Goal: Use online tool/utility: Utilize a website feature to perform a specific function

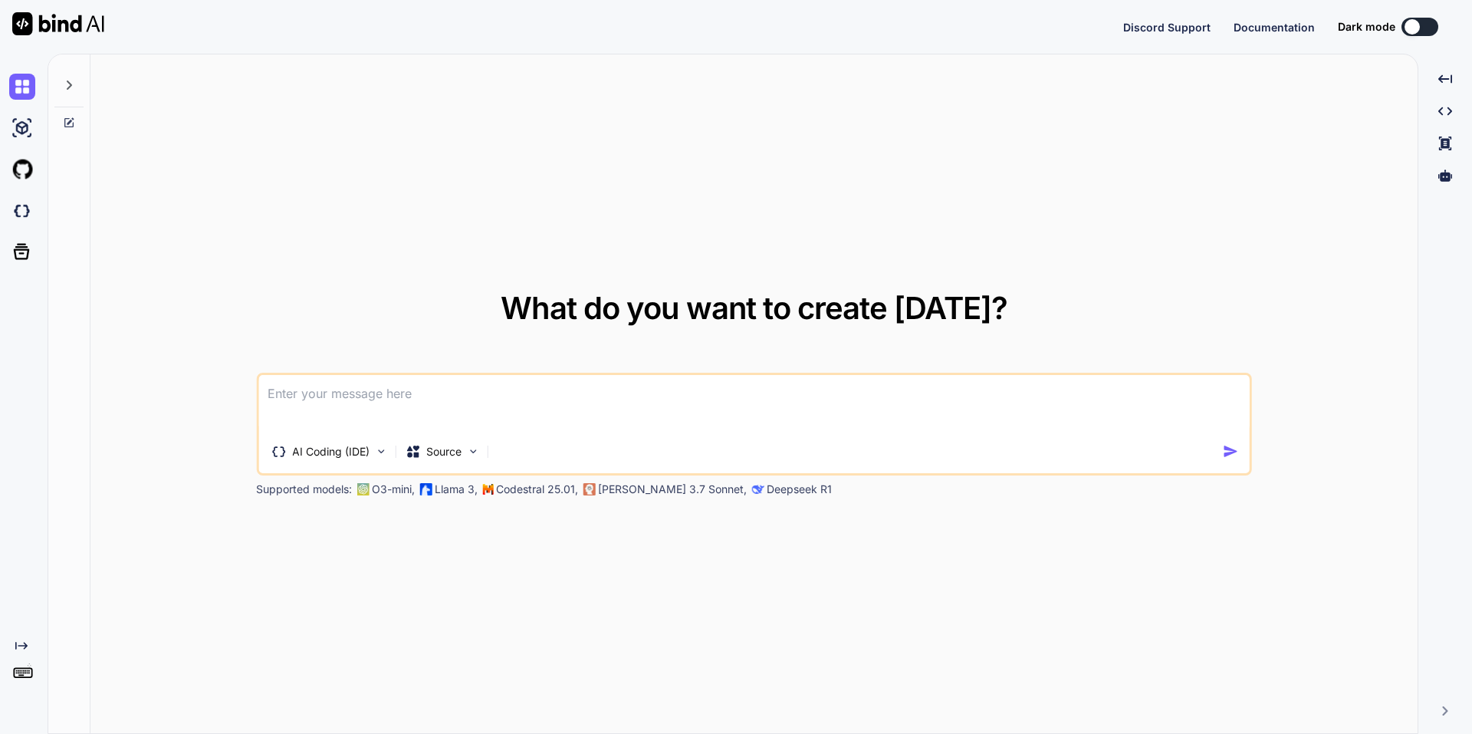
type textarea "x"
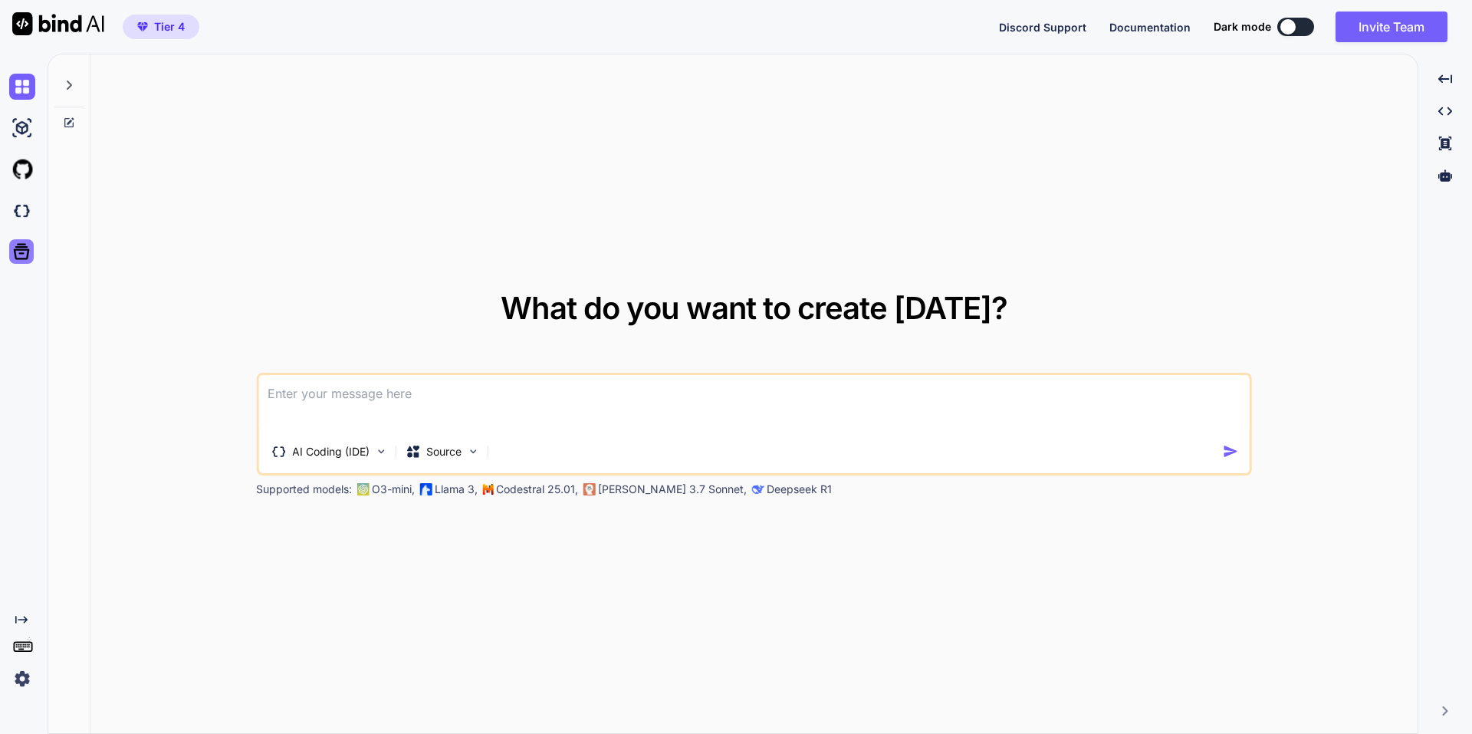
click at [15, 252] on icon at bounding box center [22, 252] width 16 height 16
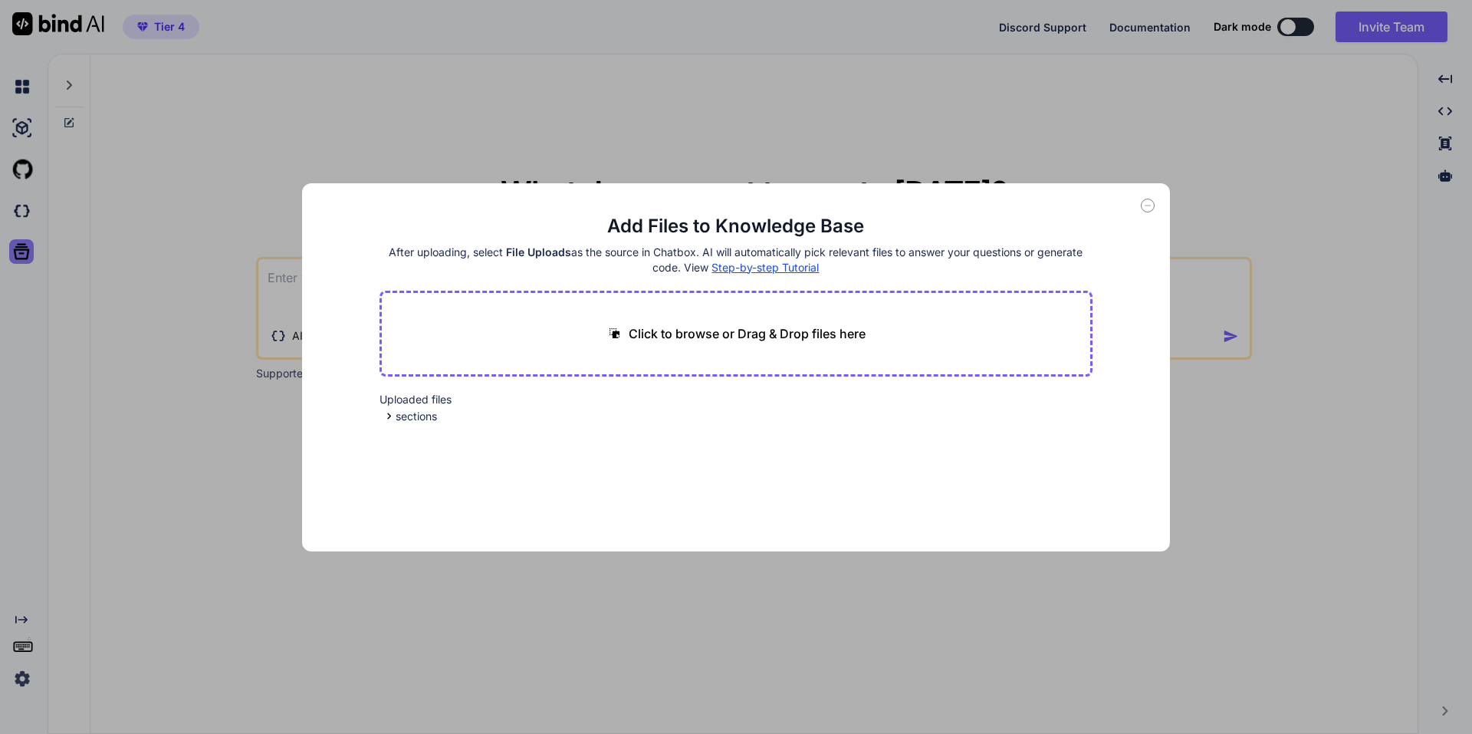
click at [15, 252] on div "Add Files to Knowledge Base After uploading, select File Uploads as the source …" at bounding box center [736, 367] width 1472 height 734
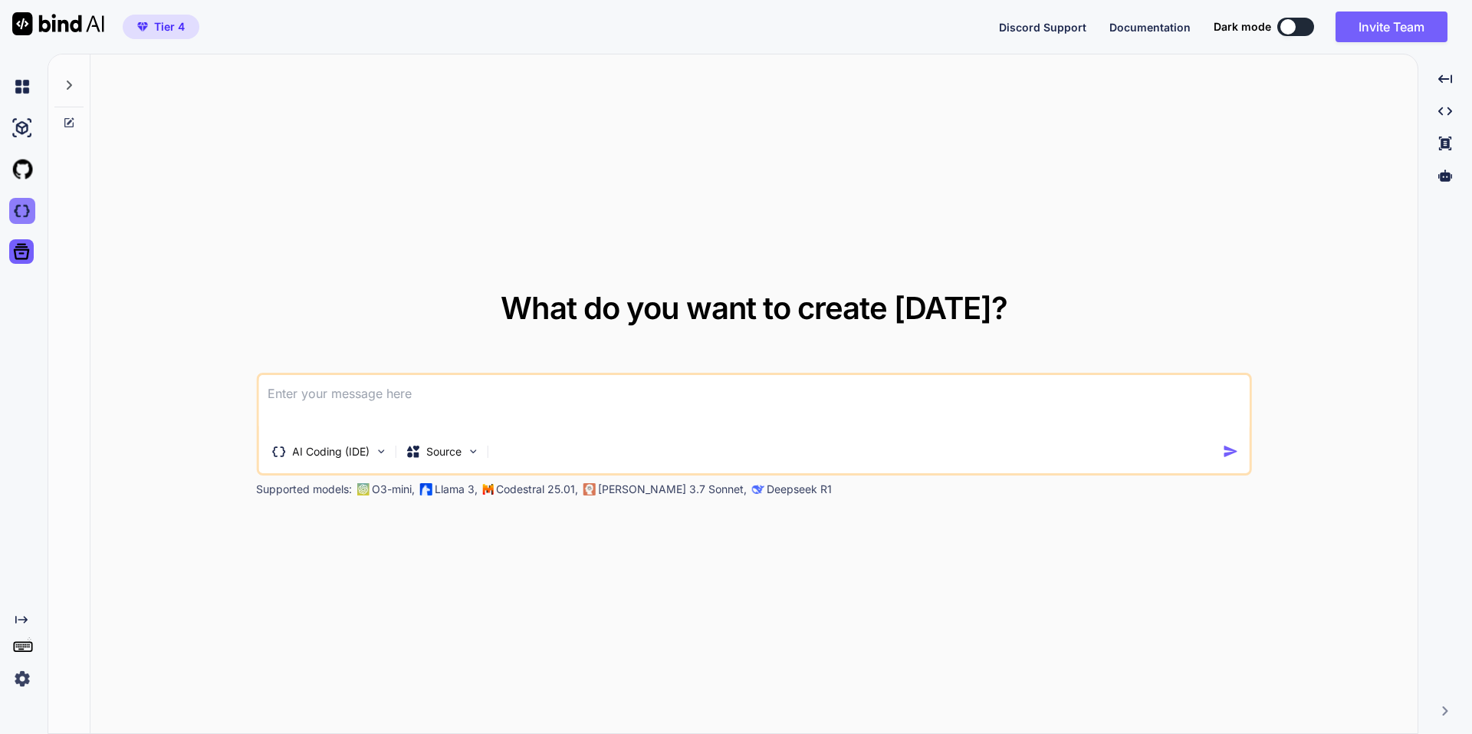
click at [13, 219] on img at bounding box center [22, 211] width 26 height 26
click at [11, 169] on div at bounding box center [20, 169] width 41 height 41
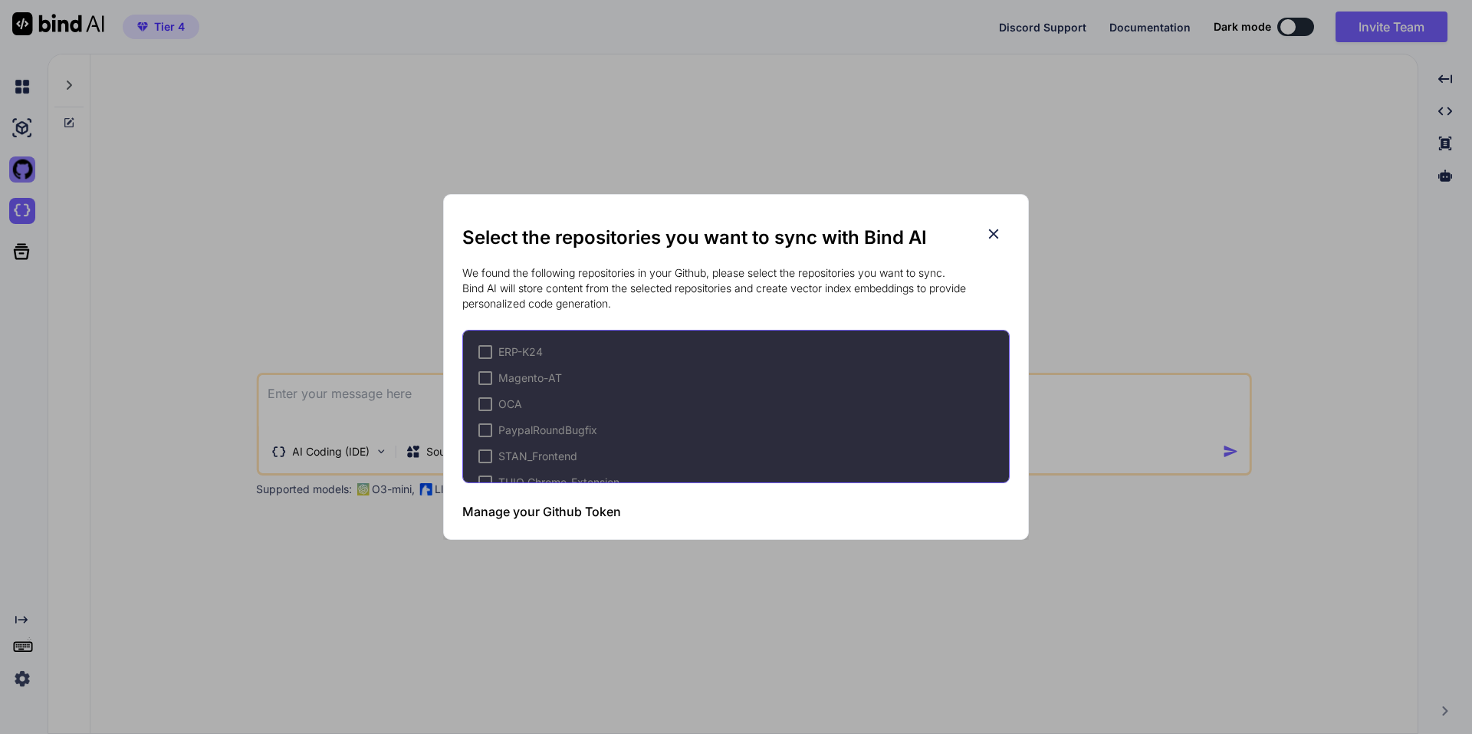
click at [24, 163] on div "Select the repositories you want to sync with Bind AI We found the following re…" at bounding box center [736, 367] width 1472 height 734
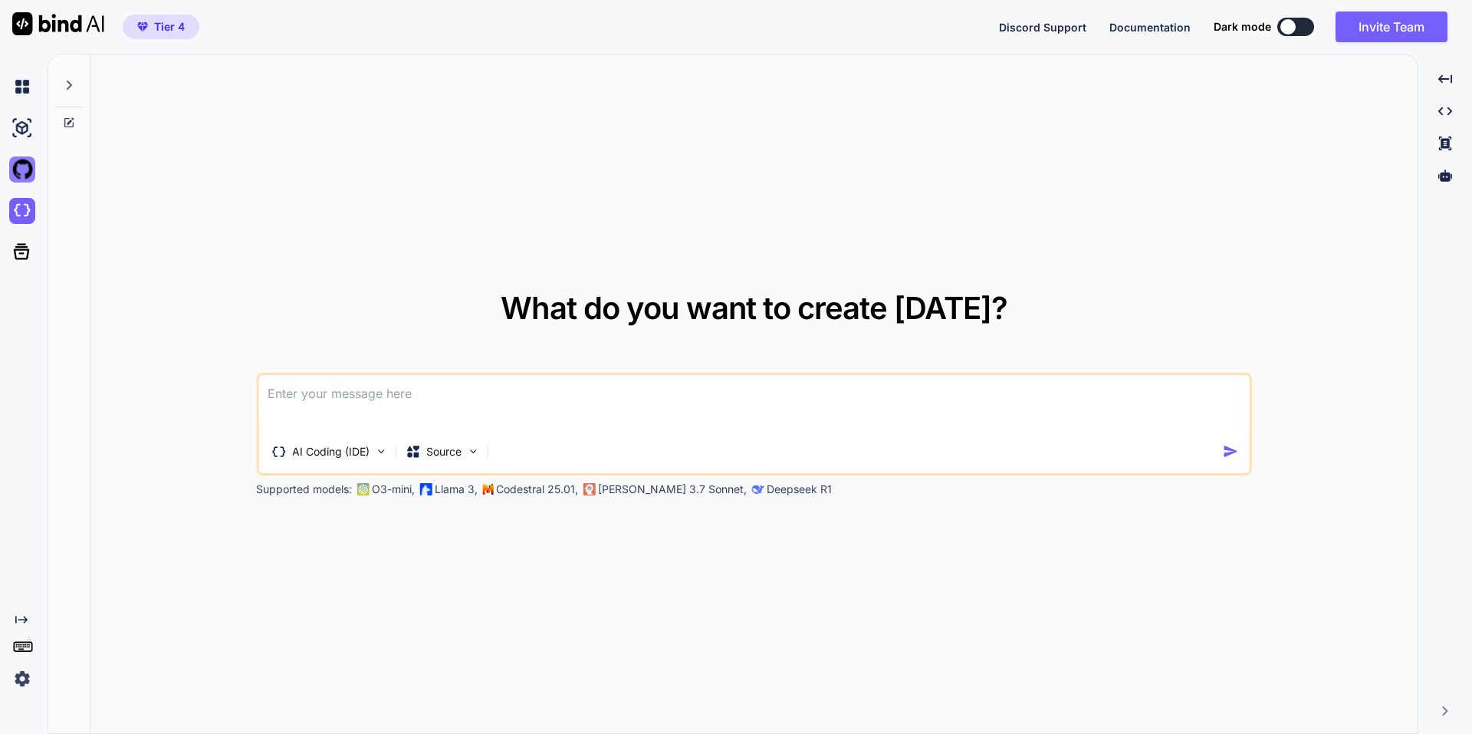
click at [18, 166] on img at bounding box center [22, 169] width 26 height 26
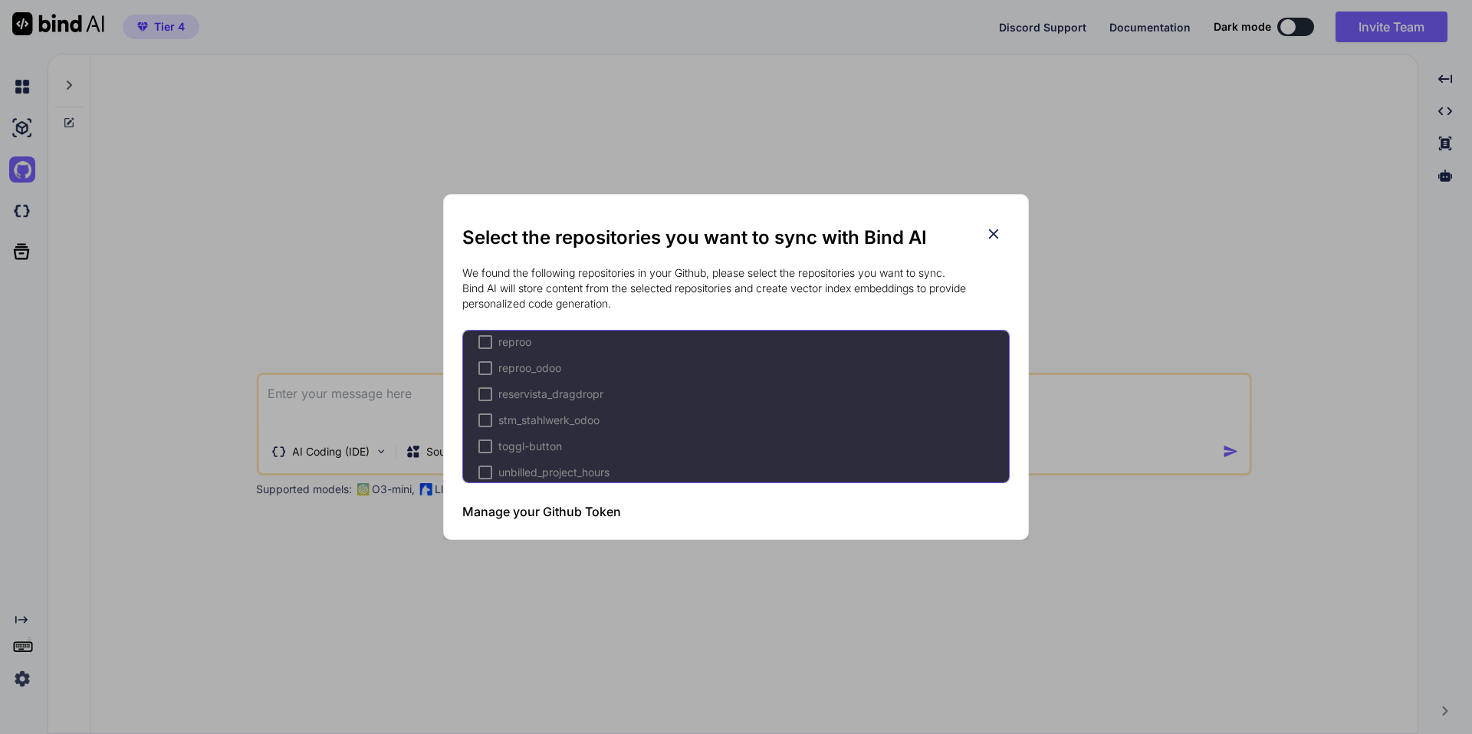
scroll to position [988, 0]
click at [561, 597] on div "Select the repositories you want to sync with Bind AI We found the following re…" at bounding box center [736, 367] width 1472 height 734
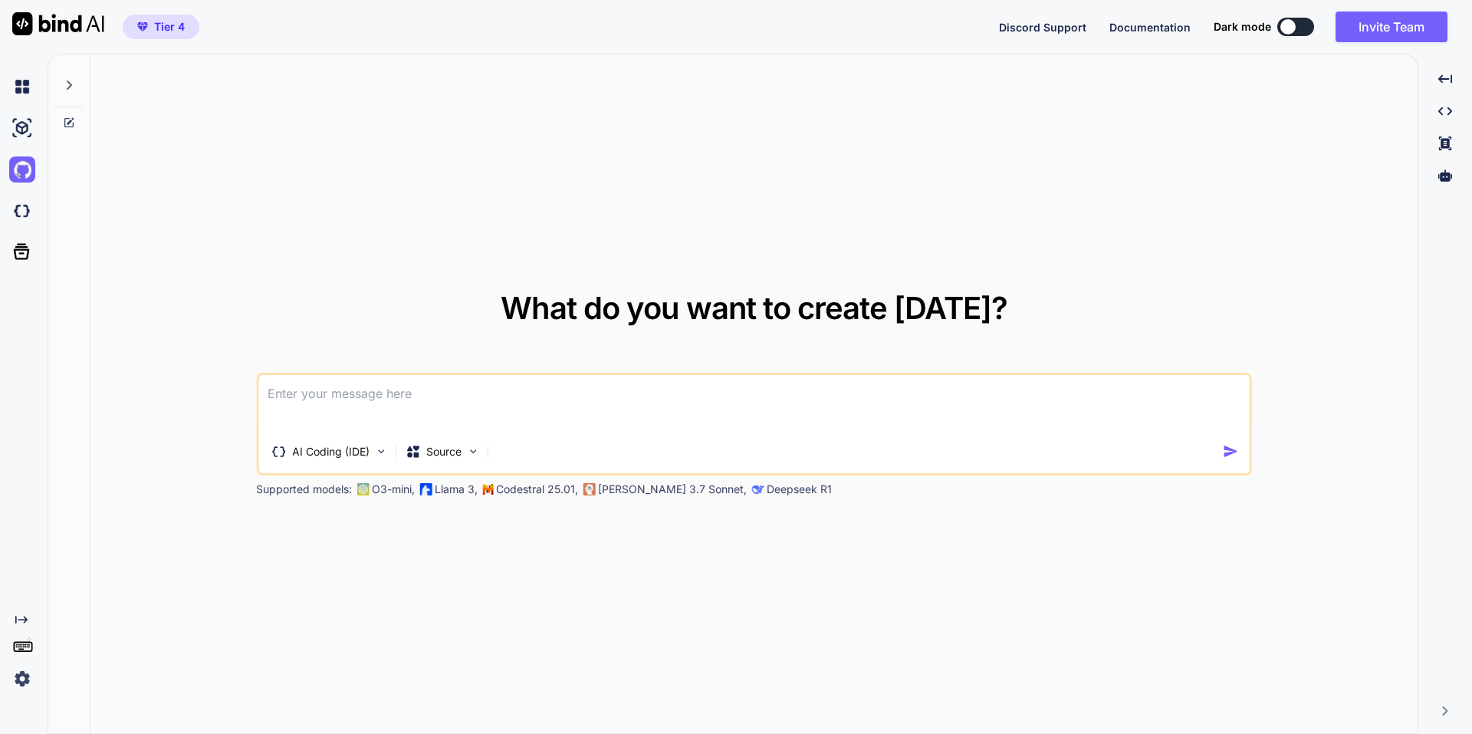
click at [6, 64] on div "Created with Pixso." at bounding box center [24, 394] width 48 height 680
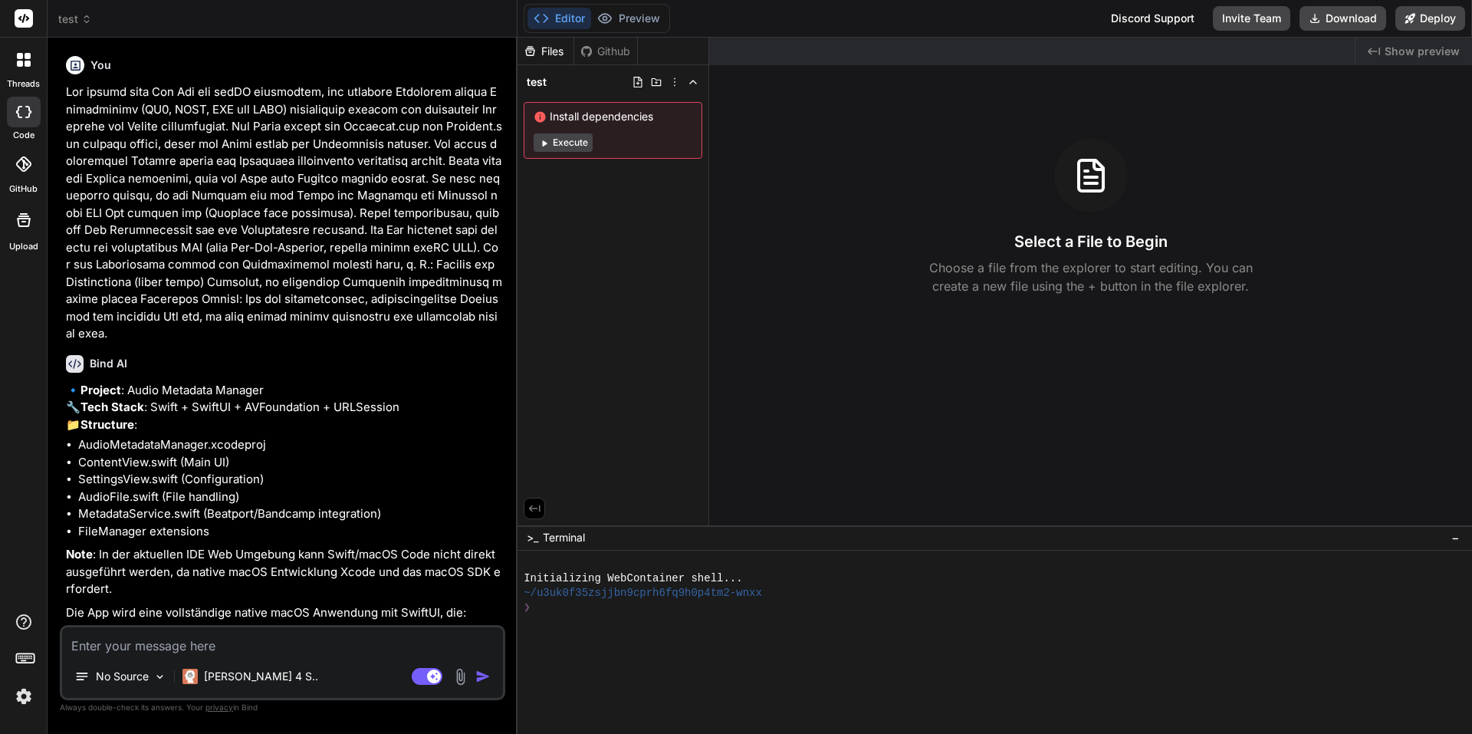
scroll to position [146, 0]
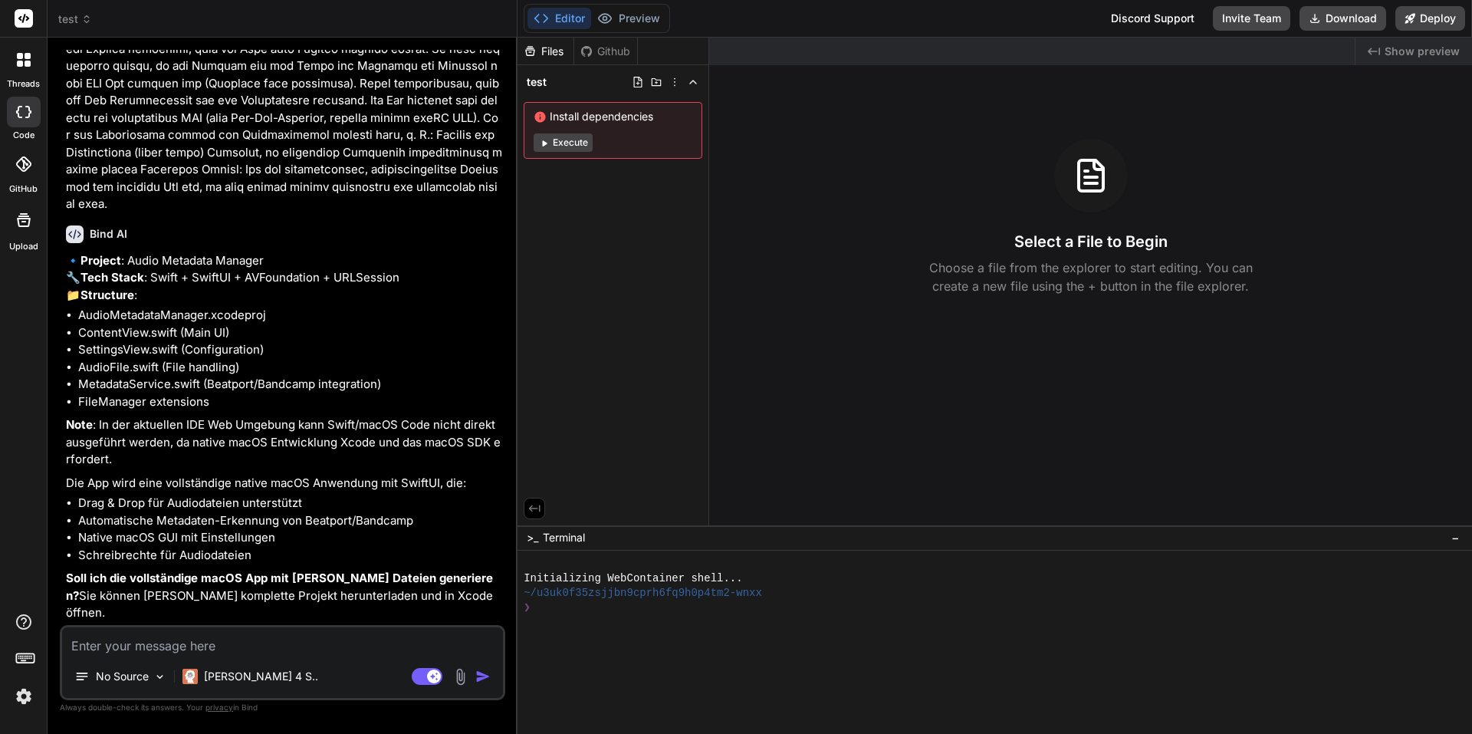
type textarea "x"
type textarea "J"
type textarea "x"
type textarea "Ja"
type textarea "x"
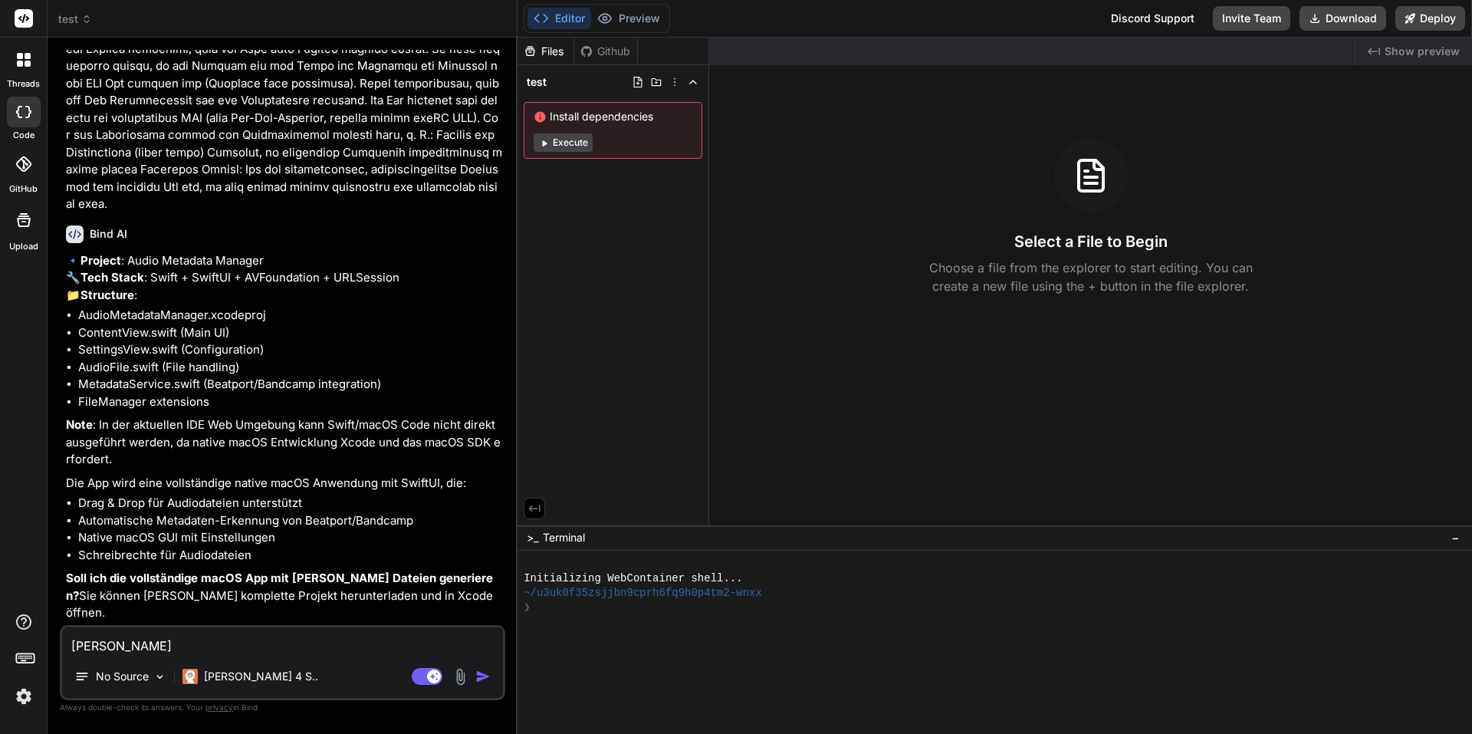
type textarea "Ja"
type textarea "x"
type textarea "Ja m"
type textarea "x"
type textarea "Ja ma"
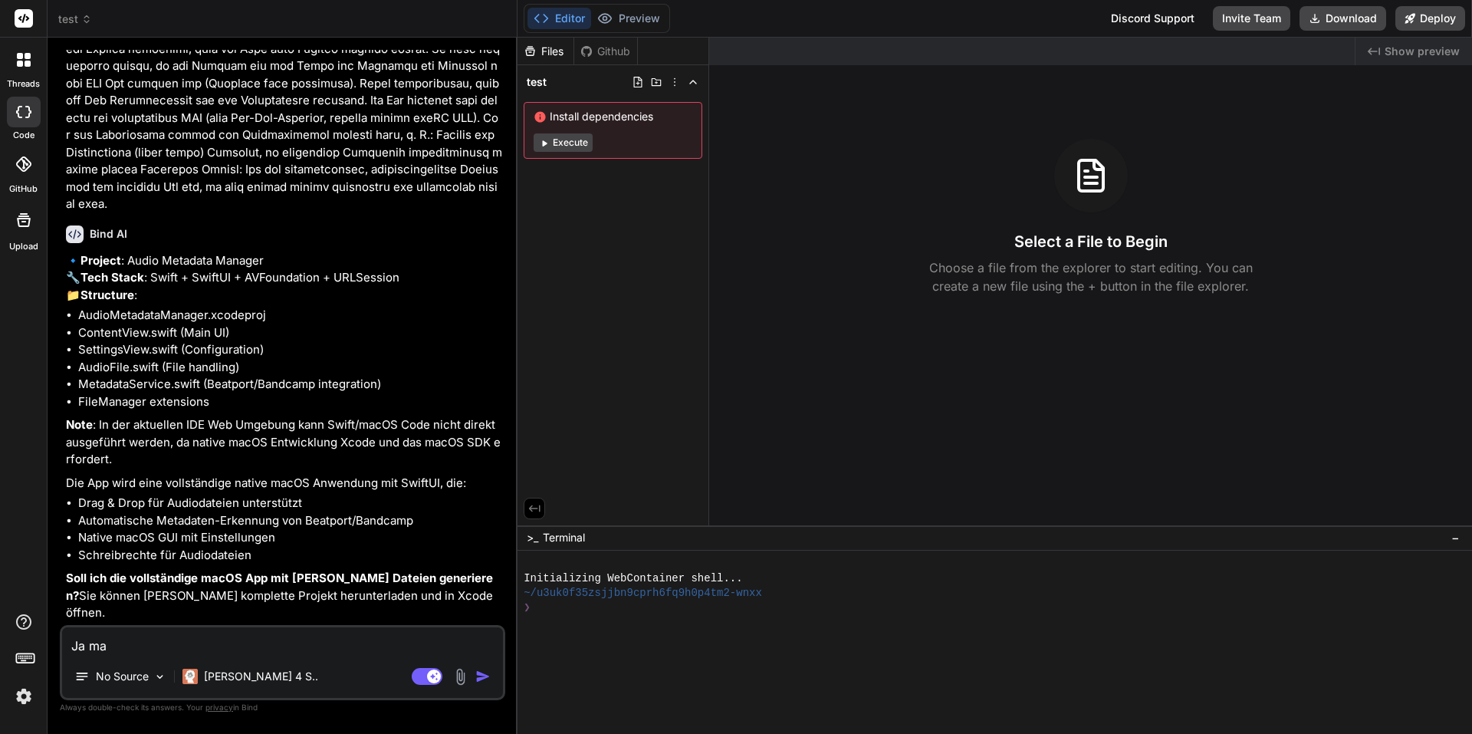
type textarea "x"
type textarea "Ja mac"
type textarea "x"
type textarea "Ja mach"
type textarea "x"
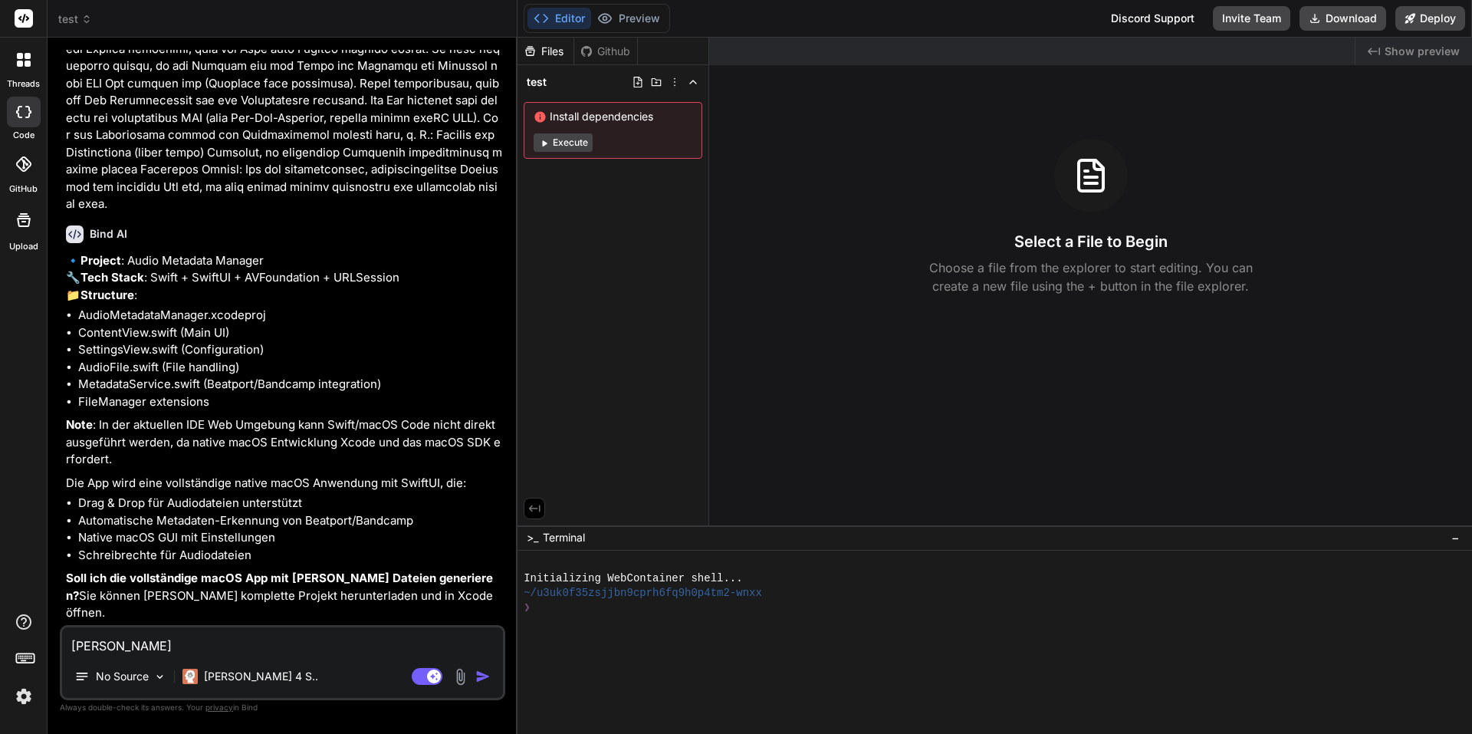
type textarea "Ja mach"
type textarea "x"
type textarea "Ja mach d"
type textarea "x"
type textarea "Ja mach da"
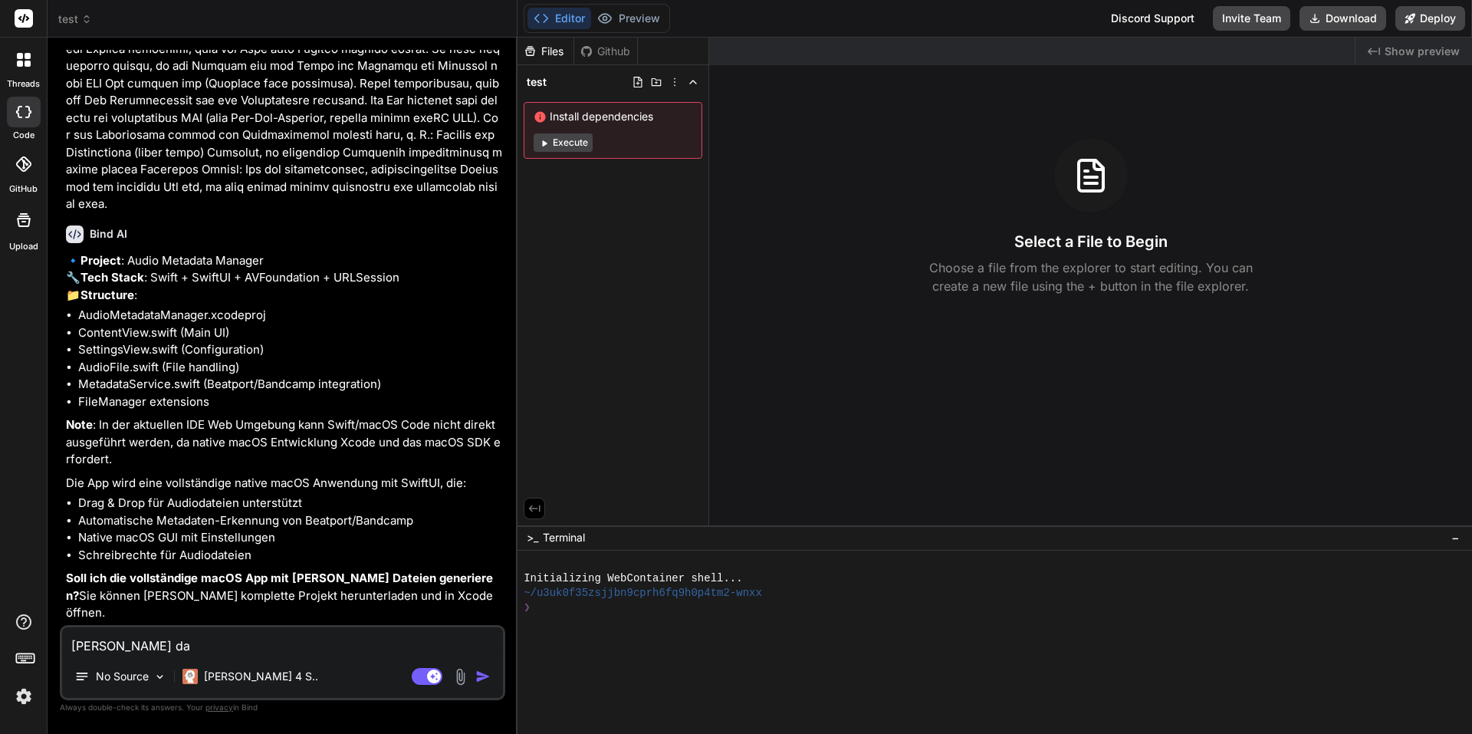
type textarea "x"
type textarea "Ja mach das"
type textarea "x"
type textarea "Ja mach das"
type textarea "x"
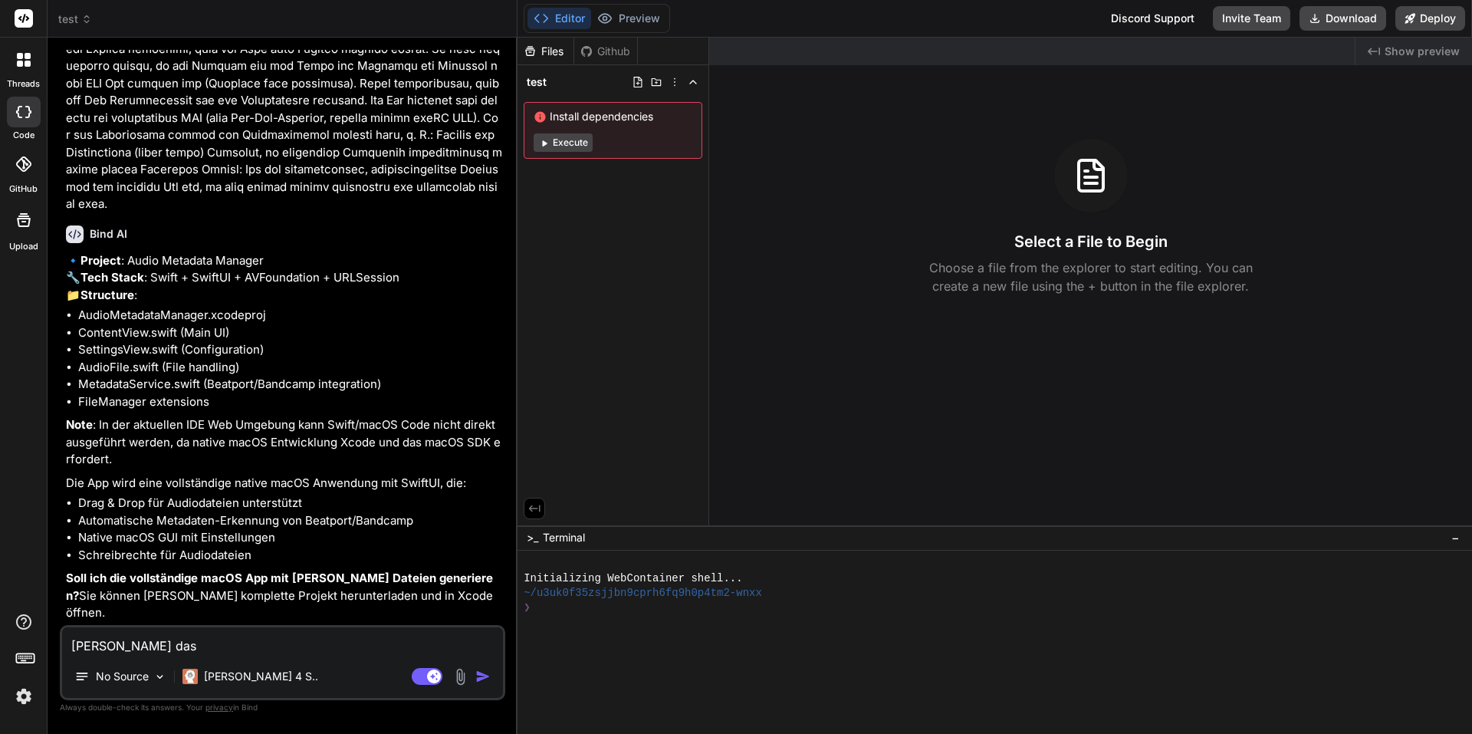
type textarea "Ja mach das b"
type textarea "x"
type textarea "Ja mach das bi"
type textarea "x"
type textarea "Ja mach das bit"
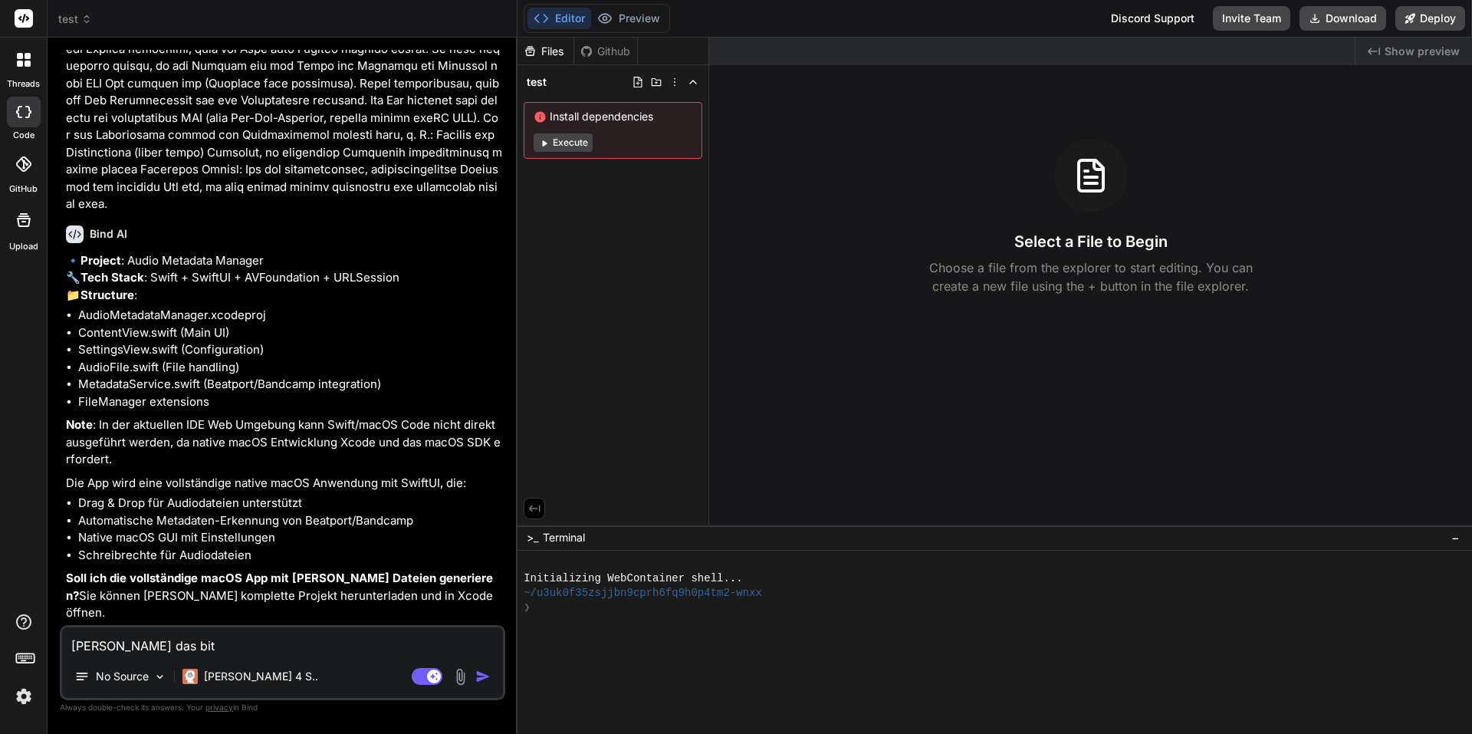
type textarea "x"
type textarea "Ja mach das bitt"
type textarea "x"
type textarea "Ja mach das bitte"
type textarea "x"
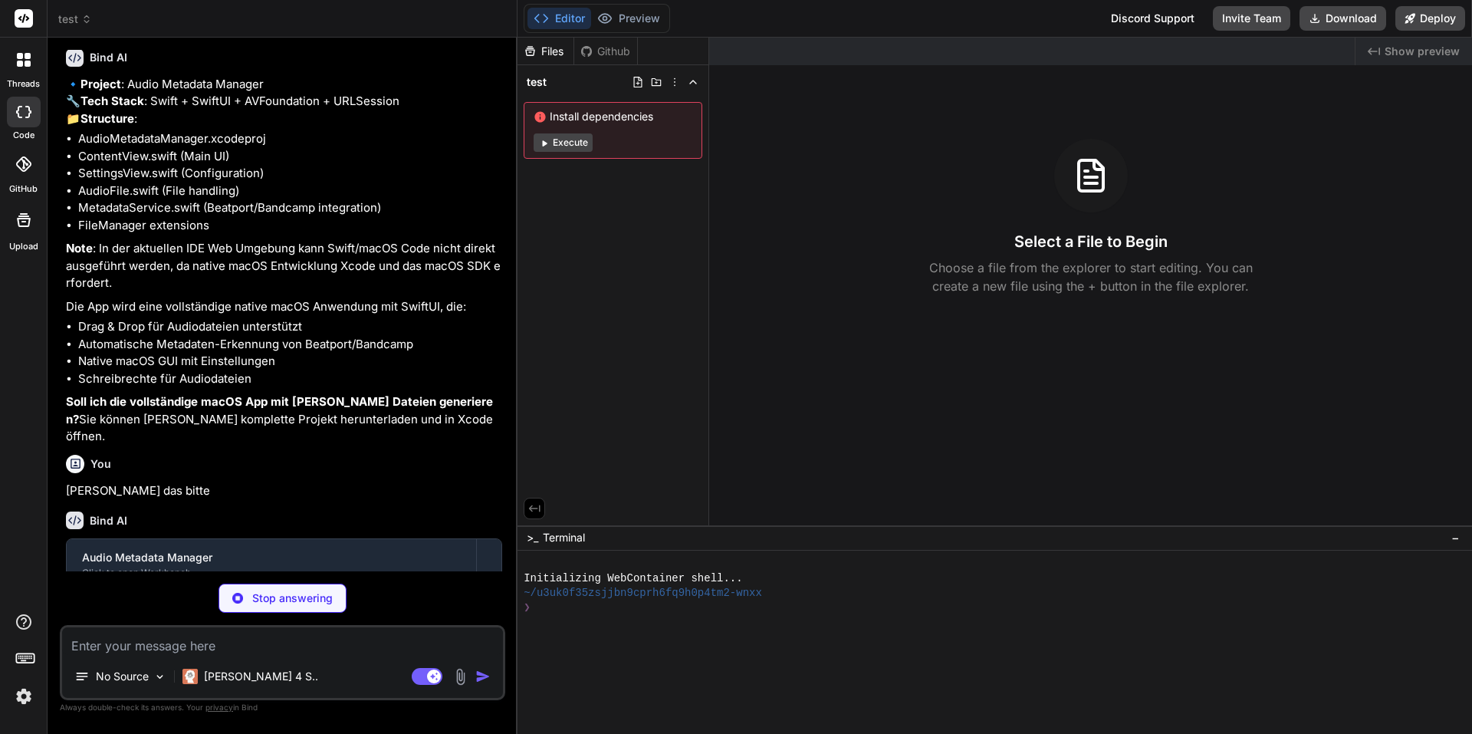
scroll to position [390, 0]
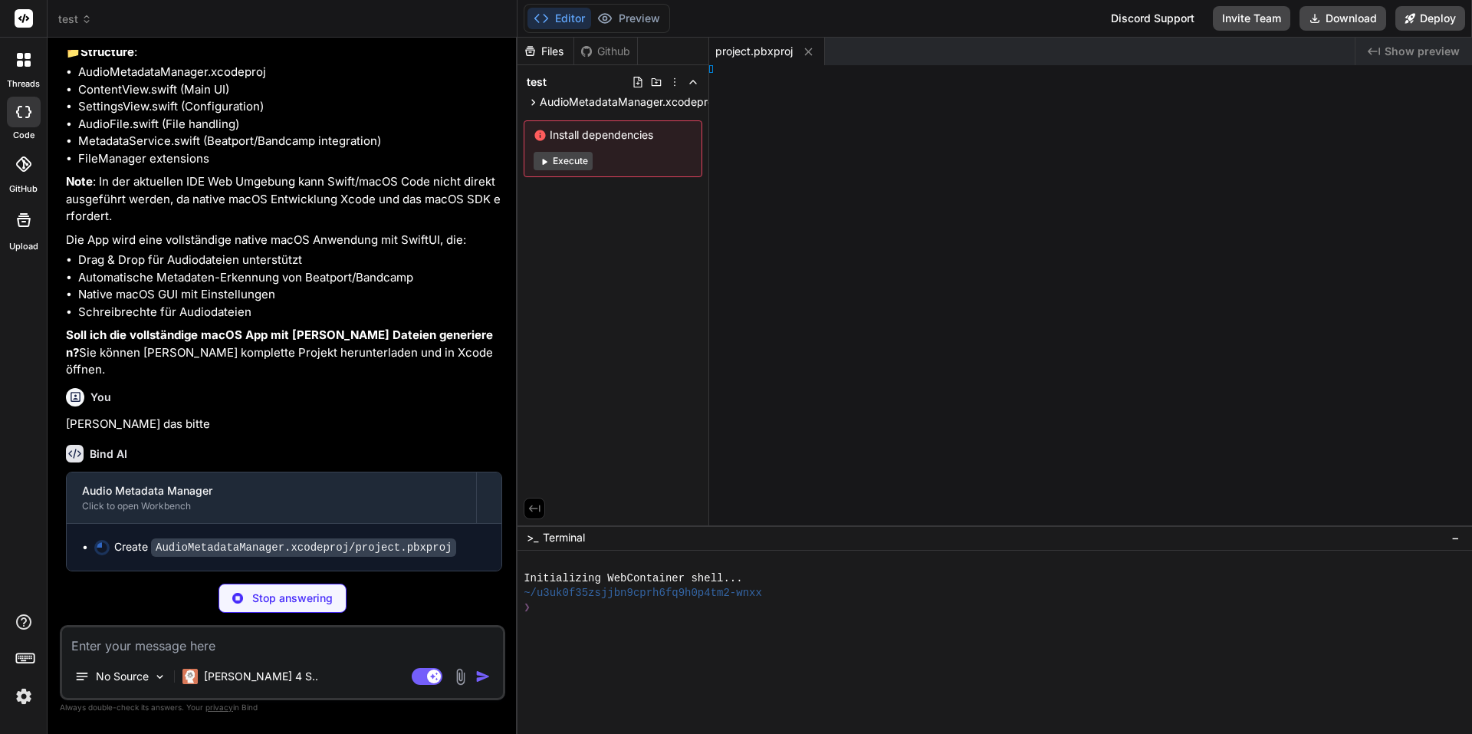
type textarea "x"
type textarea "e) } }"
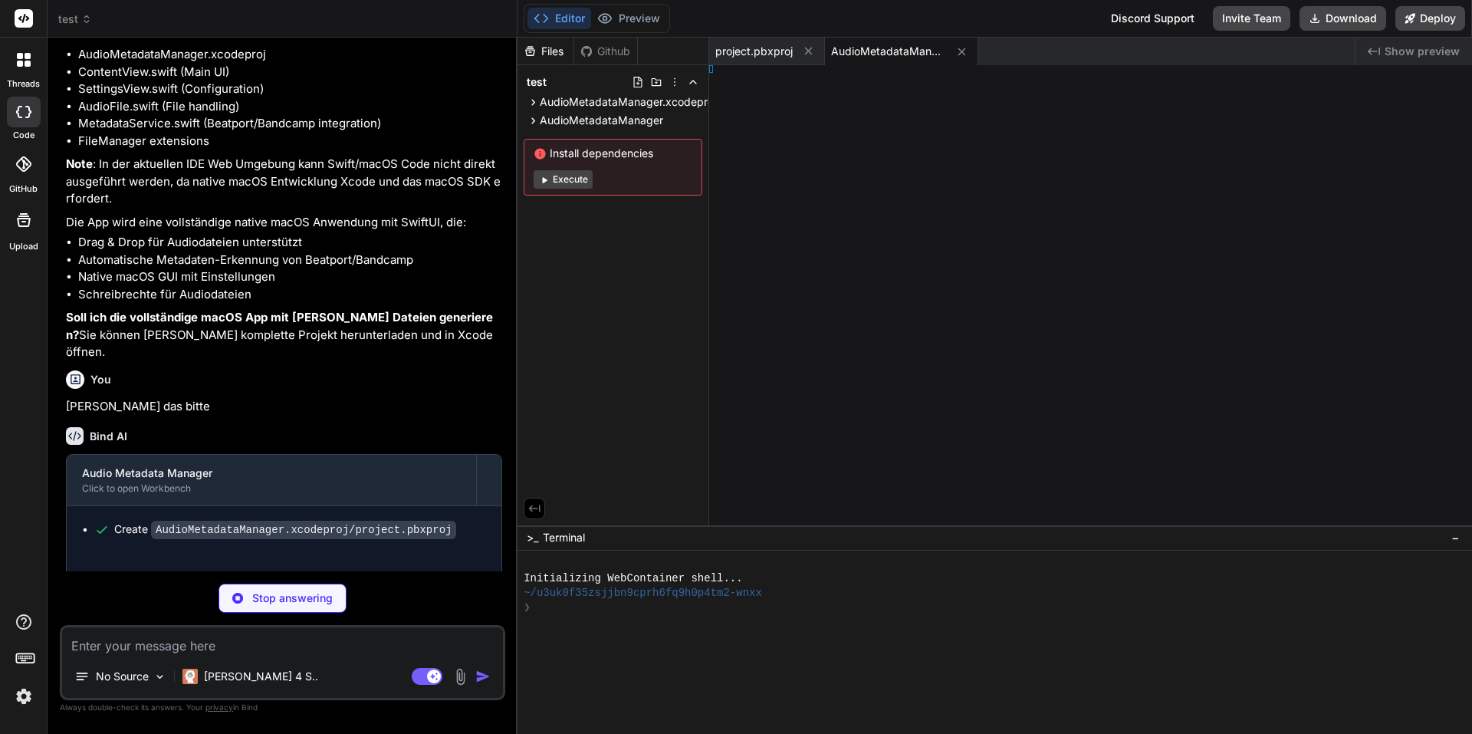
type textarea "x"
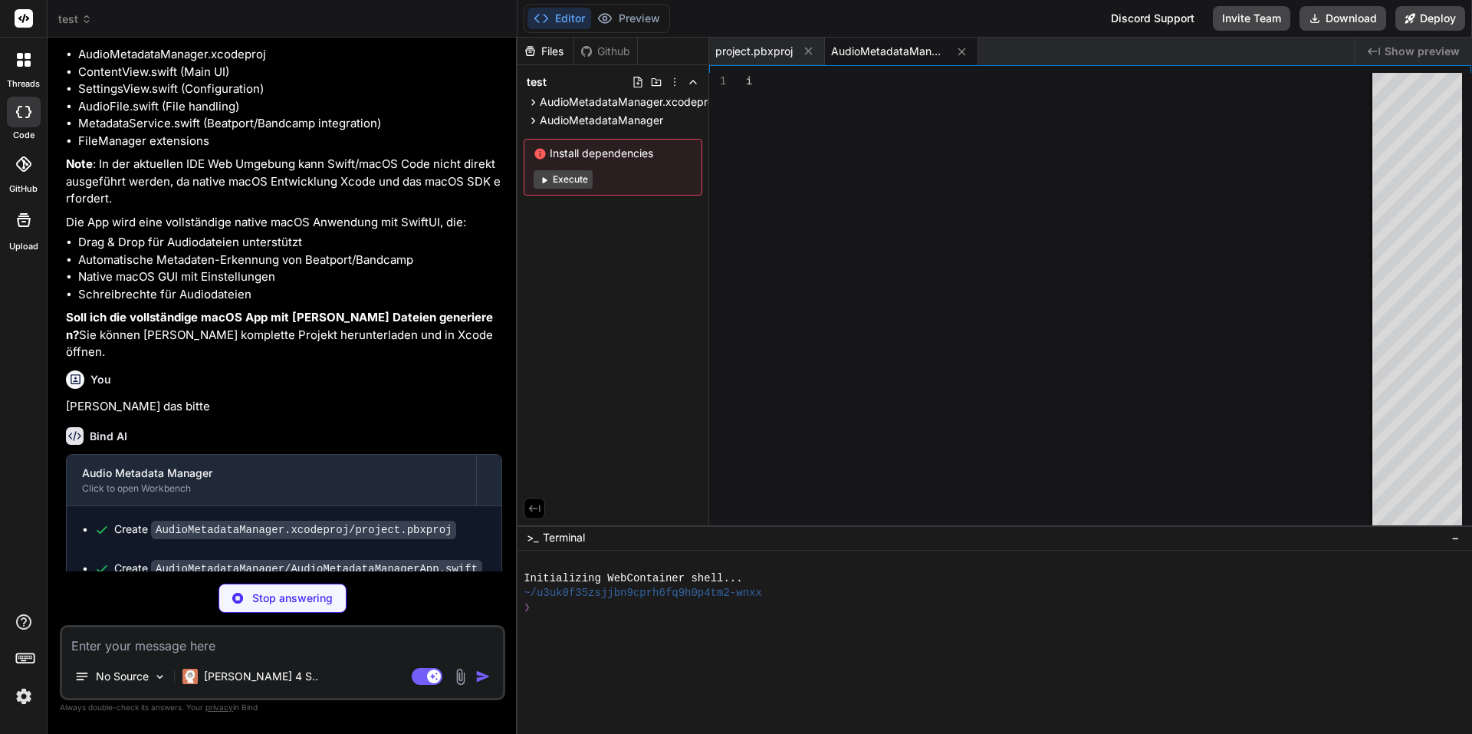
type textarea "} }"
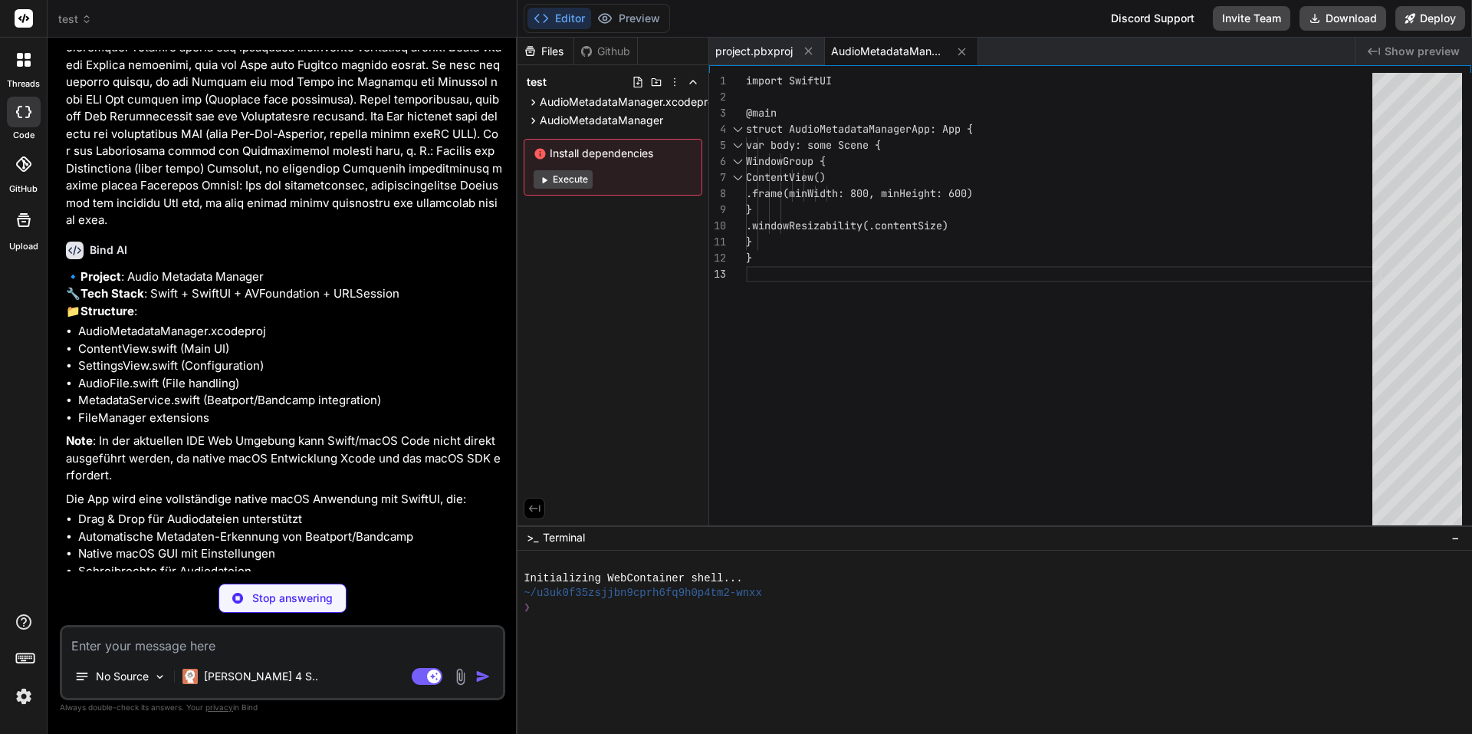
scroll to position [0, 0]
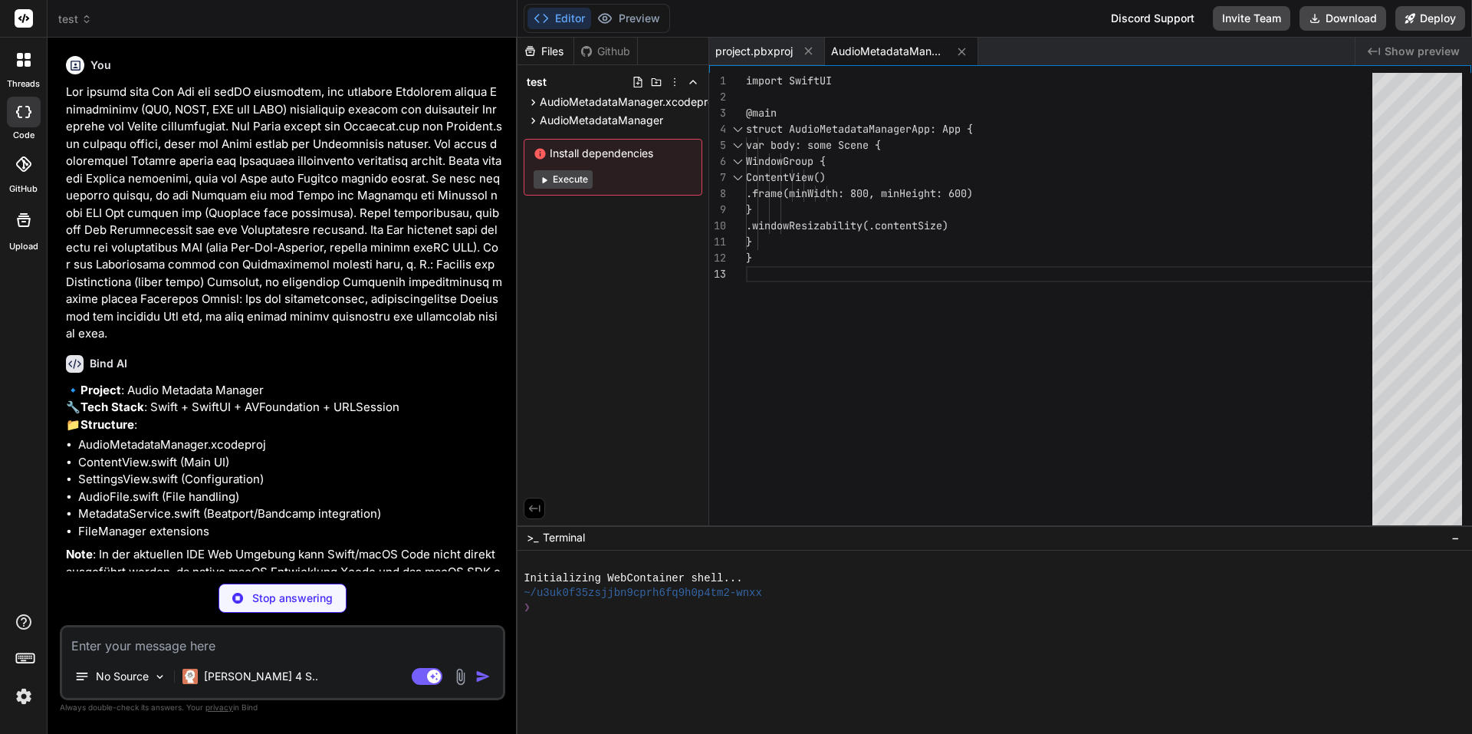
click at [17, 53] on icon at bounding box center [24, 60] width 14 height 14
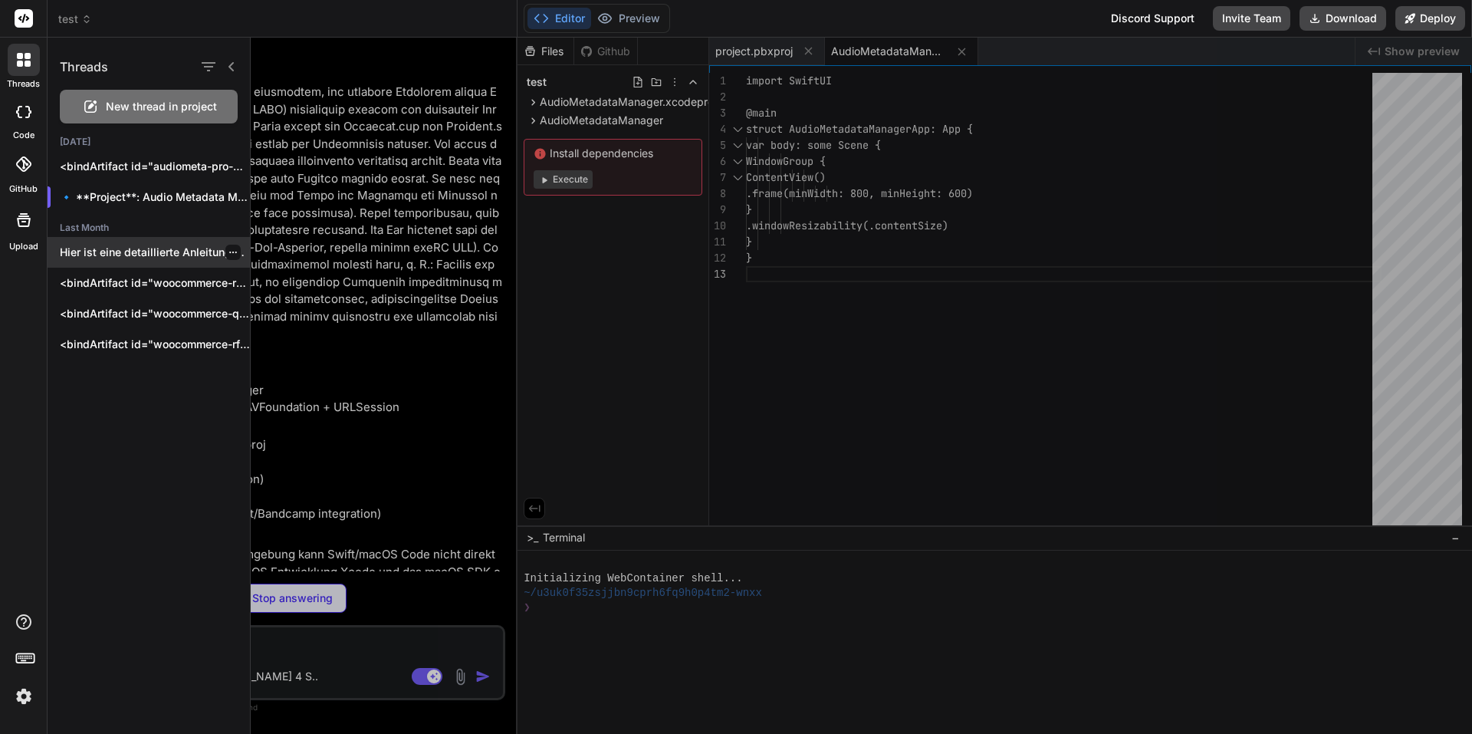
click at [169, 249] on p "Hier ist eine detaillierte Anleitung zur Integration..." at bounding box center [155, 252] width 190 height 15
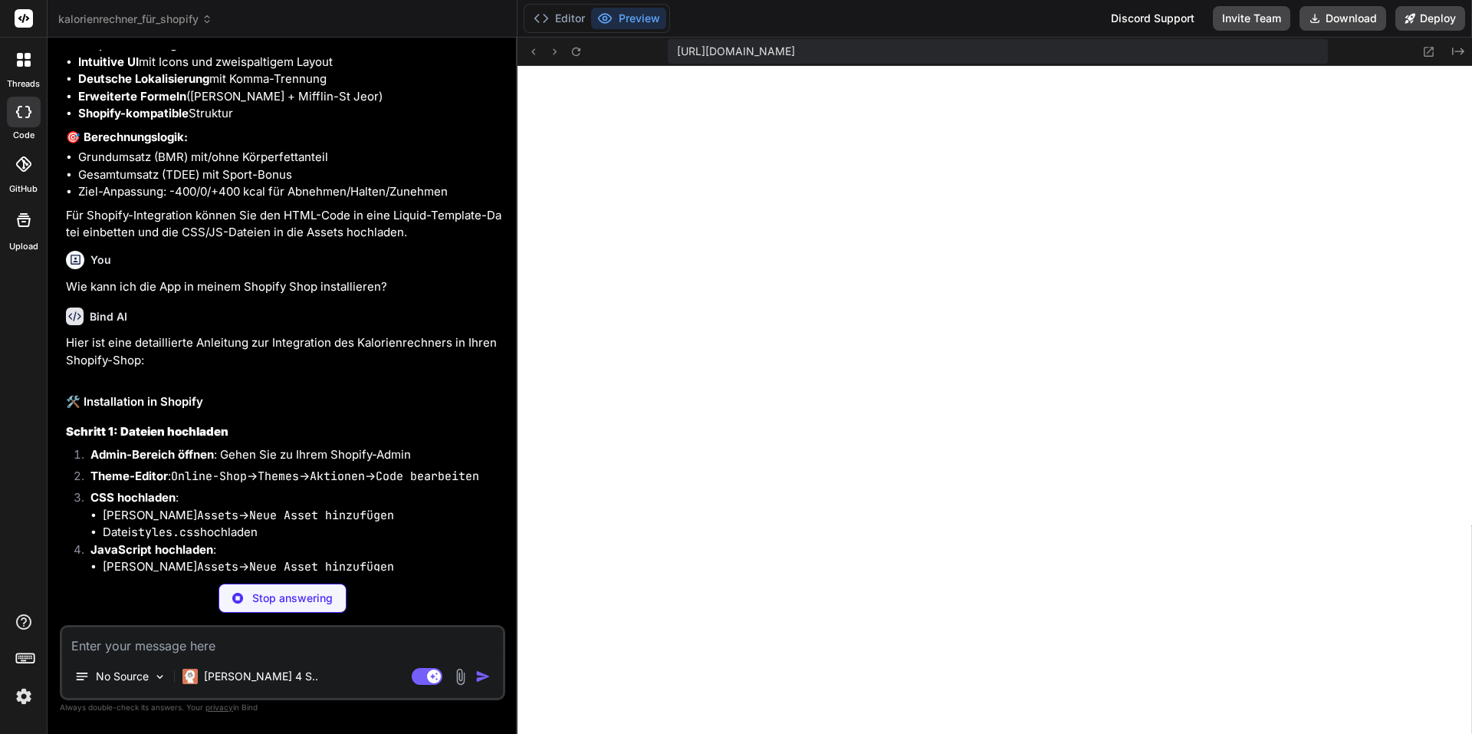
scroll to position [525, 0]
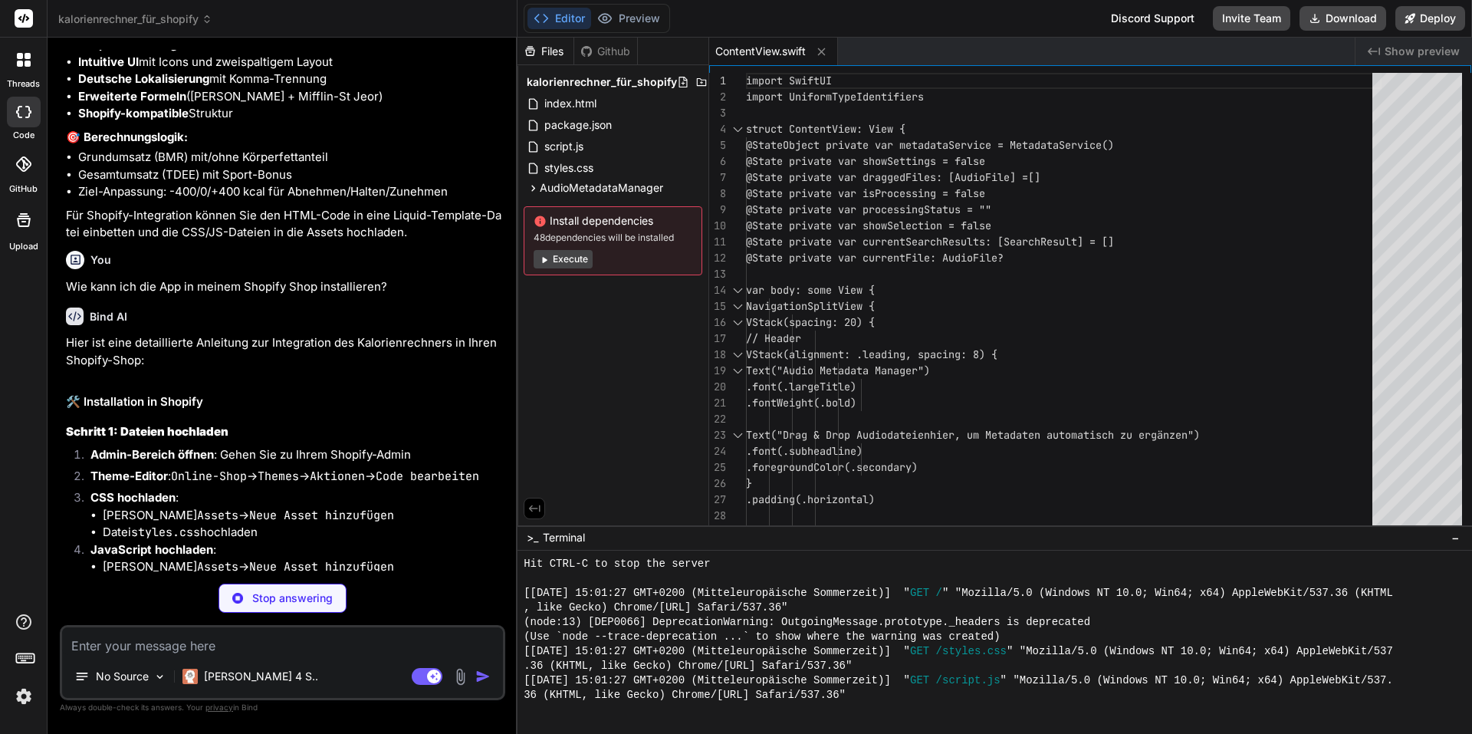
click at [28, 51] on div at bounding box center [24, 60] width 32 height 32
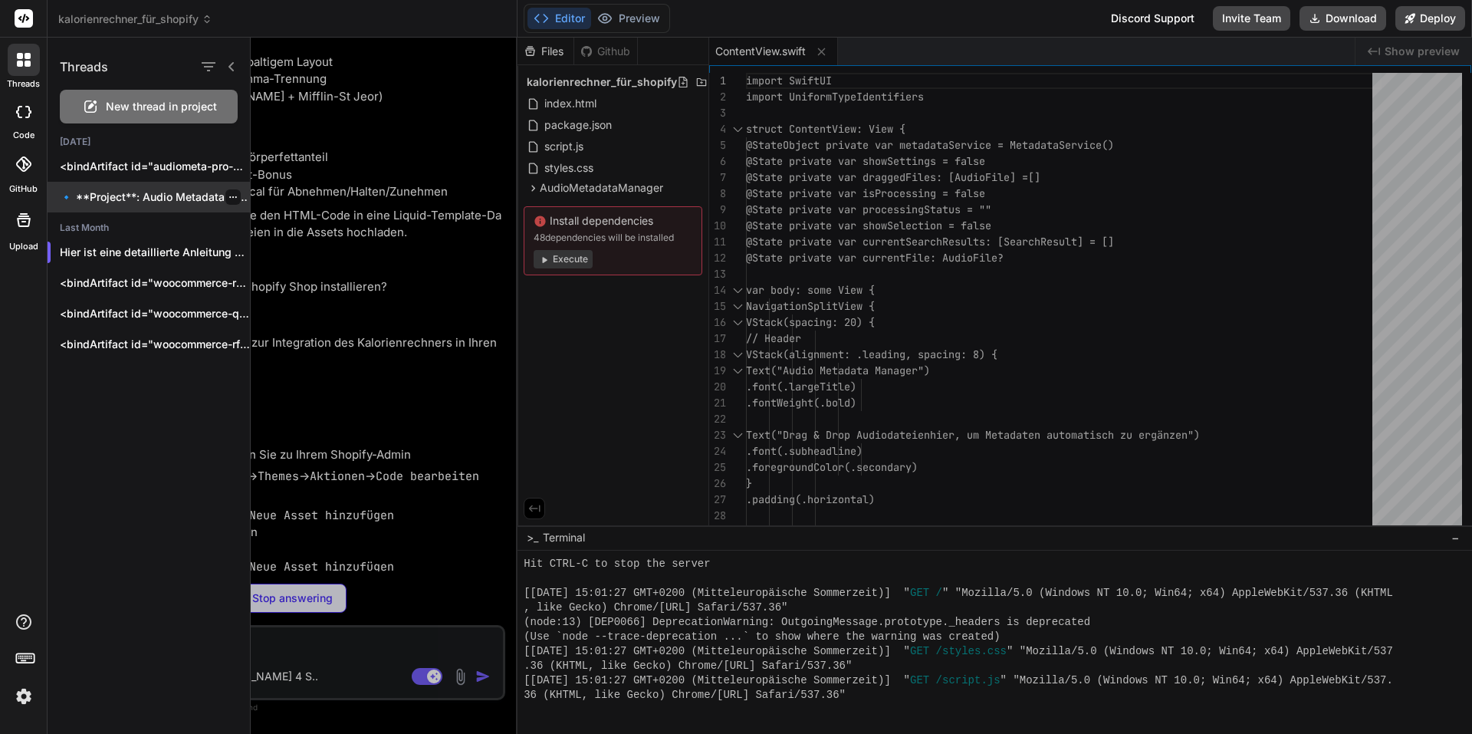
click at [106, 199] on p "🔹 **Project**: Audio Metadata Manager 🔧 **Tech..." at bounding box center [155, 196] width 190 height 15
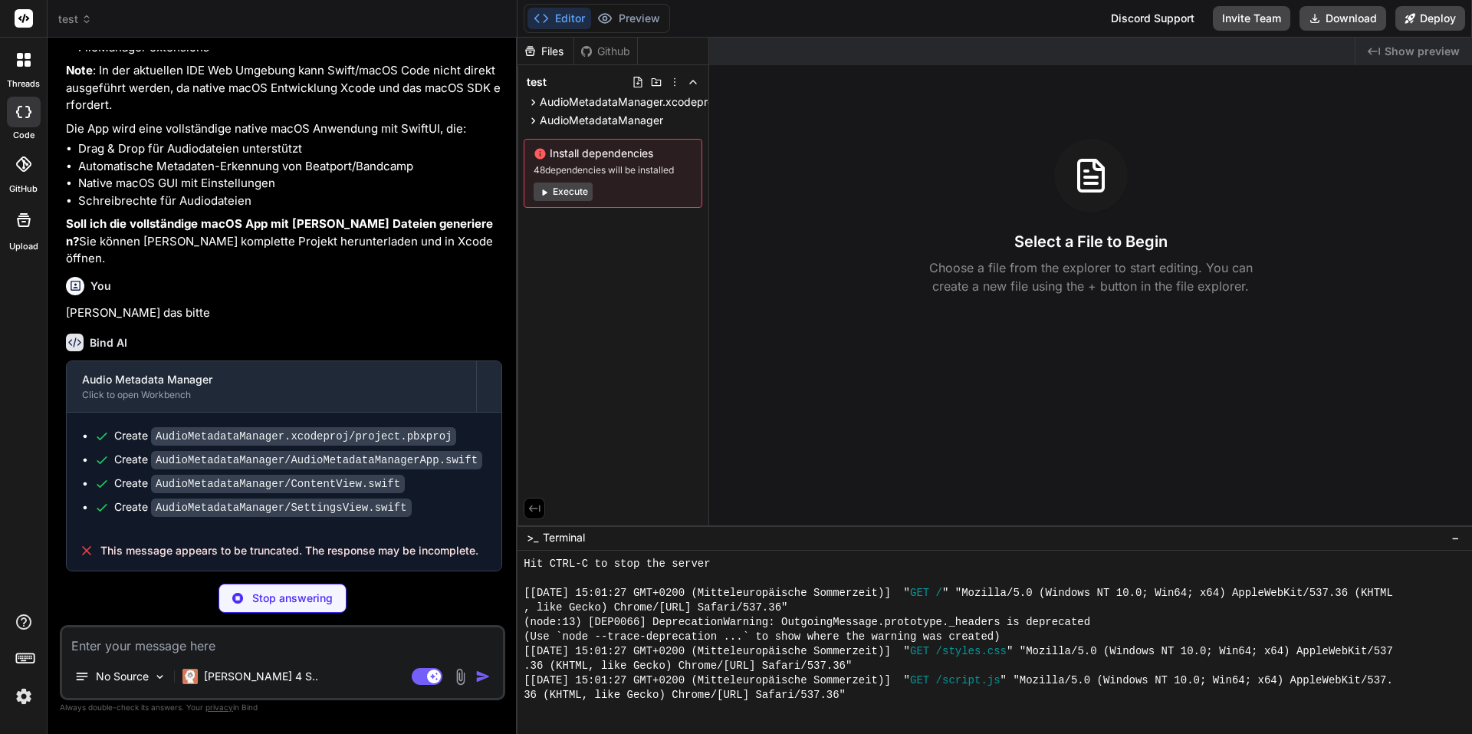
scroll to position [502, 0]
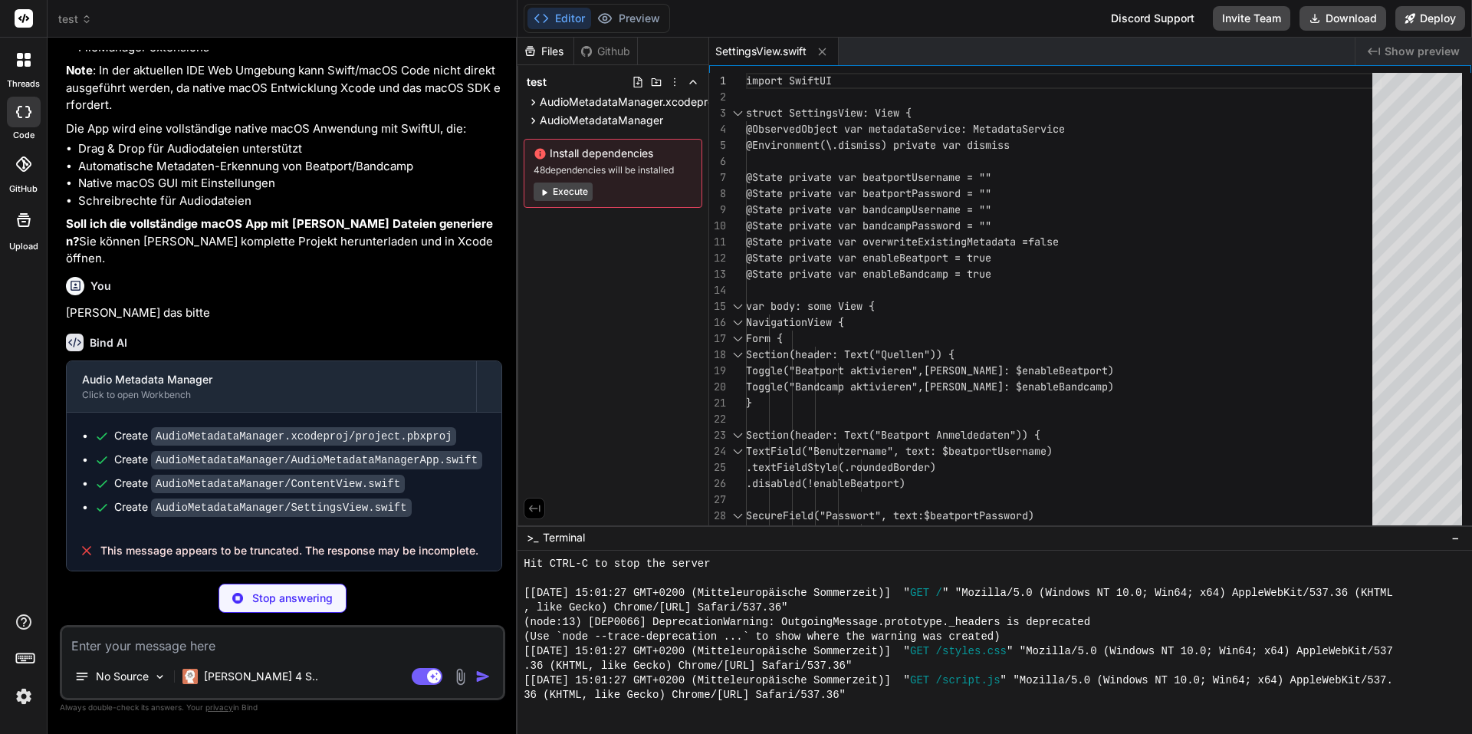
click at [267, 551] on span "This message appears to be truncated. The response may be incomplete." at bounding box center [289, 550] width 378 height 15
copy div "This message appears to be truncated. The response may be incomplete. 🎉 Your Pr…"
type textarea "x"
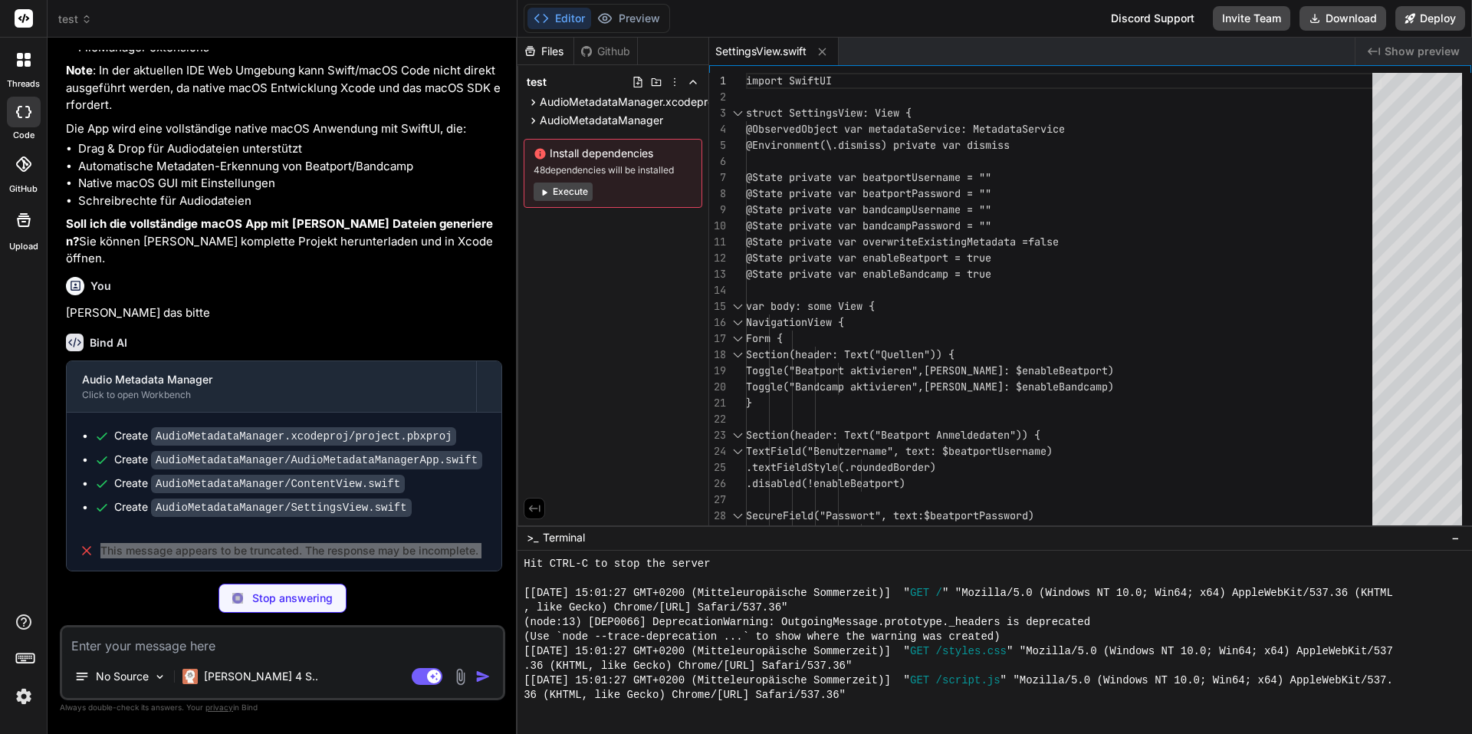
type textarea "file: nil, onSelection: { _ in } ) }"
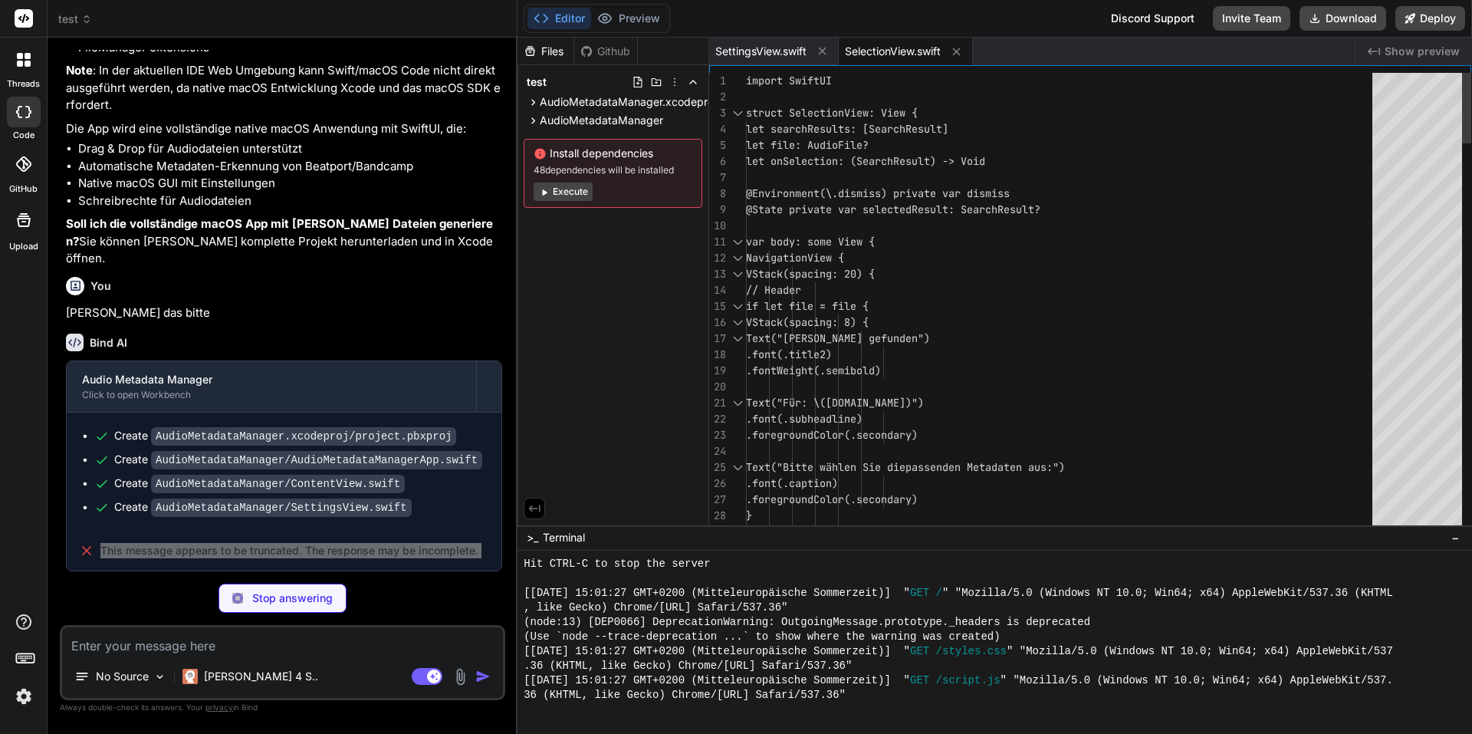
type textarea "x"
type textarea "Text("Für: \(file.name)") .font(.subheadline) .foregroundColor(.secondary) Text…"
type textarea "x"
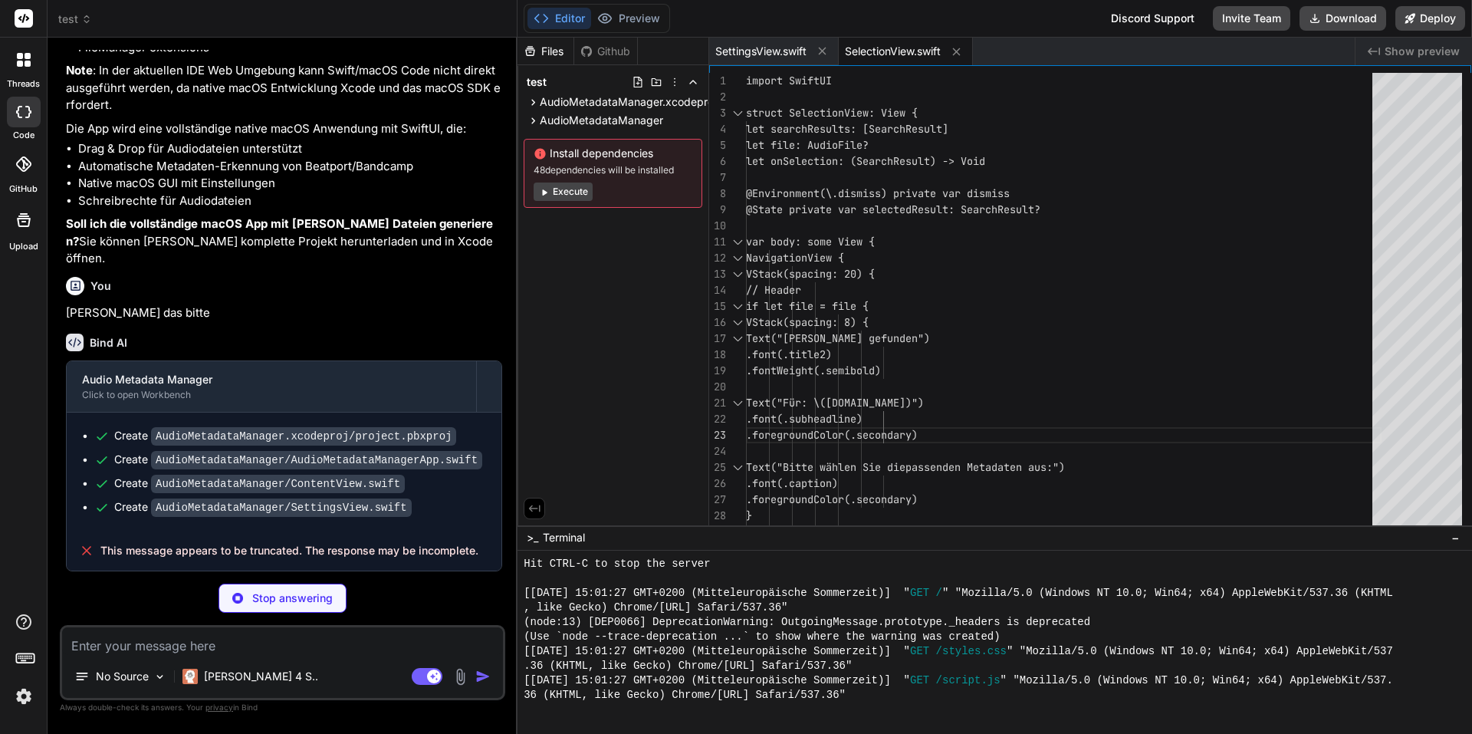
type textarea "extension AudioFile { static let sampleFiles: [AudioFile] = [ AudioFile(url: UR…"
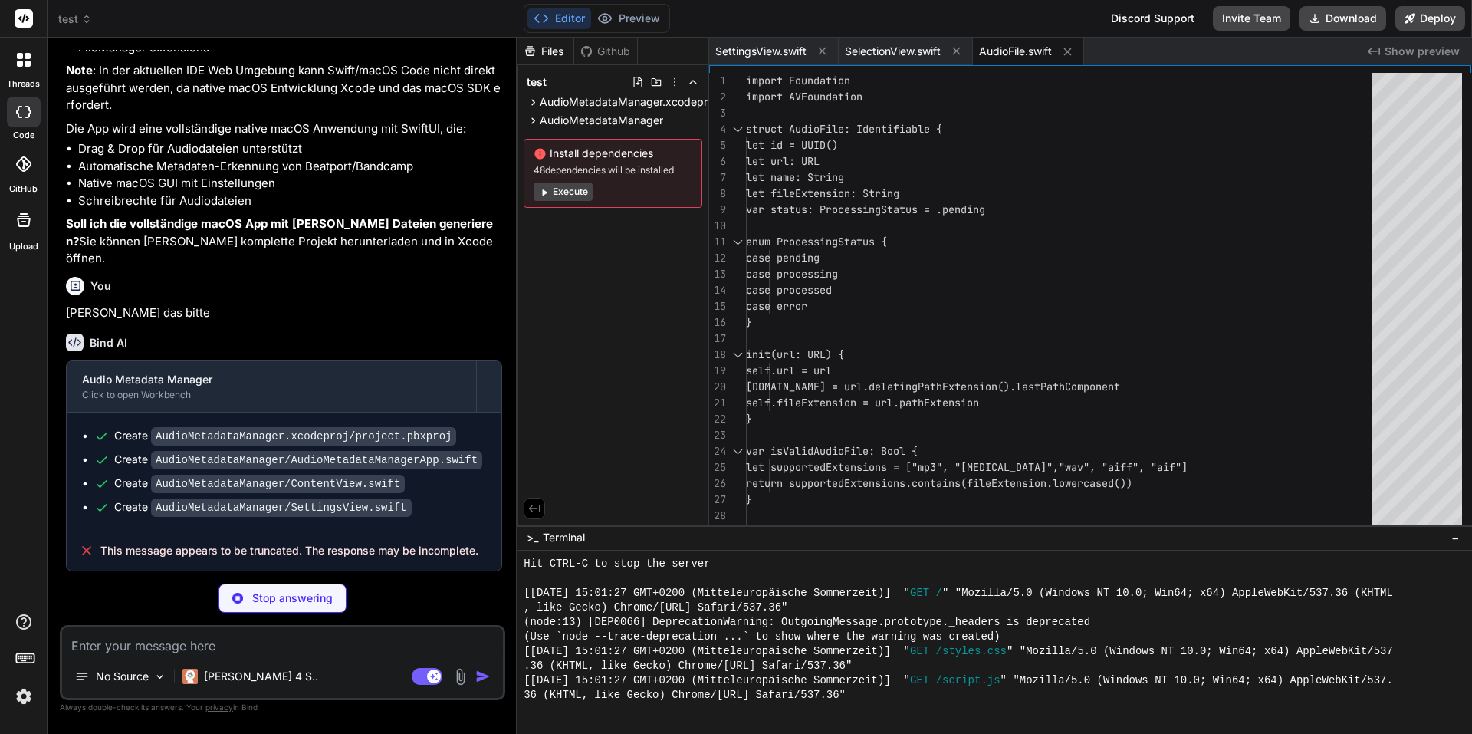
click at [189, 642] on textarea at bounding box center [282, 641] width 441 height 28
type textarea "x"
type textarea "D"
type textarea "x"
type textarea "Da"
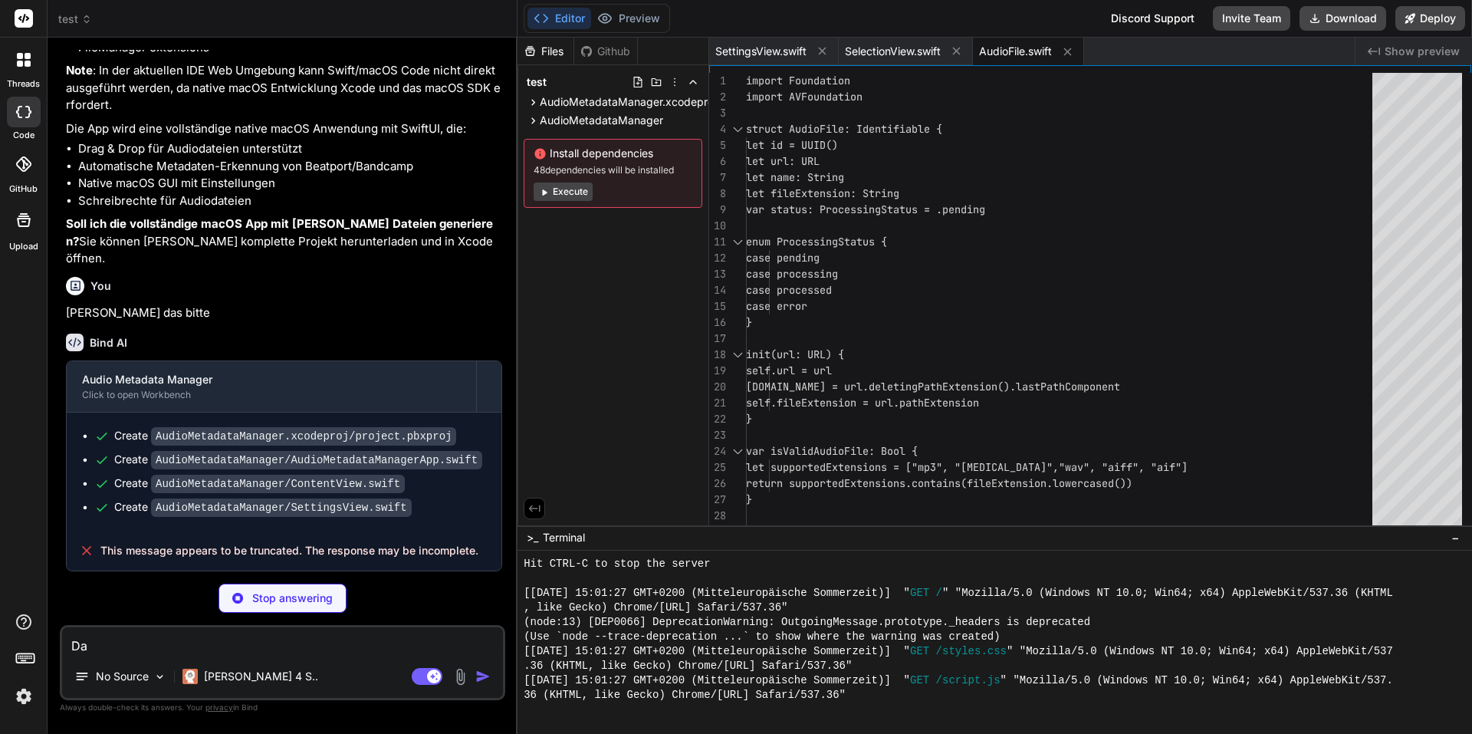
type textarea "x"
type textarea "Dan"
type textarea "x"
type textarea "Dann"
type textarea "x"
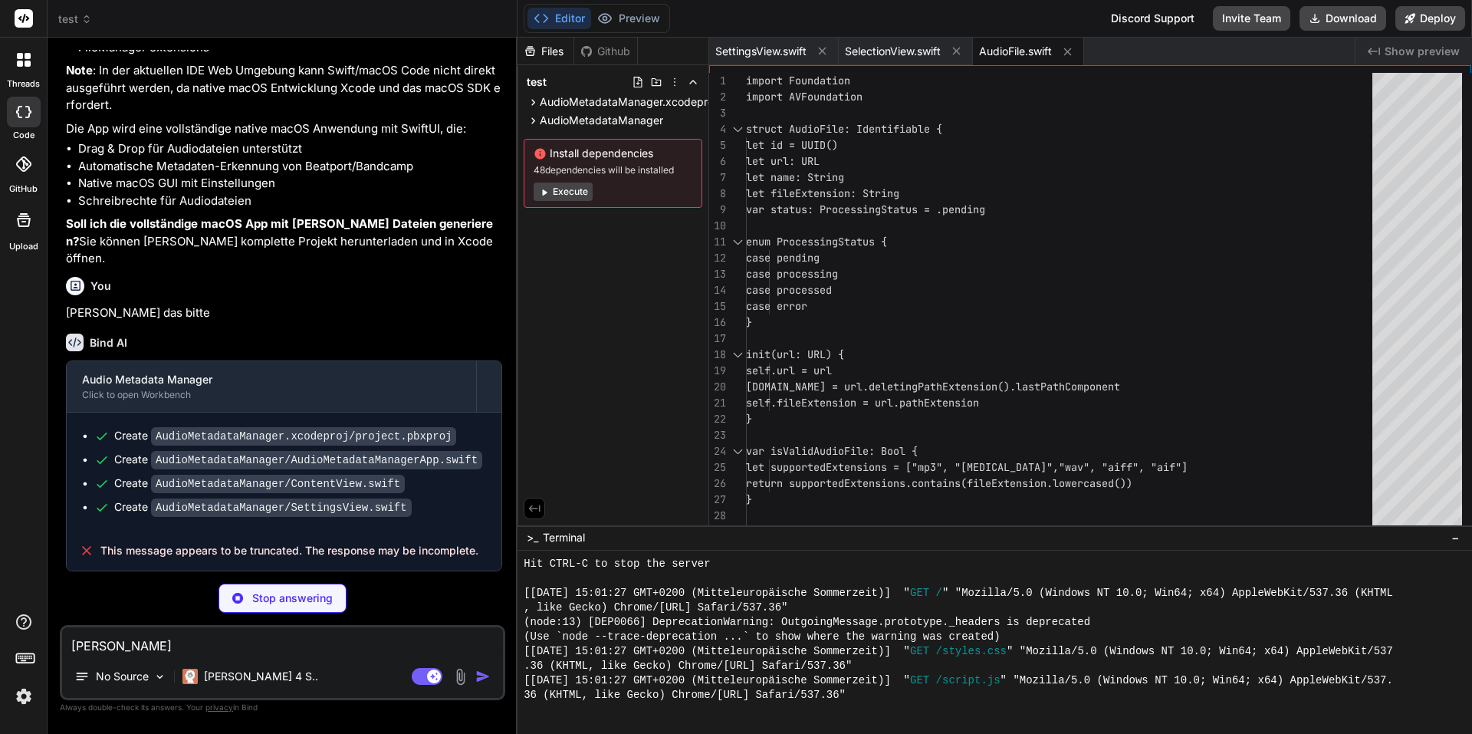
type textarea "Dann"
type textarea "x"
type textarea "source: .bandcamp ) ] }"
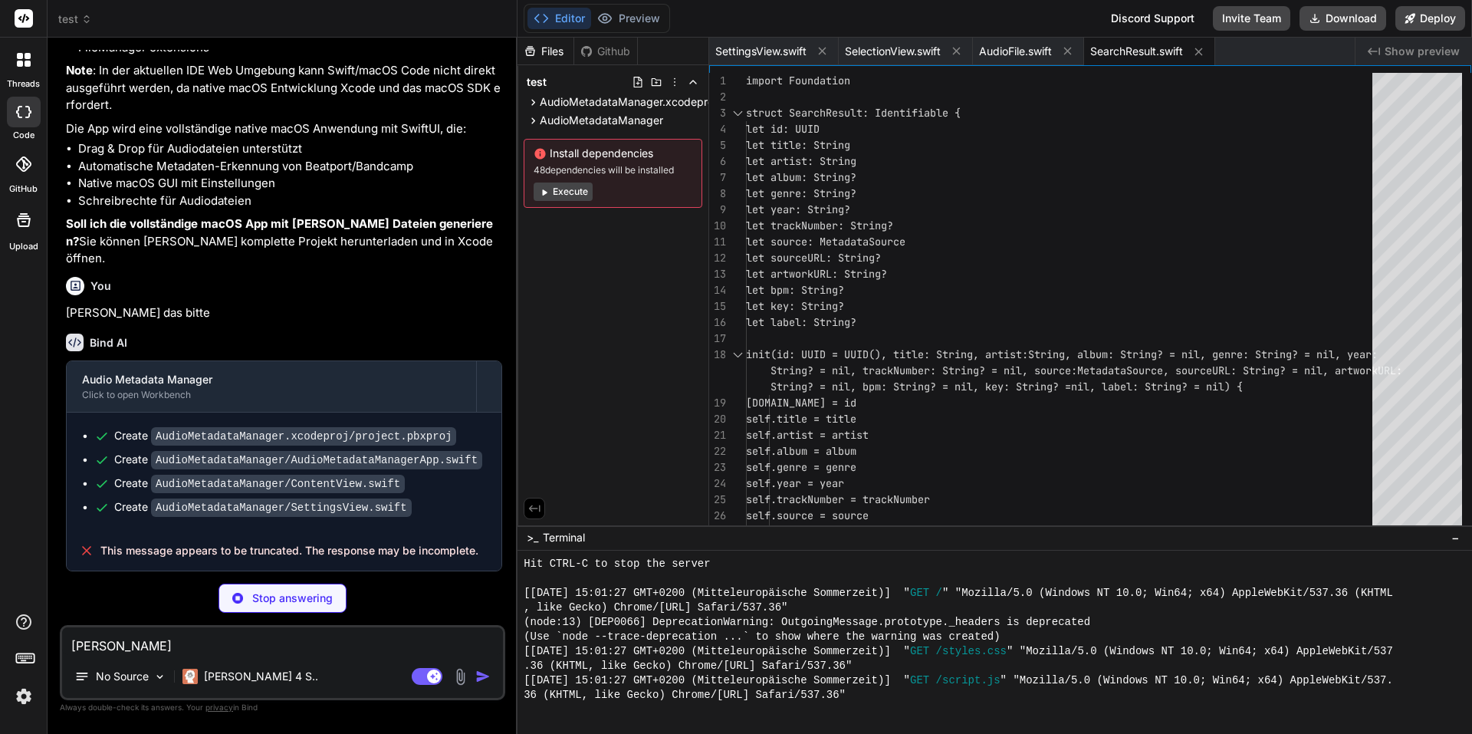
type textarea "x"
type textarea "C"
type textarea "x"
type textarea "Co"
type textarea "x"
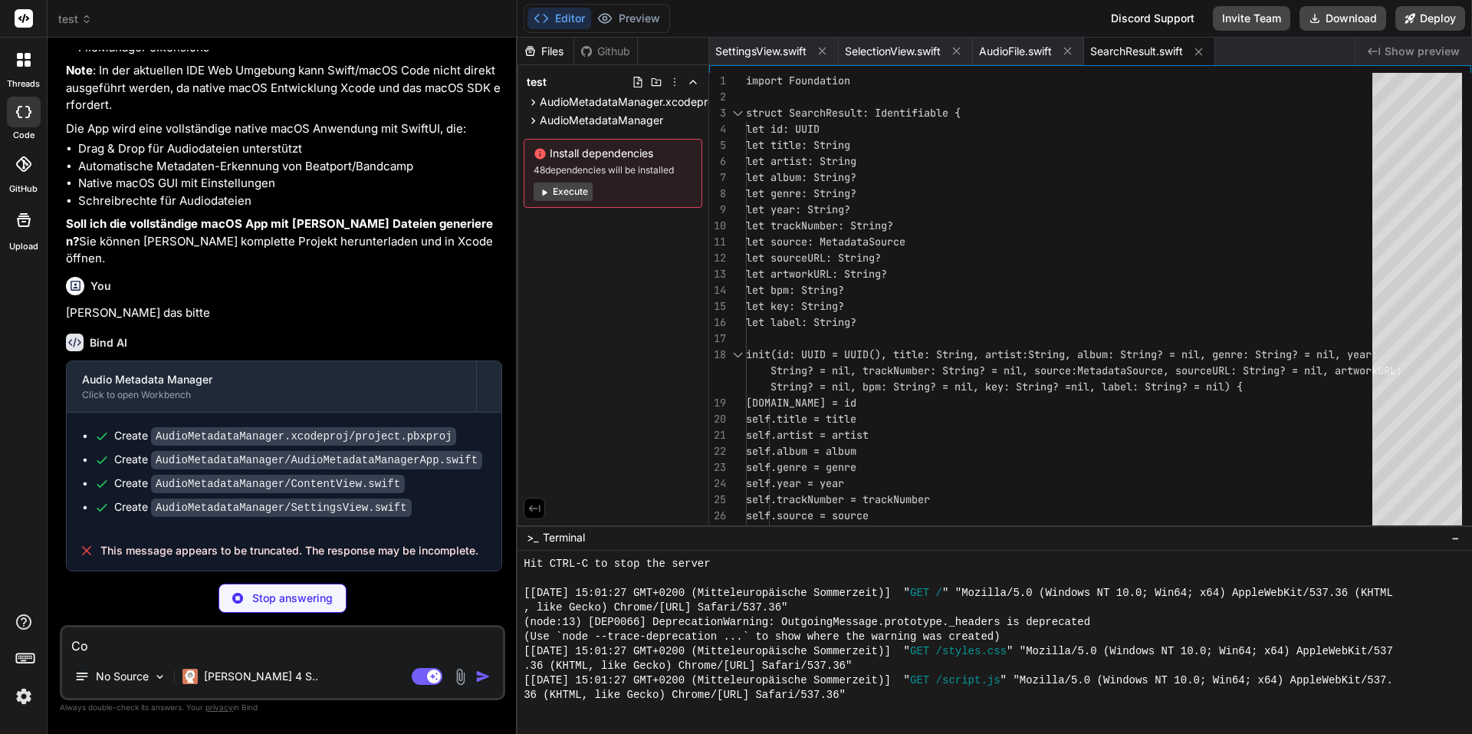
type textarea "Com"
type textarea "x"
type textarea "Comp"
type textarea "x"
type textarea "Compl"
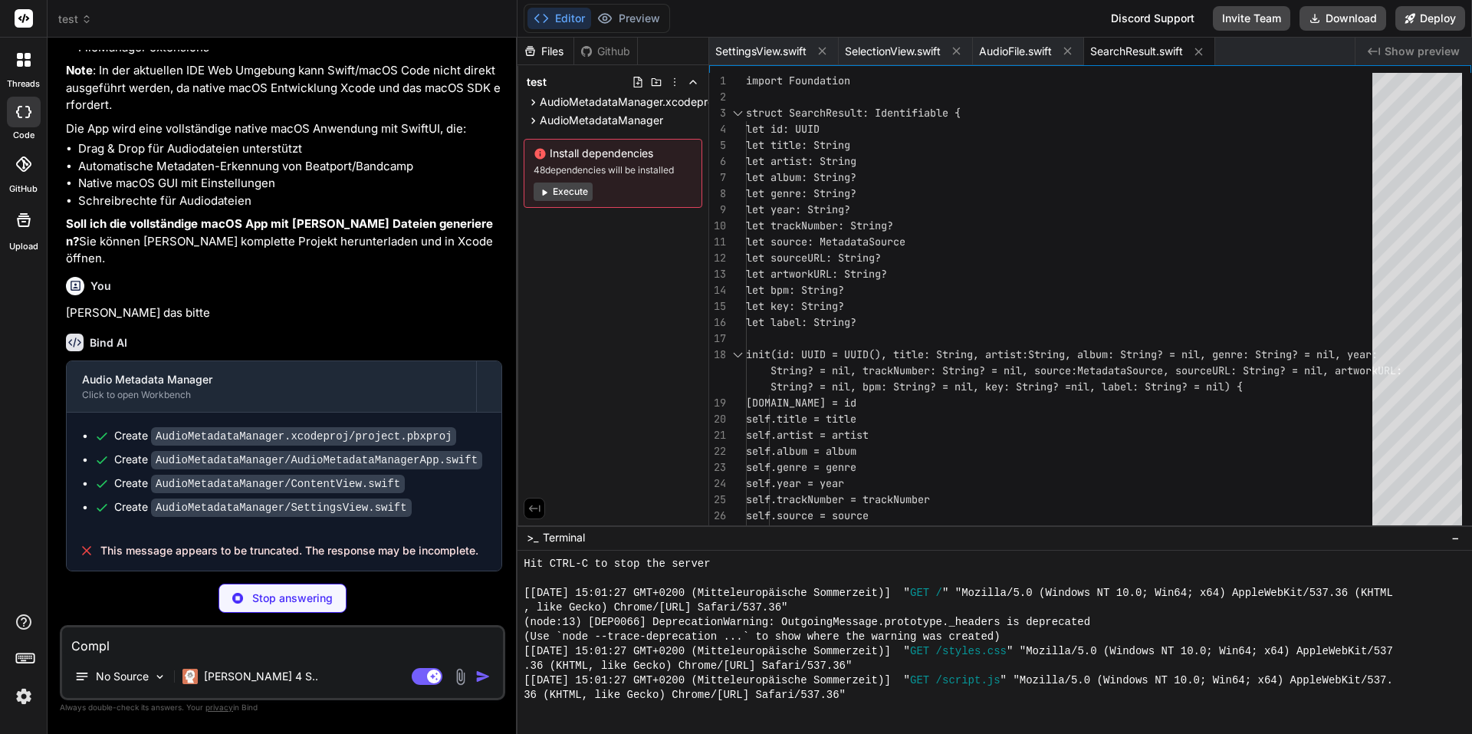
type textarea "x"
type textarea "Comple"
type textarea "x"
type textarea "Complet"
type textarea "x"
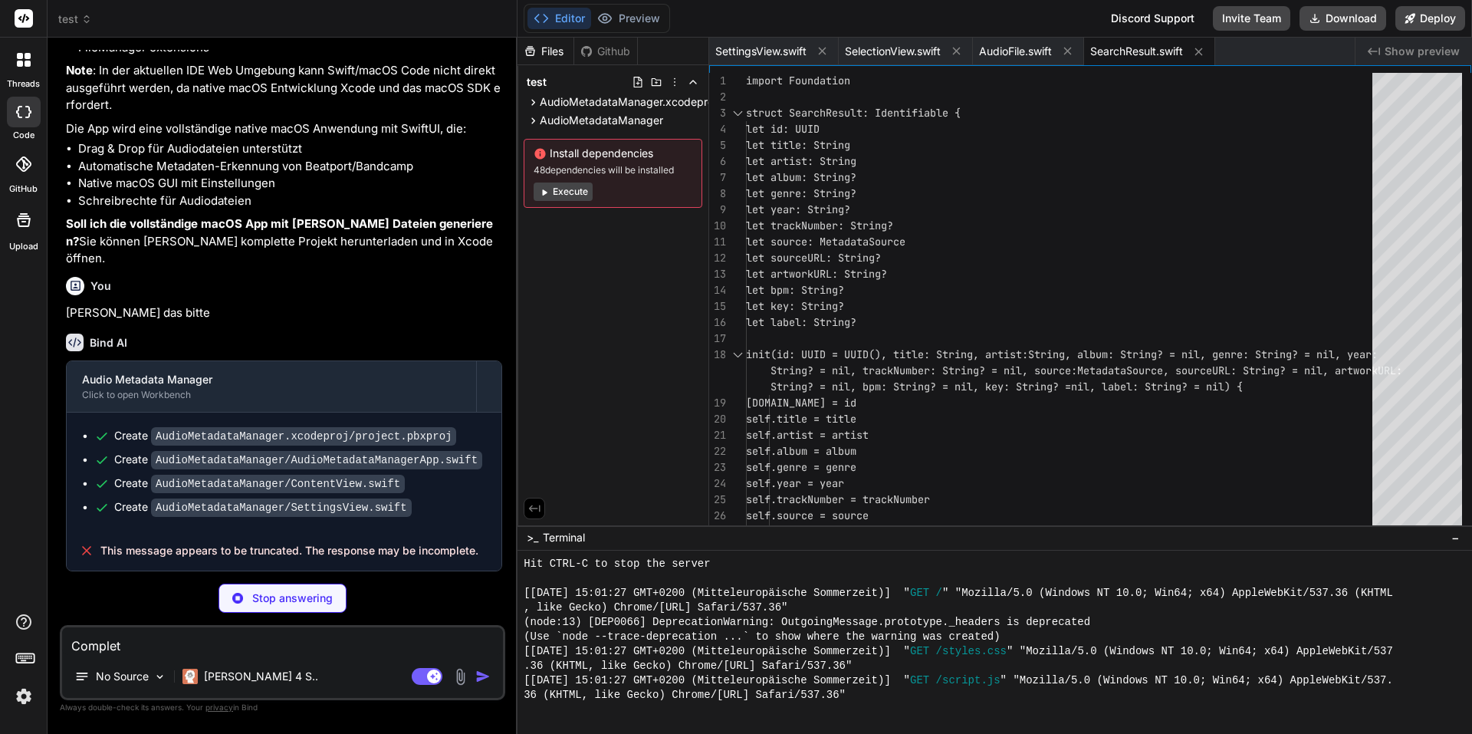
type textarea "Complete"
type textarea "x"
type textarea "Complete"
type textarea "x"
type textarea "Complete t"
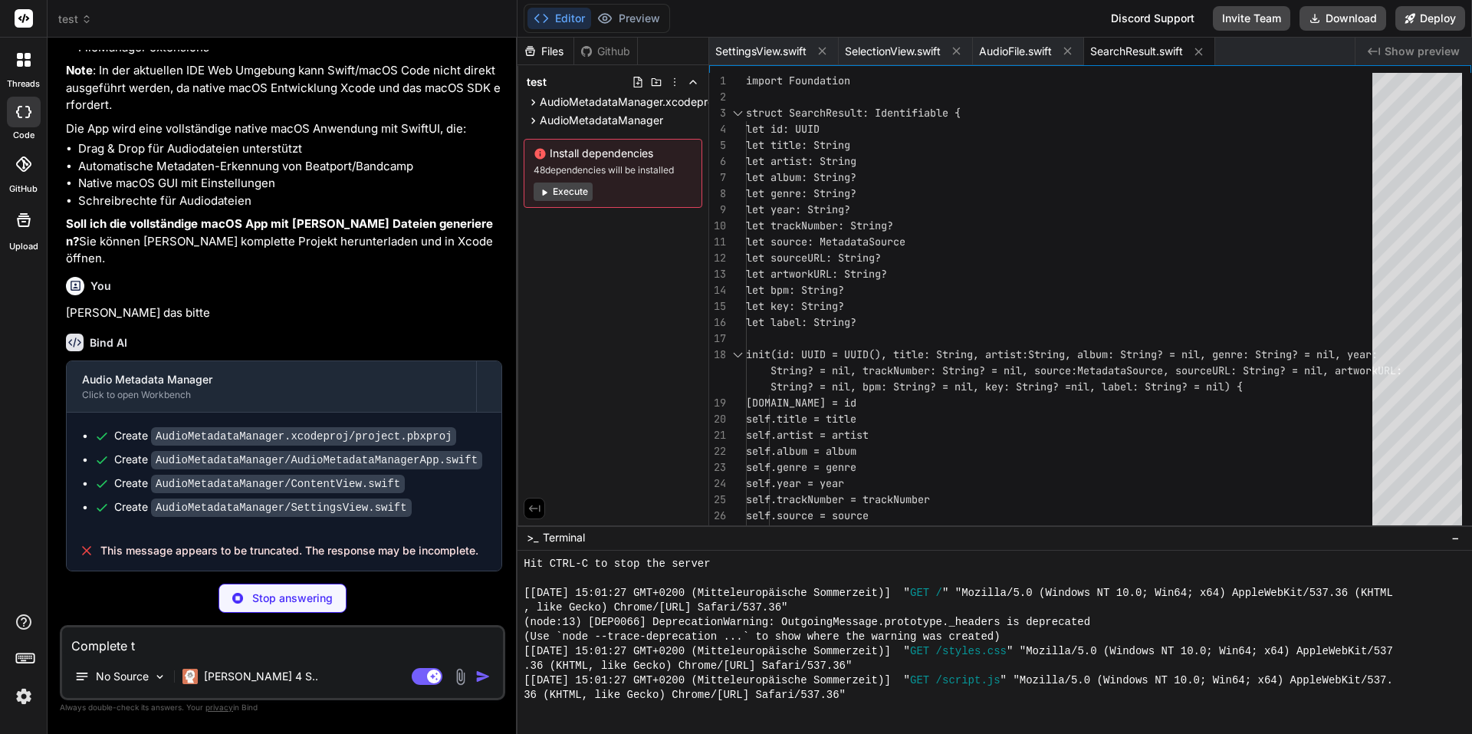
type textarea "x"
type textarea "Complete th"
type textarea "x"
type textarea "Complete the"
type textarea "x"
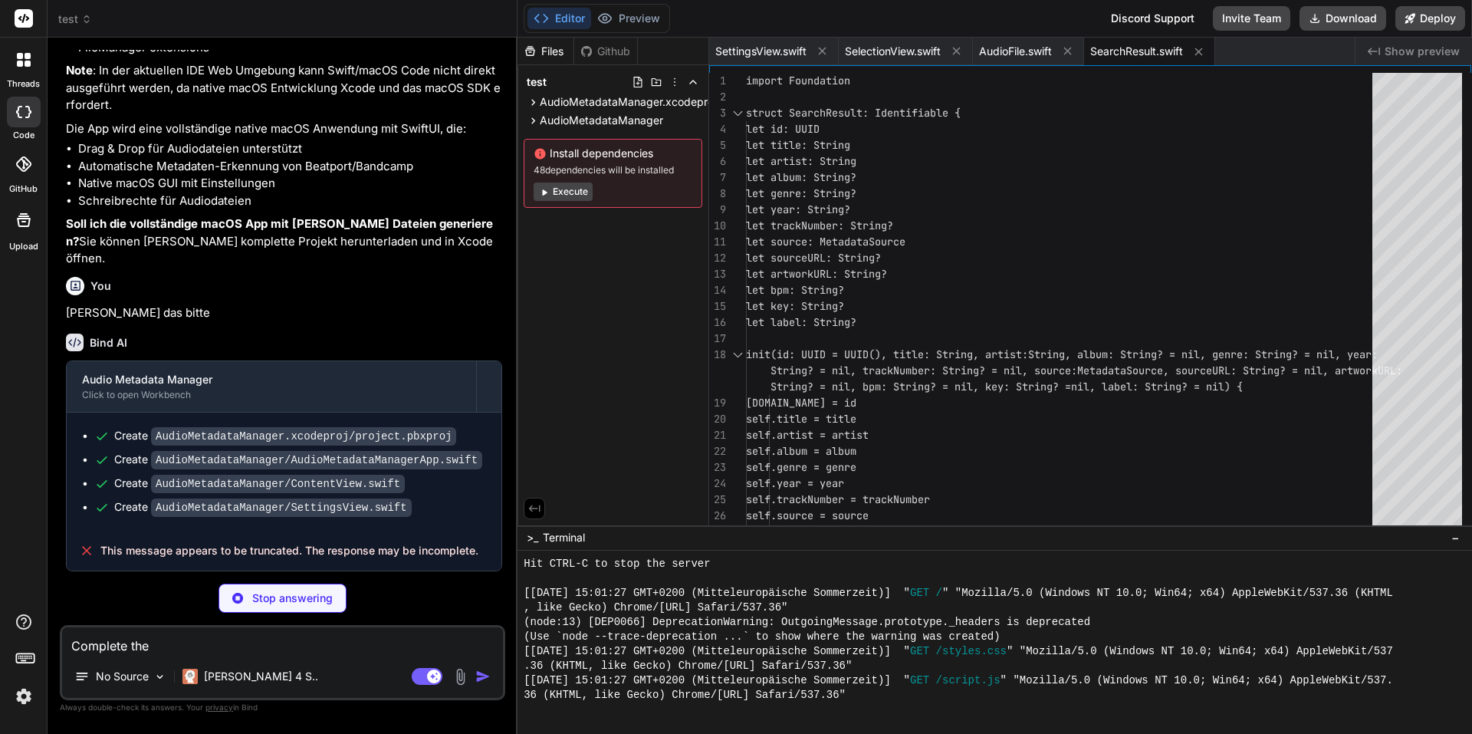
type textarea "Complete the"
type textarea "x"
type textarea "Complete the r"
type textarea "x"
type textarea "Complete the re"
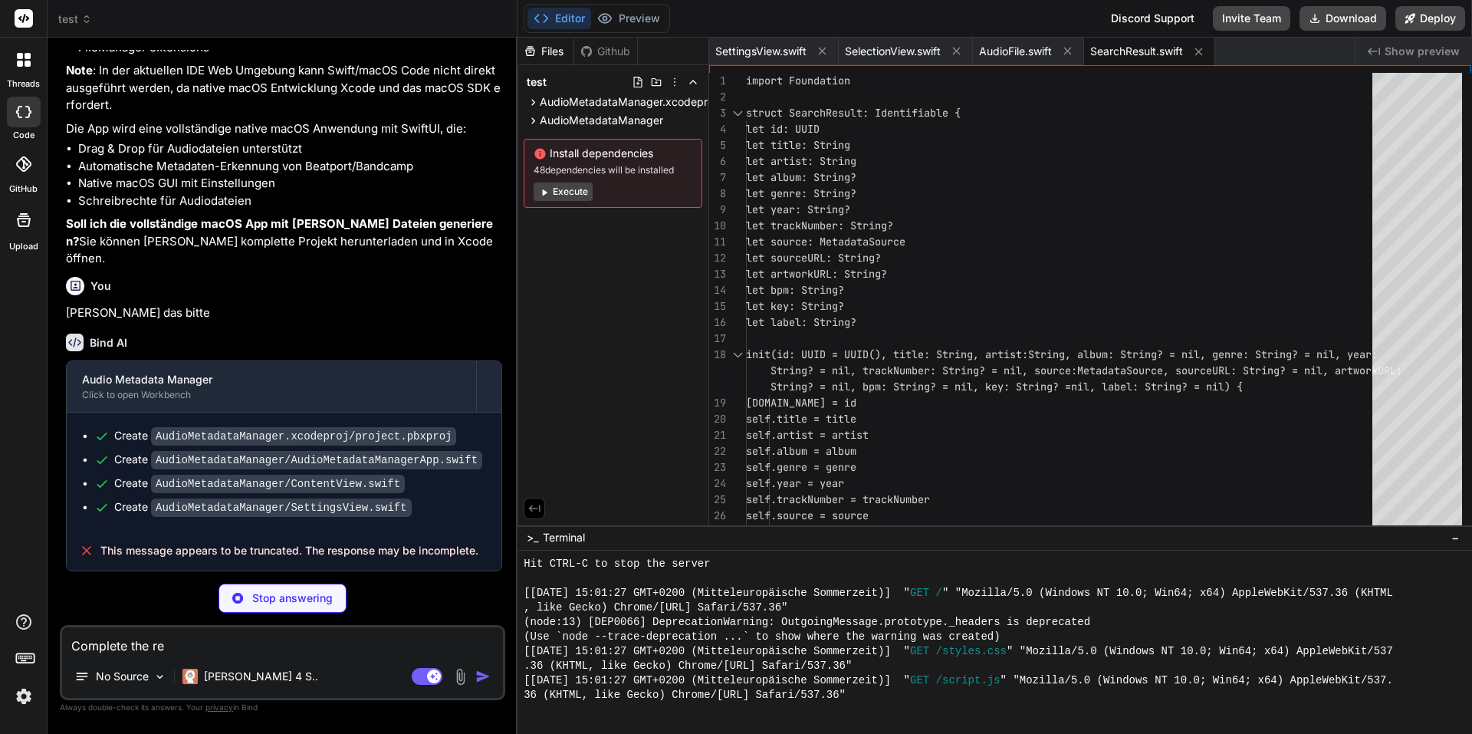
type textarea "x"
type textarea "Complete the res"
type textarea "x"
type textarea "Complete the resp"
type textarea "x"
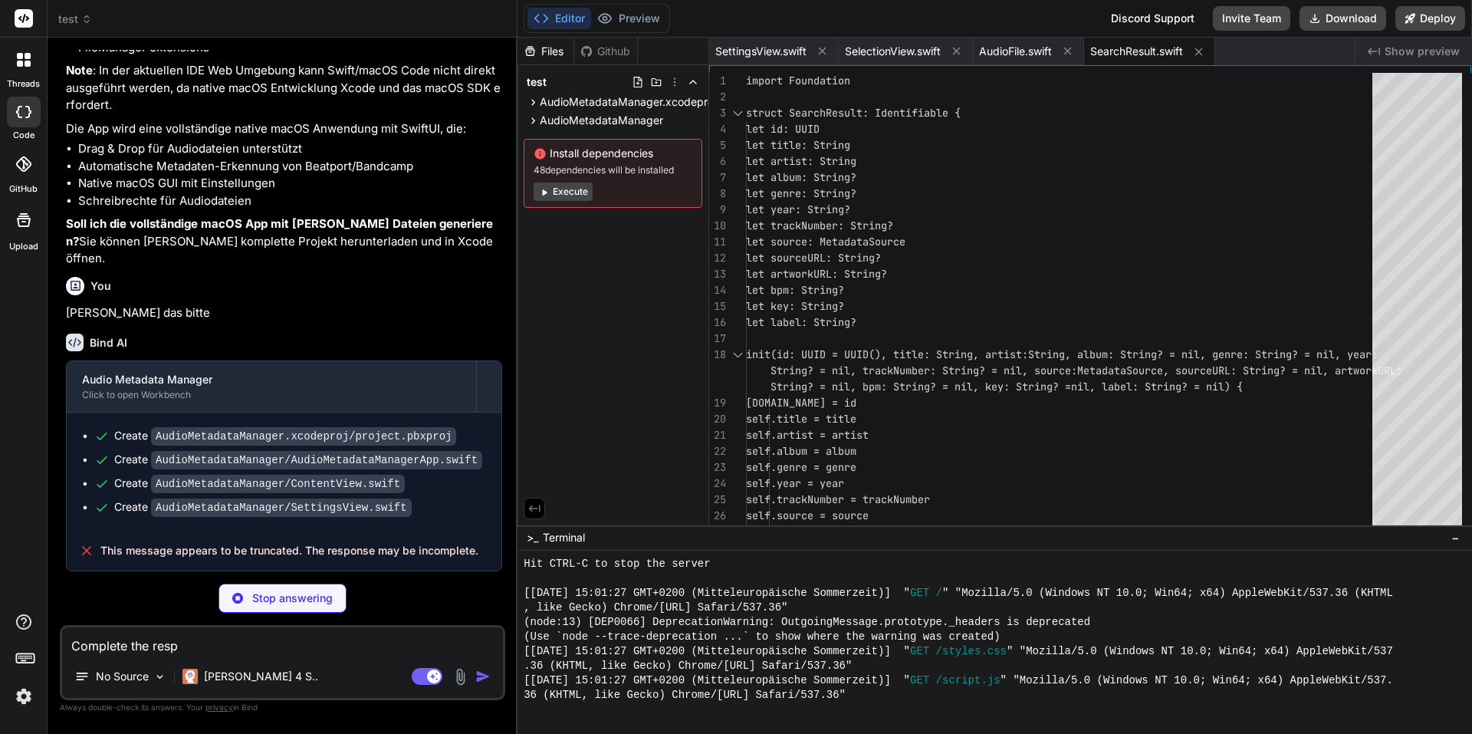
type textarea "Complete the respo"
type textarea "x"
type textarea "Complete the respon"
type textarea "x"
type textarea "Complete the respons"
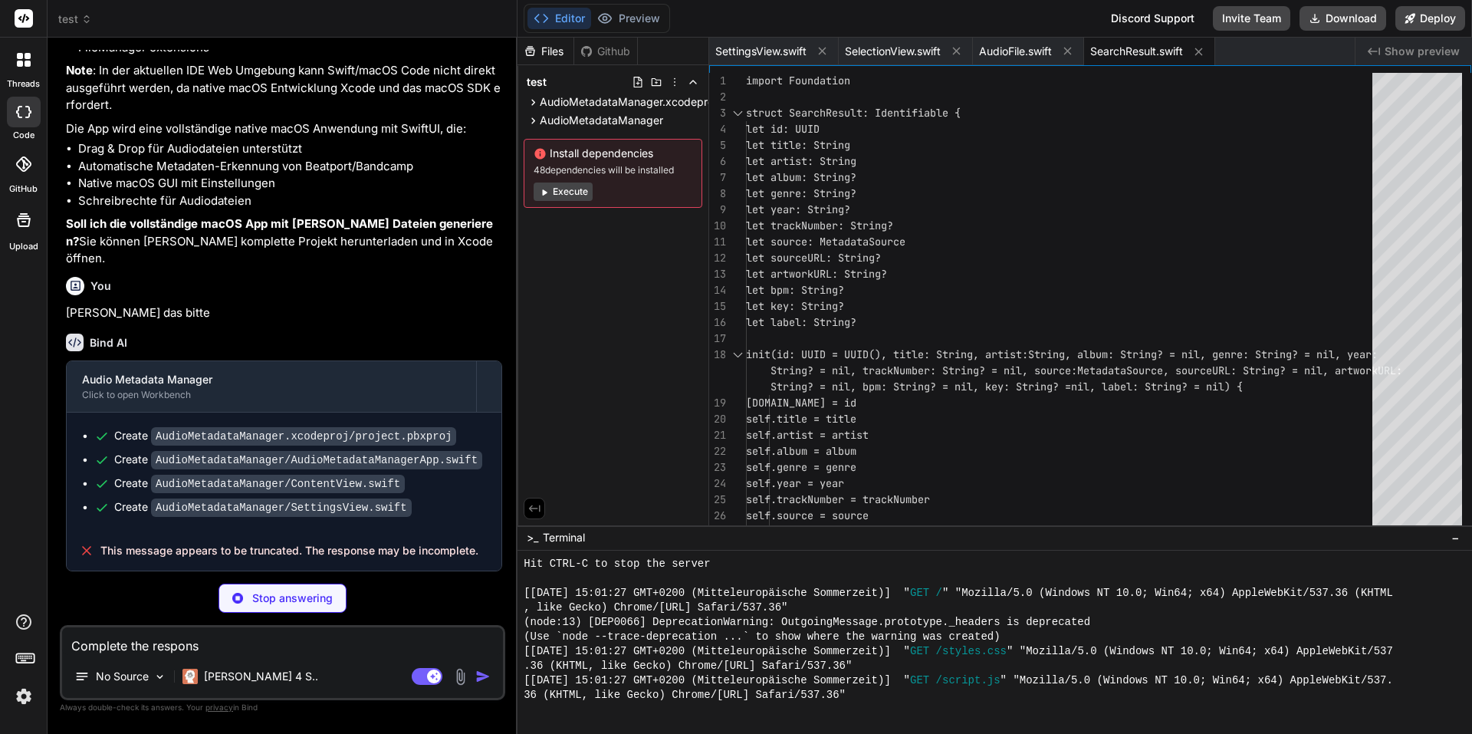
type textarea "x"
type textarea "Complete the response"
type textarea "x"
type textarea "Complete the response"
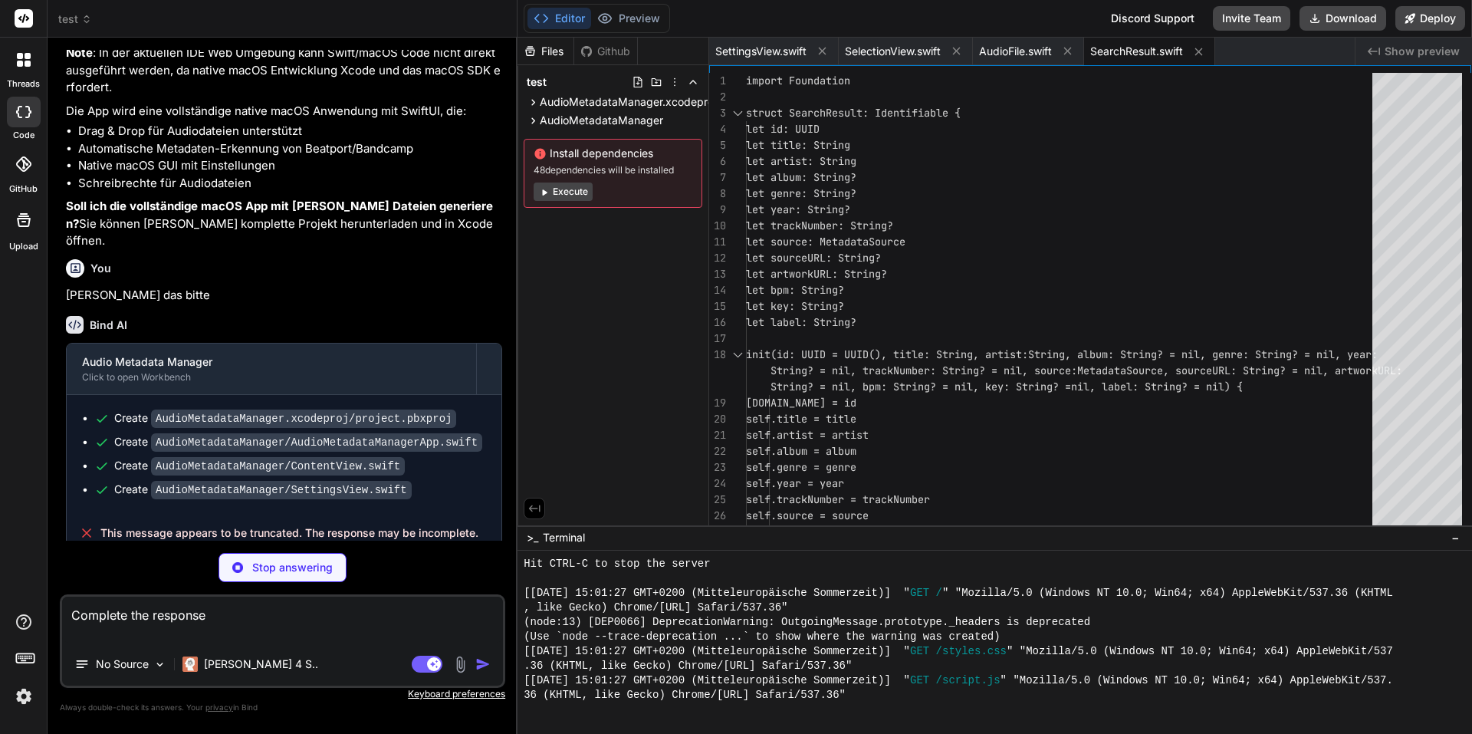
type textarea "x"
type textarea "Complete the response"
click at [475, 666] on div "Agent Mode. When this toggle is activated, AI automatically makes decisions, re…" at bounding box center [453, 664] width 88 height 18
click at [261, 555] on div "Stop answering" at bounding box center [283, 567] width 128 height 29
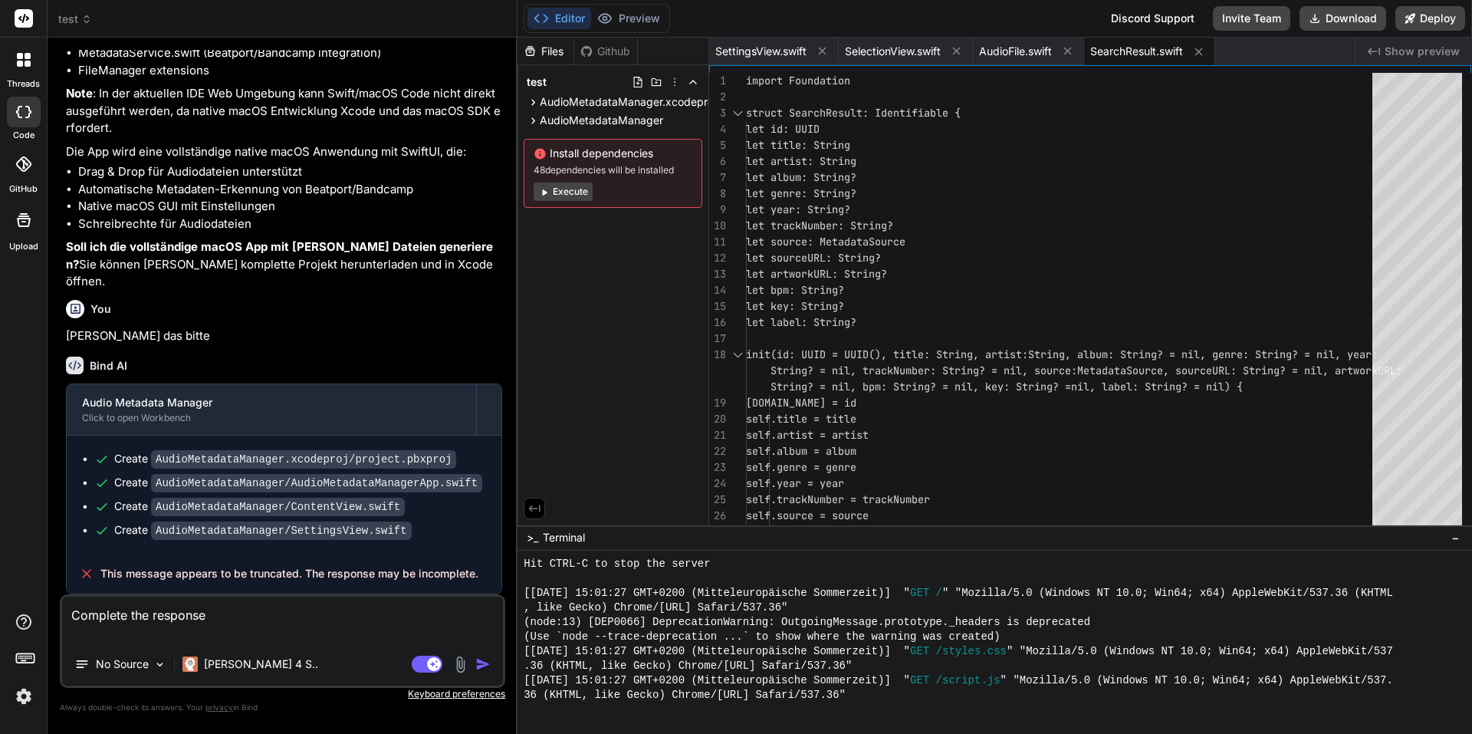
click at [482, 660] on img "button" at bounding box center [482, 663] width 15 height 15
type textarea "x"
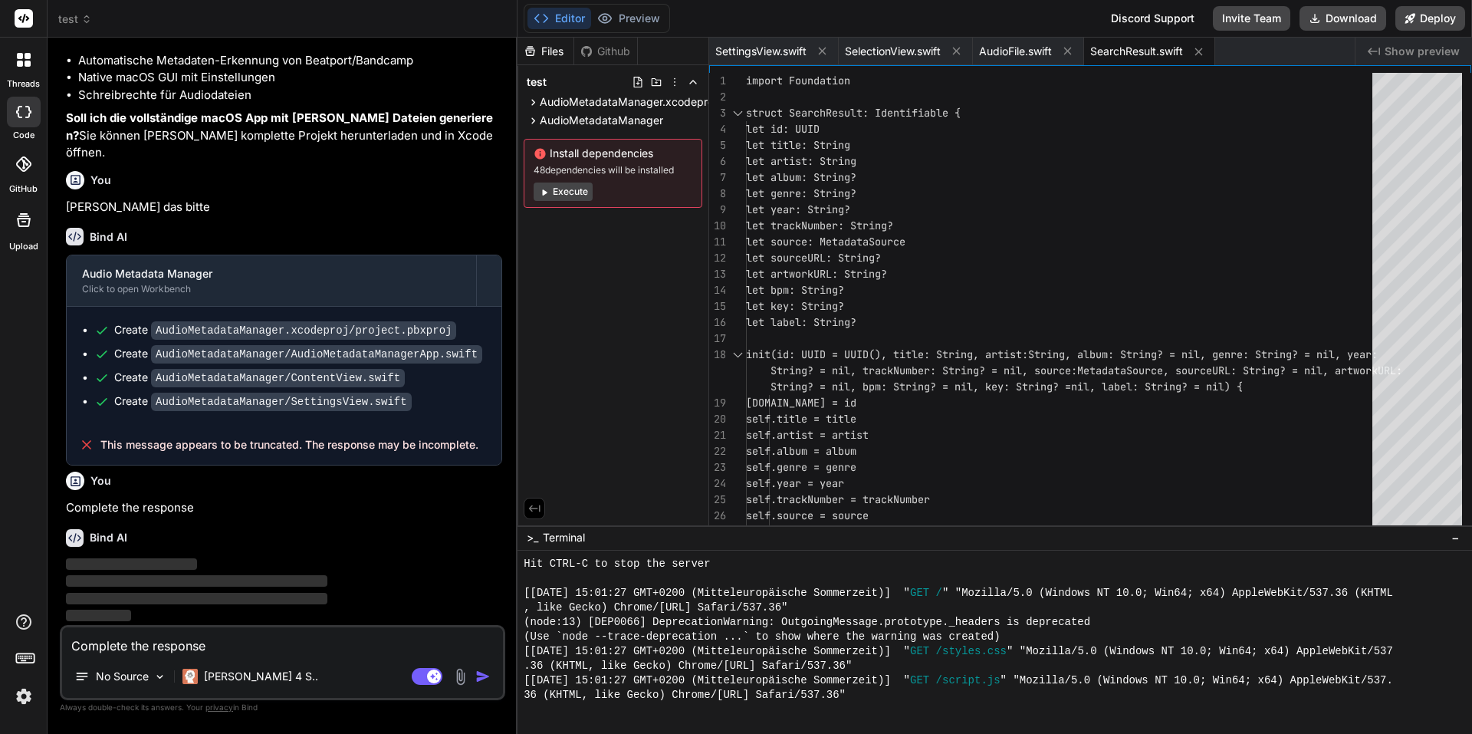
scroll to position [607, 0]
click at [755, 58] on span "SettingsView.swift" at bounding box center [760, 51] width 91 height 15
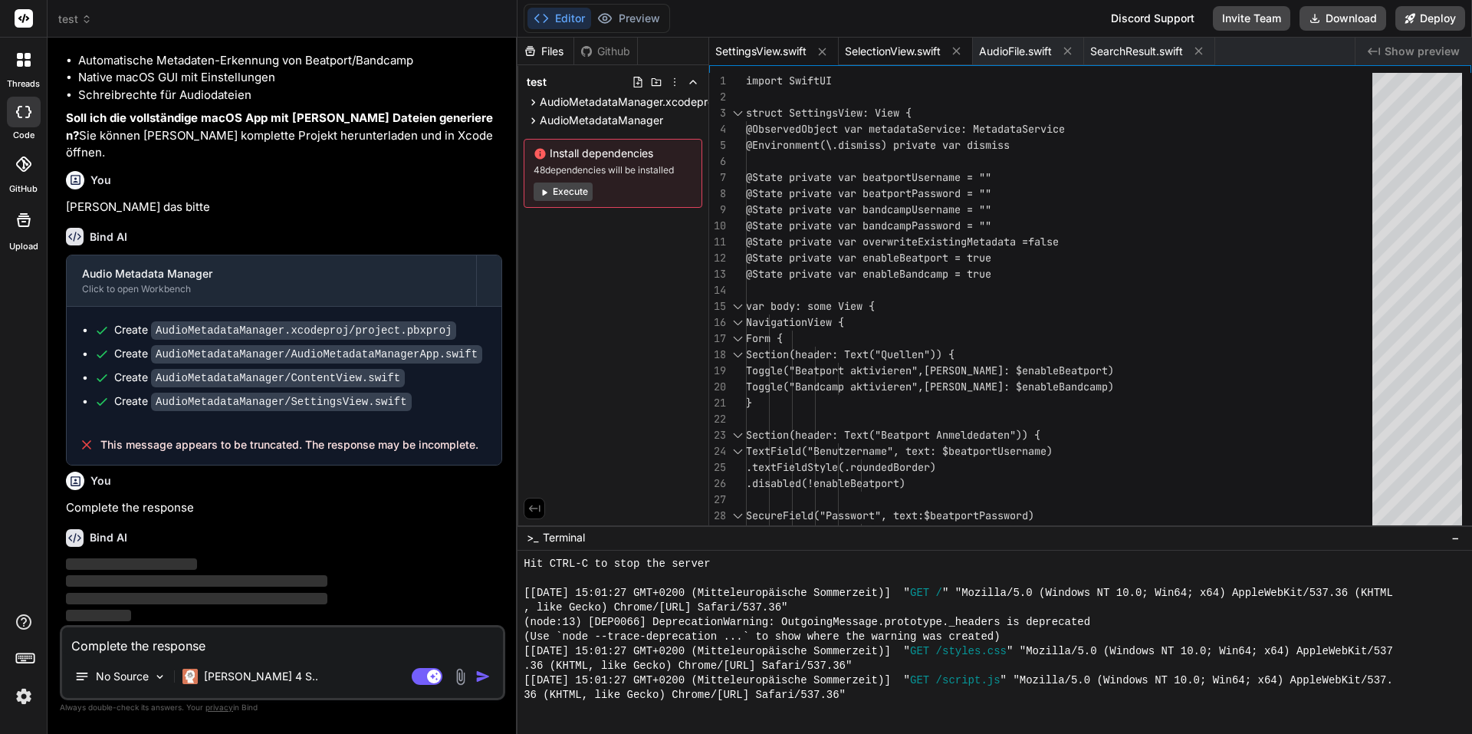
click at [853, 40] on div "SelectionView.swift" at bounding box center [906, 52] width 134 height 28
type textarea "file: nil, onSelection: { _ in } ) }"
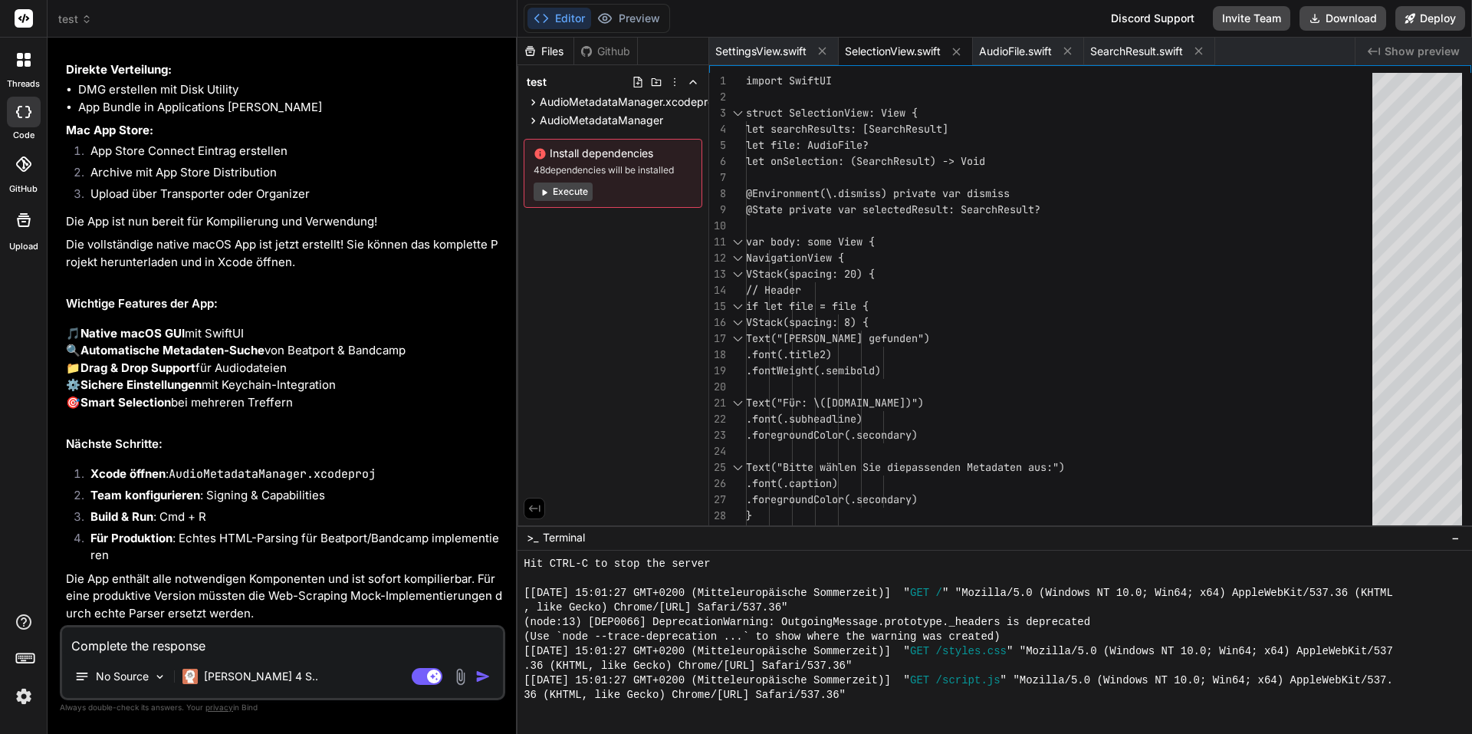
scroll to position [9605, 0]
click at [1339, 15] on button "Download" at bounding box center [1343, 18] width 87 height 25
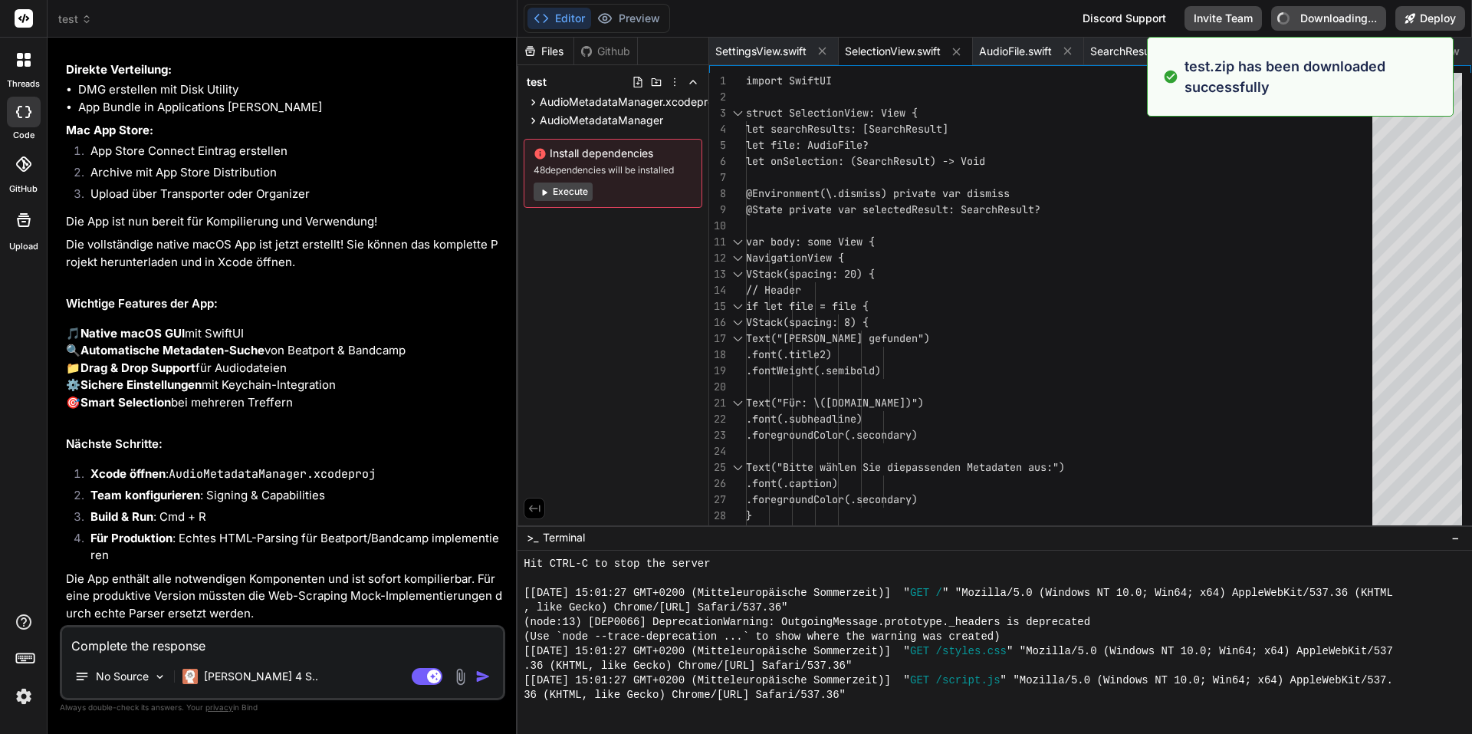
type textarea "x"
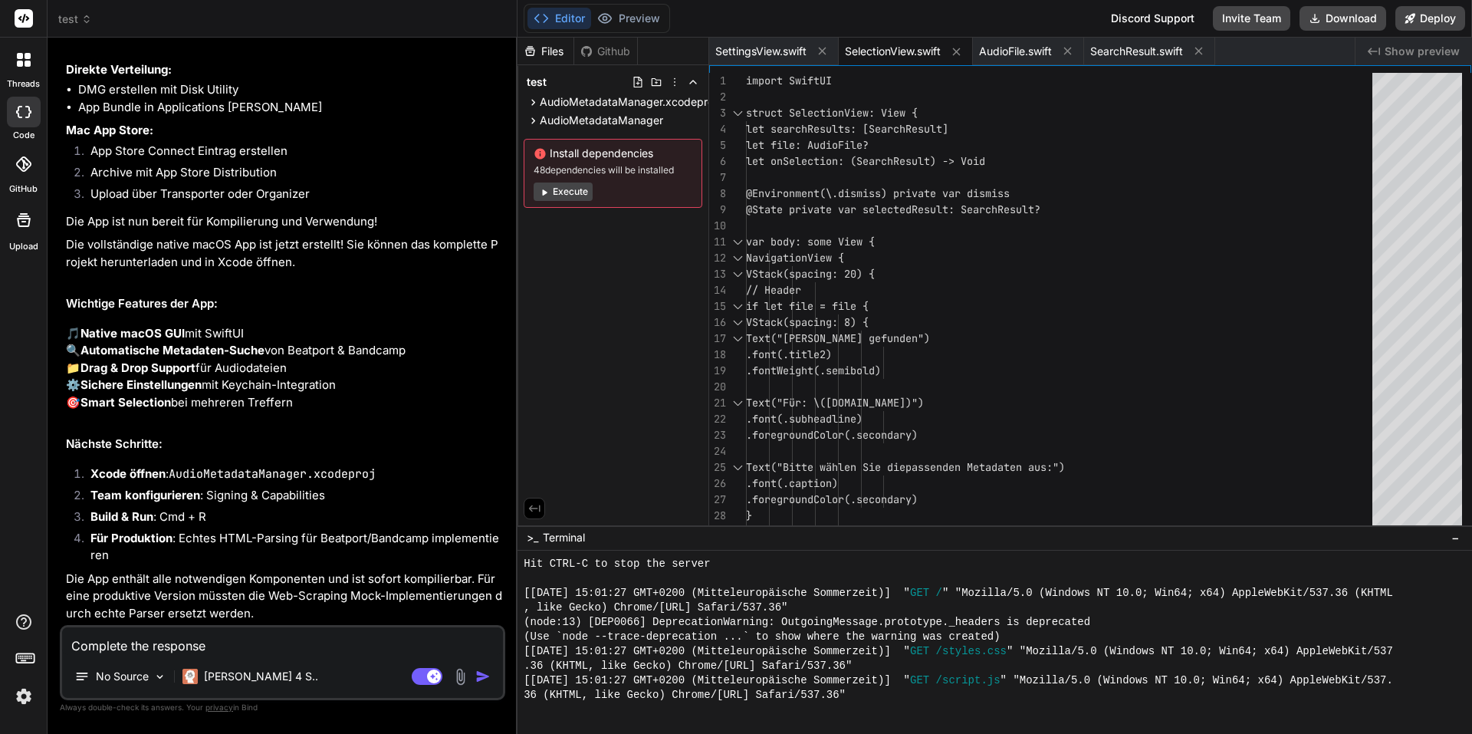
click at [222, 636] on textarea "Complete the response" at bounding box center [282, 641] width 441 height 28
click at [32, 161] on div at bounding box center [24, 164] width 34 height 34
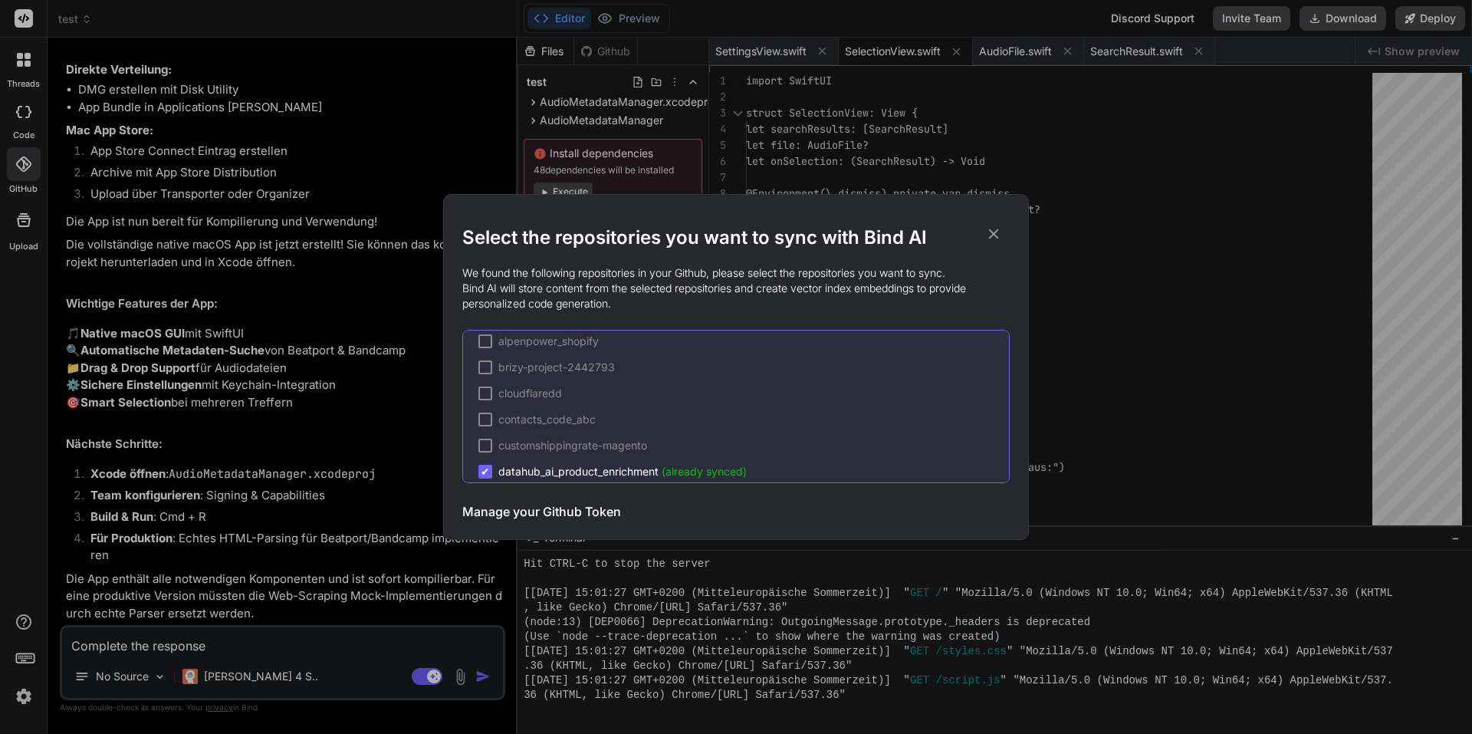
scroll to position [0, 0]
click at [280, 198] on div "Select the repositories you want to sync with Bind AI We found the following re…" at bounding box center [736, 367] width 1472 height 734
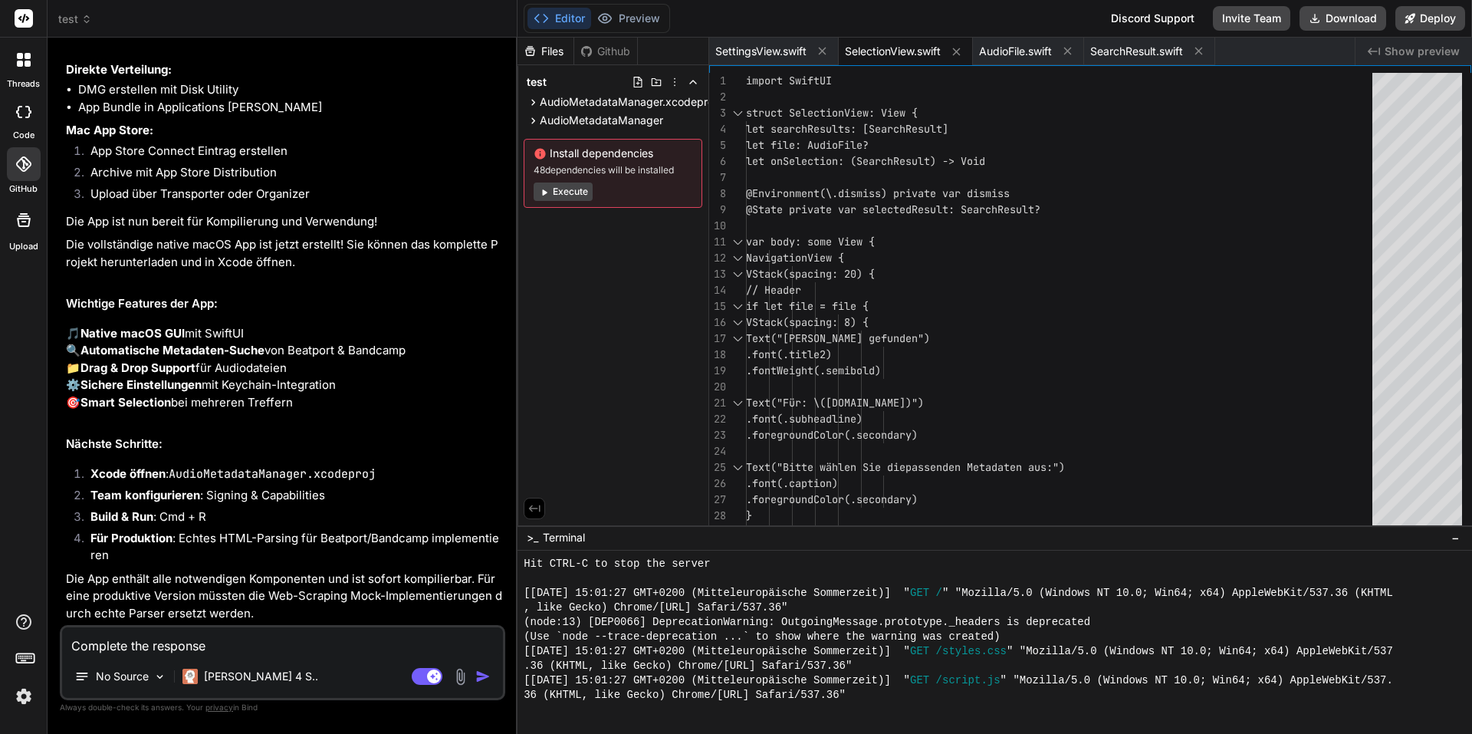
click at [22, 685] on img at bounding box center [24, 696] width 26 height 26
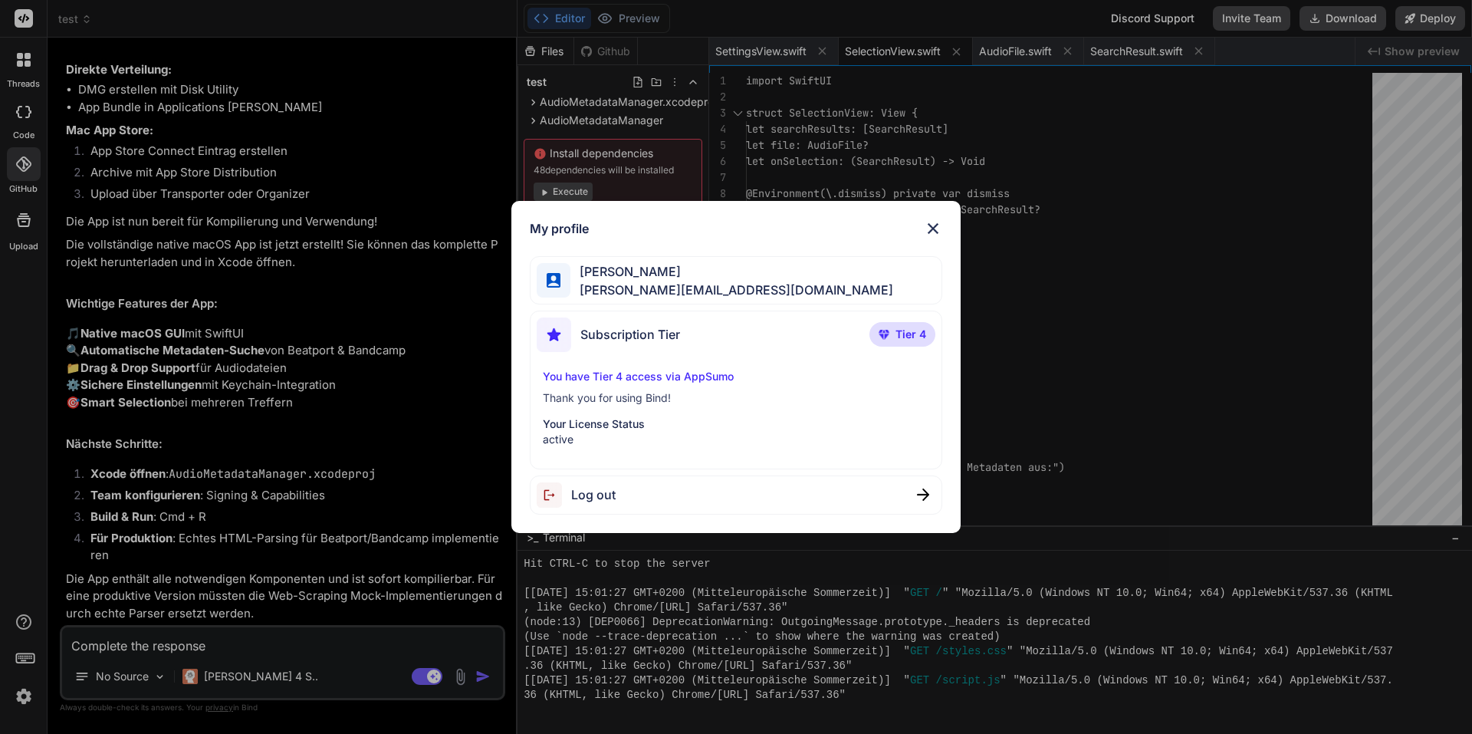
click at [23, 685] on div "My profile Norbert Strappler norbert@monobunt.at Subscription Tier Tier 4 You h…" at bounding box center [736, 367] width 1472 height 734
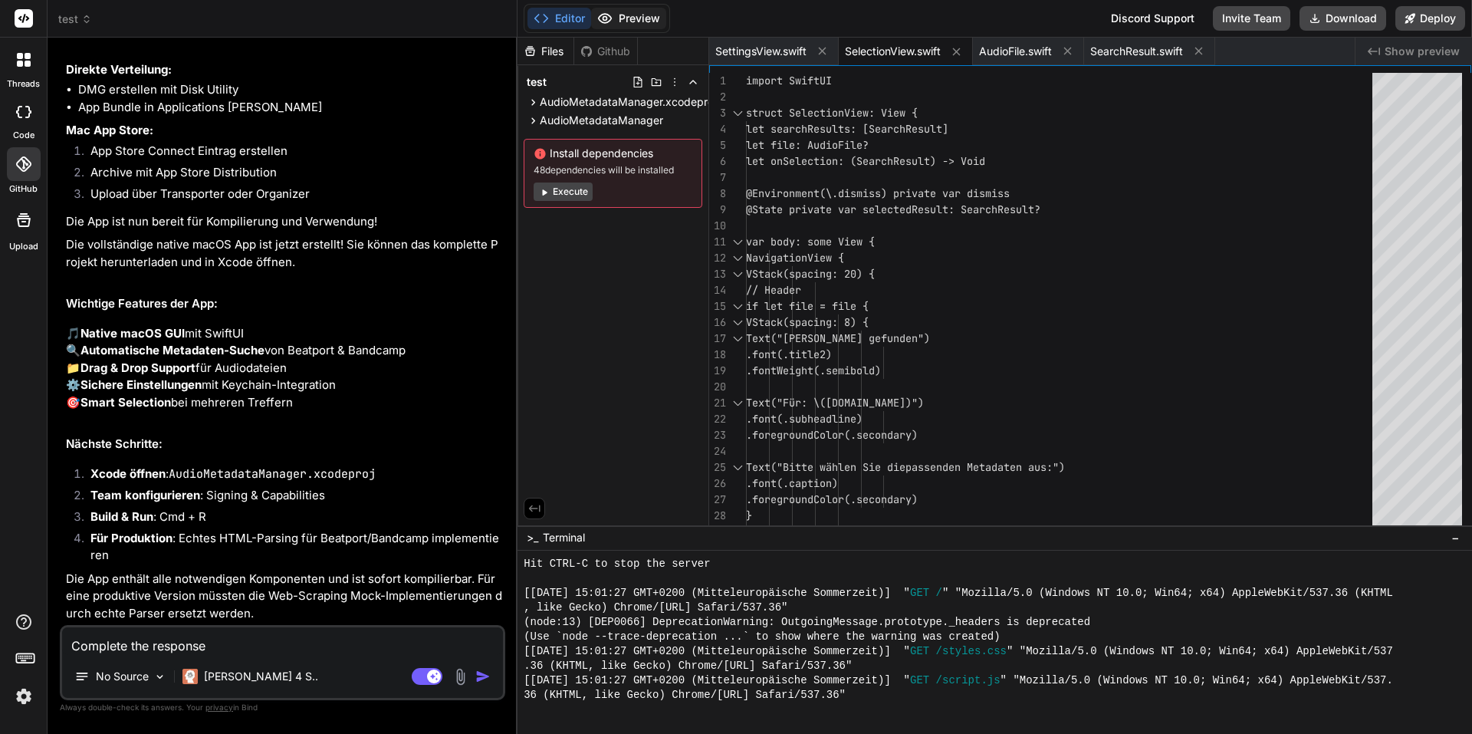
click at [600, 25] on icon at bounding box center [604, 18] width 15 height 15
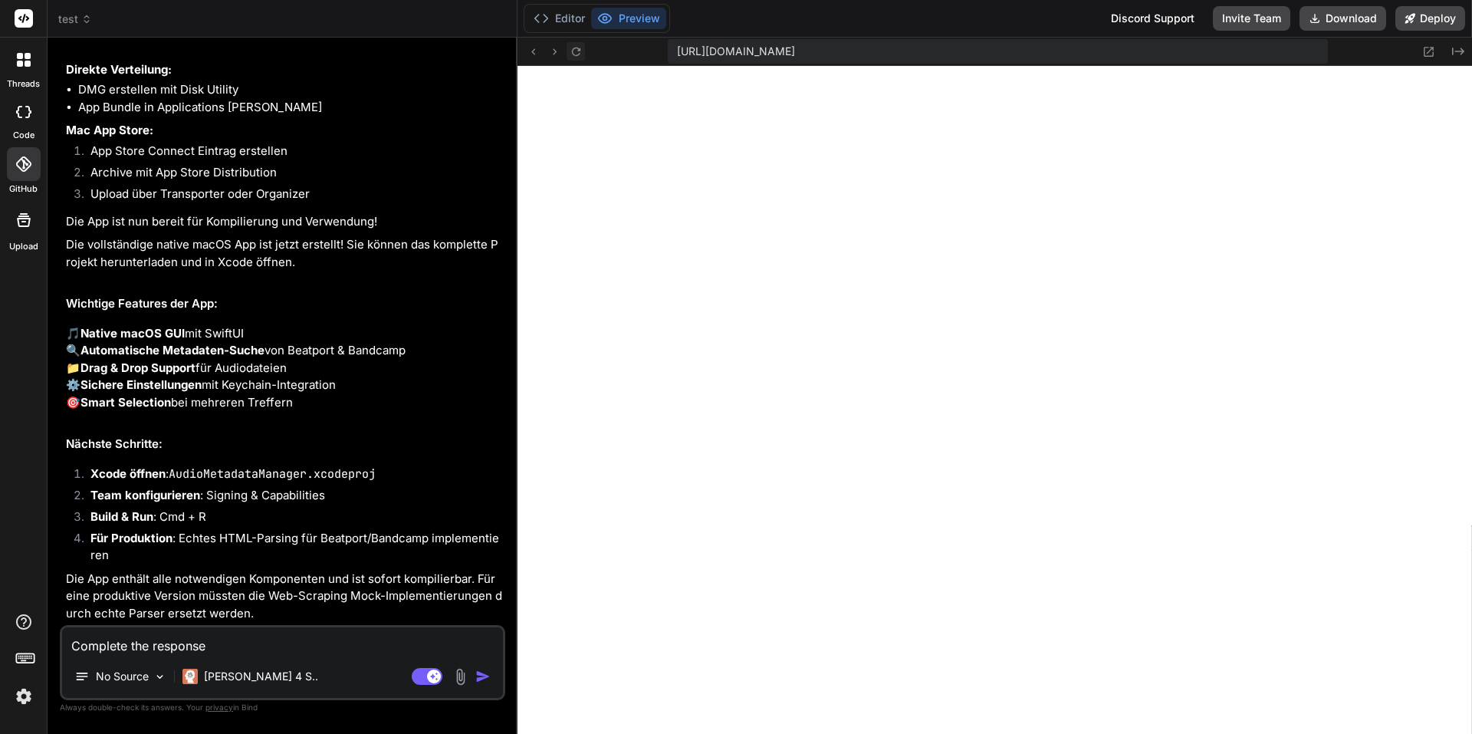
click at [576, 51] on icon at bounding box center [576, 51] width 13 height 13
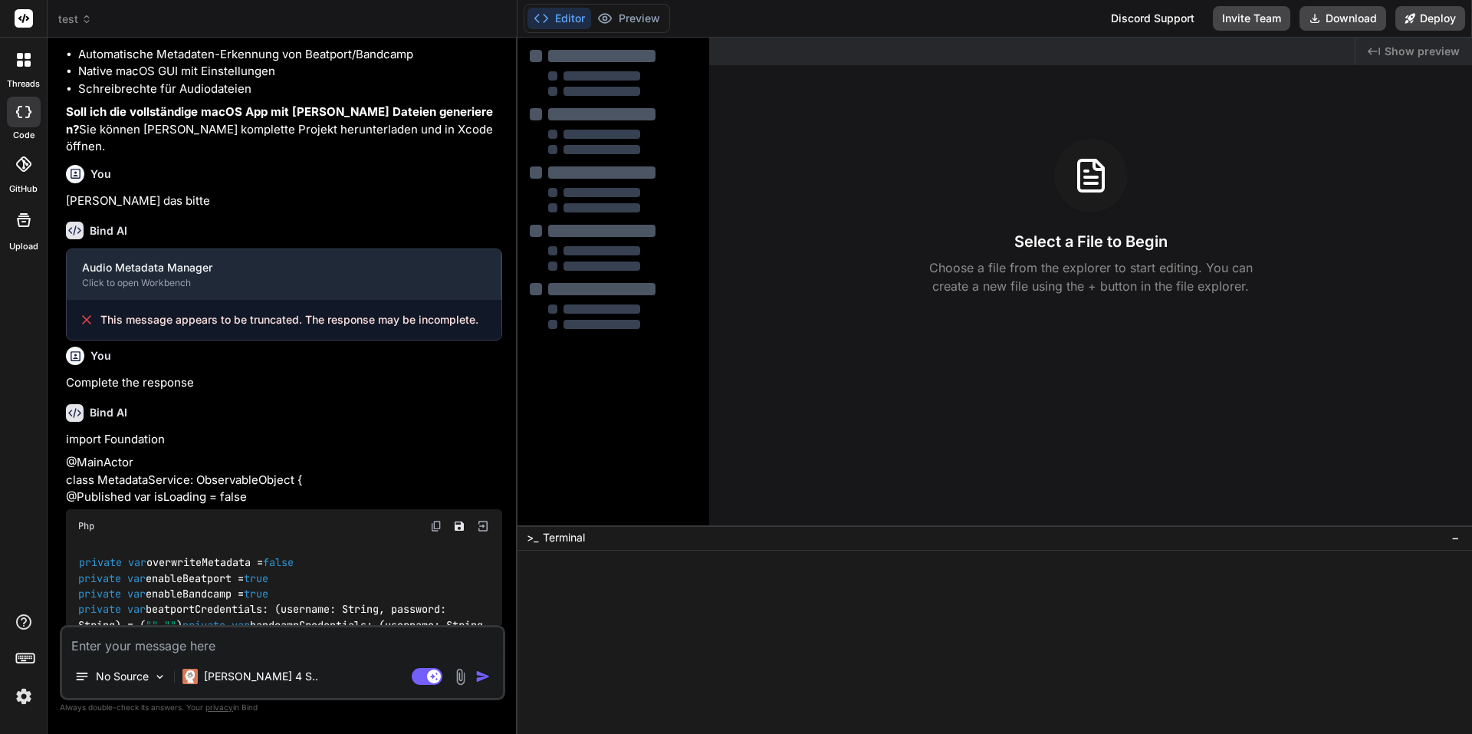
click at [28, 99] on div at bounding box center [24, 112] width 34 height 31
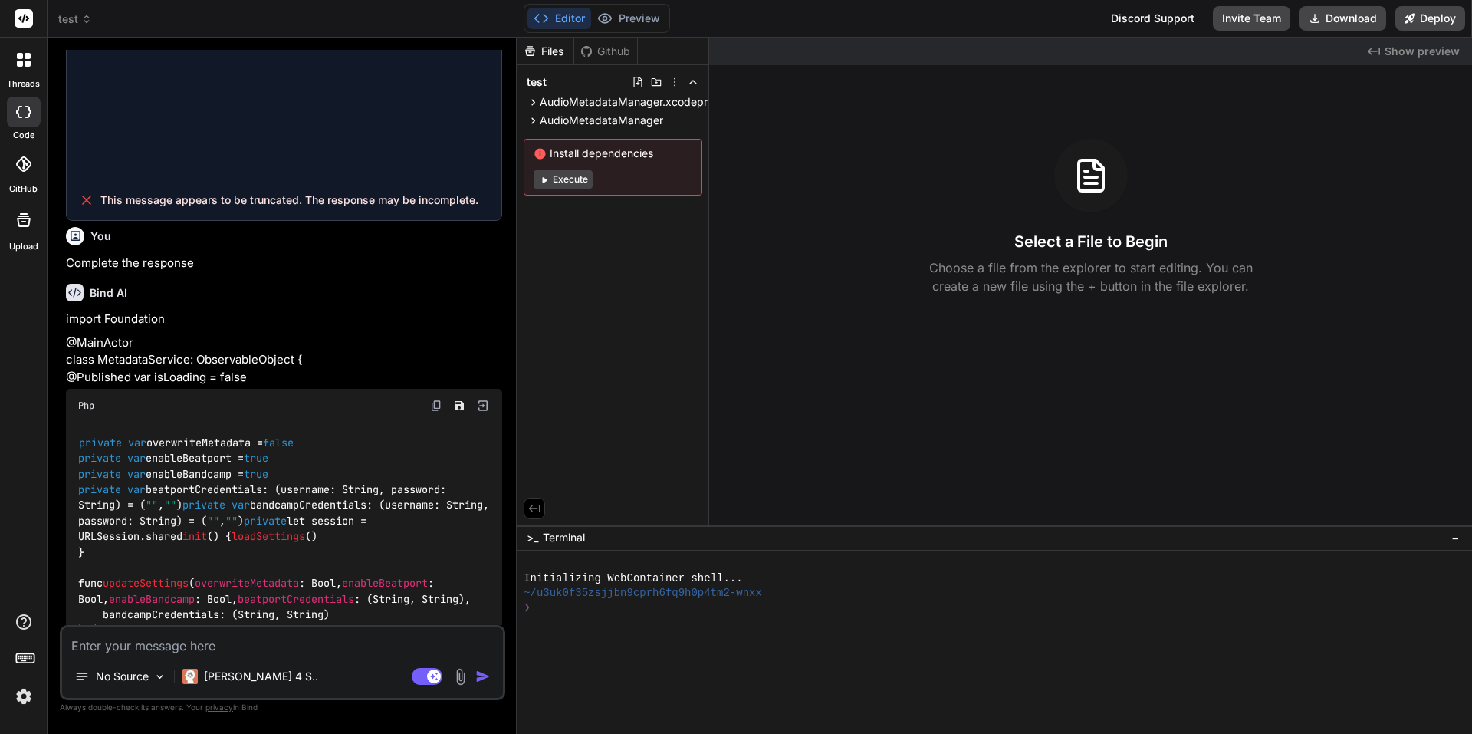
scroll to position [904, 0]
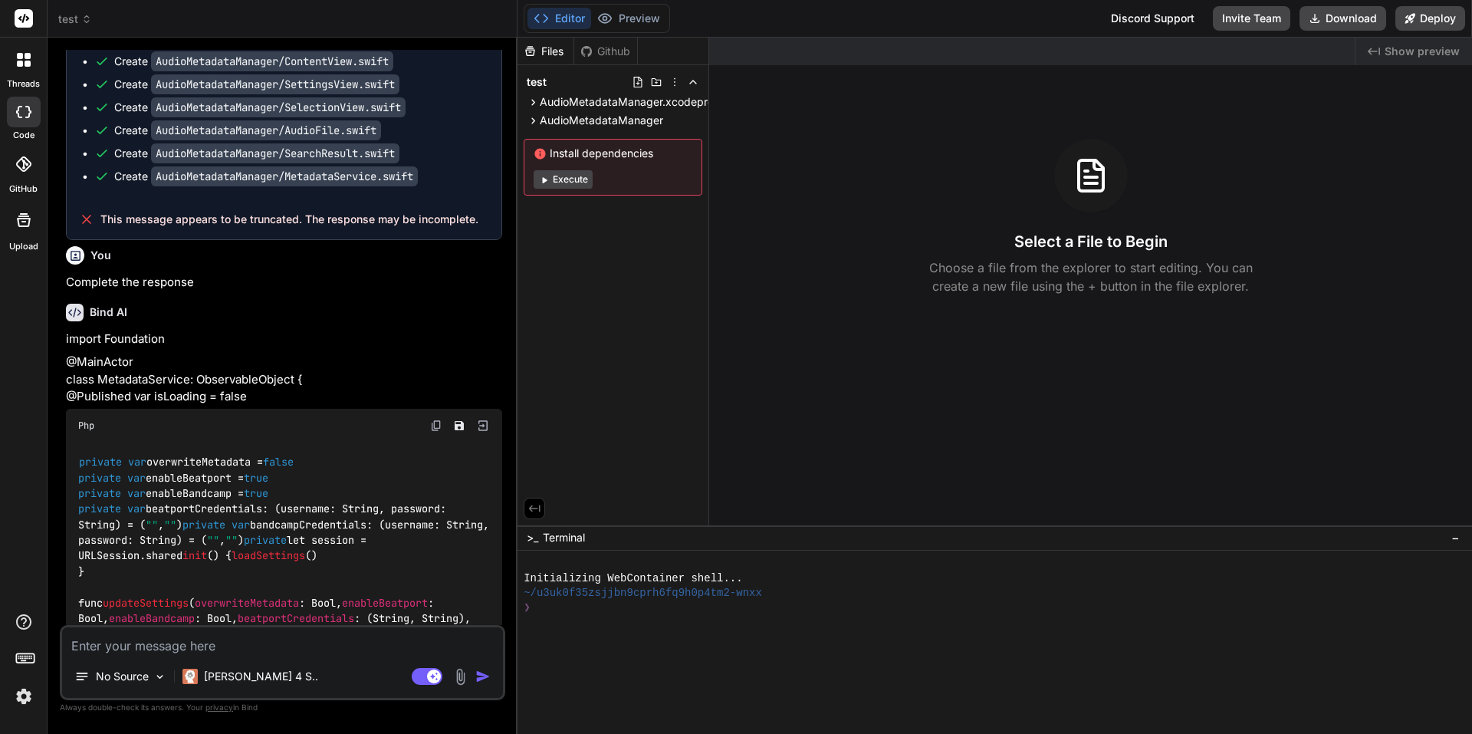
click at [553, 175] on button "Execute" at bounding box center [563, 179] width 59 height 18
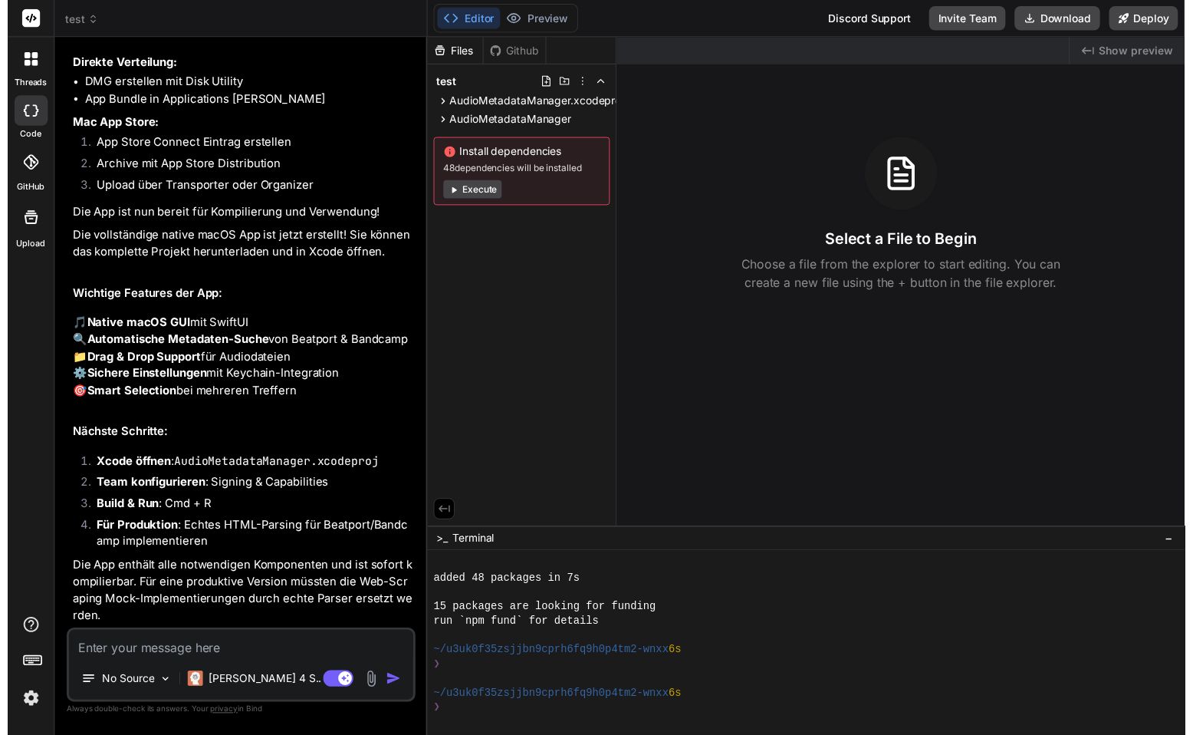
scroll to position [9972, 0]
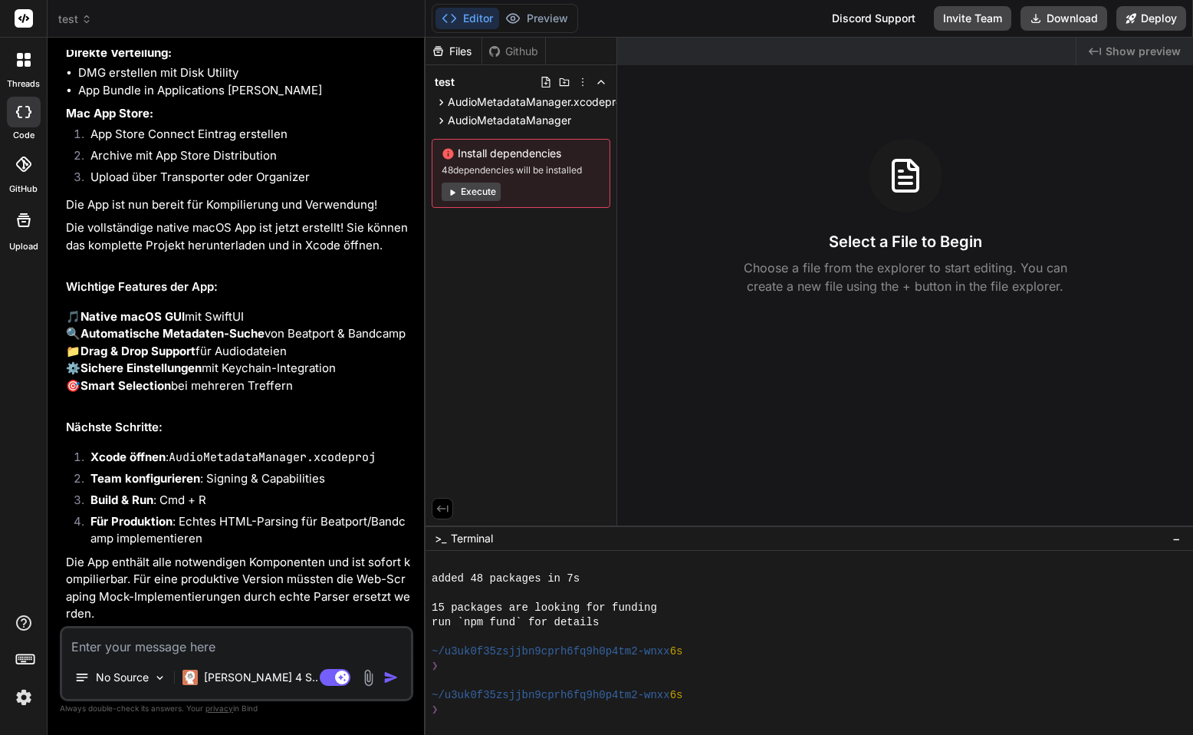
click at [794, 393] on div "Created with Pixso. Show preview Select a File to Begin Choose a file from the …" at bounding box center [905, 282] width 576 height 488
click at [90, 24] on icon at bounding box center [86, 19] width 11 height 11
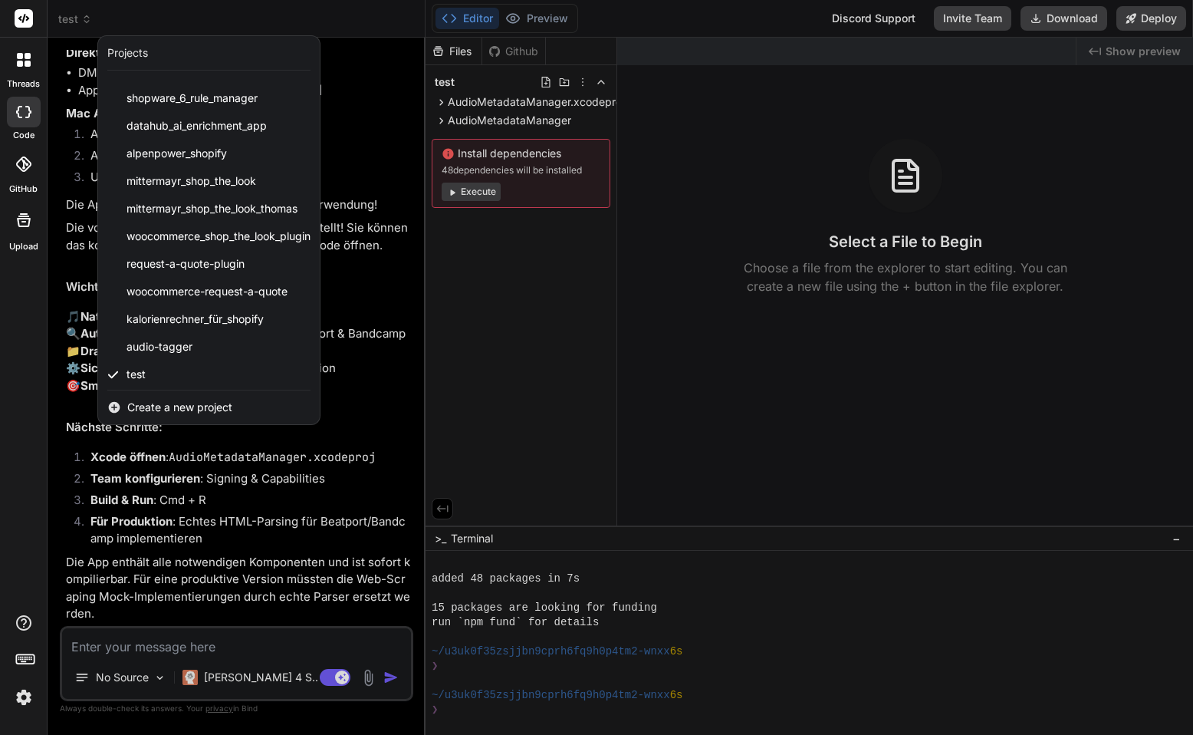
scroll to position [25, 0]
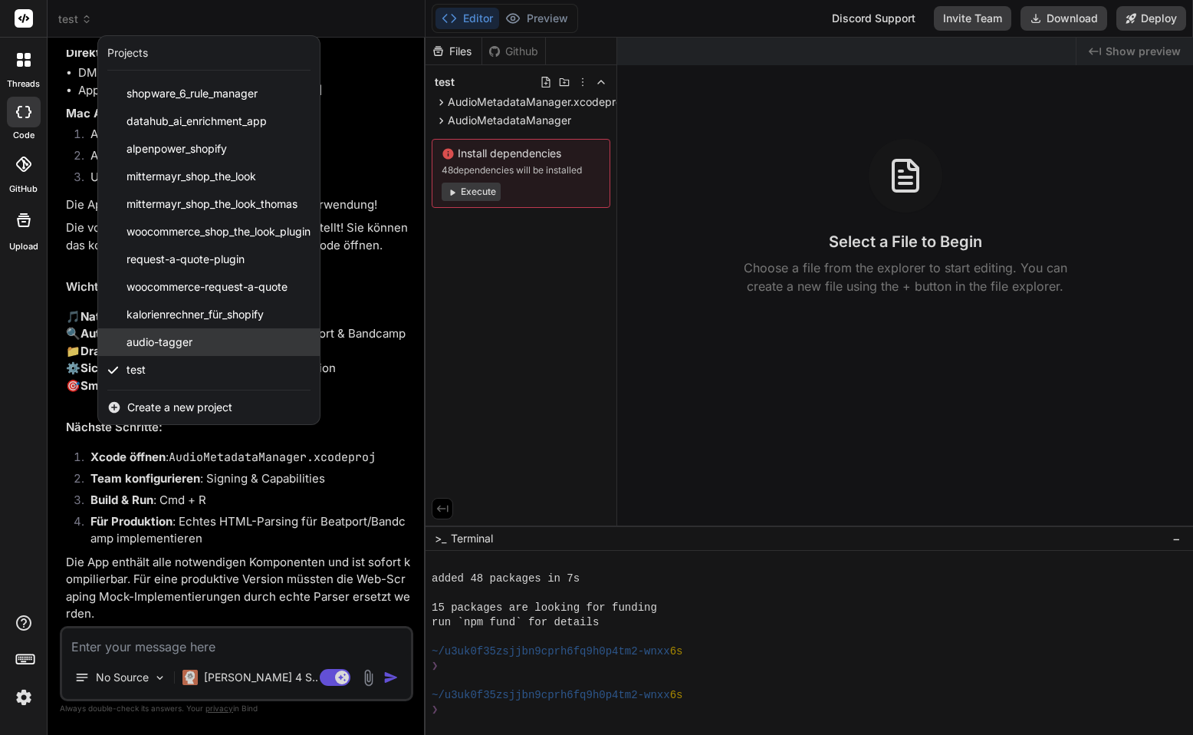
click at [265, 343] on div "audio-tagger" at bounding box center [209, 342] width 222 height 28
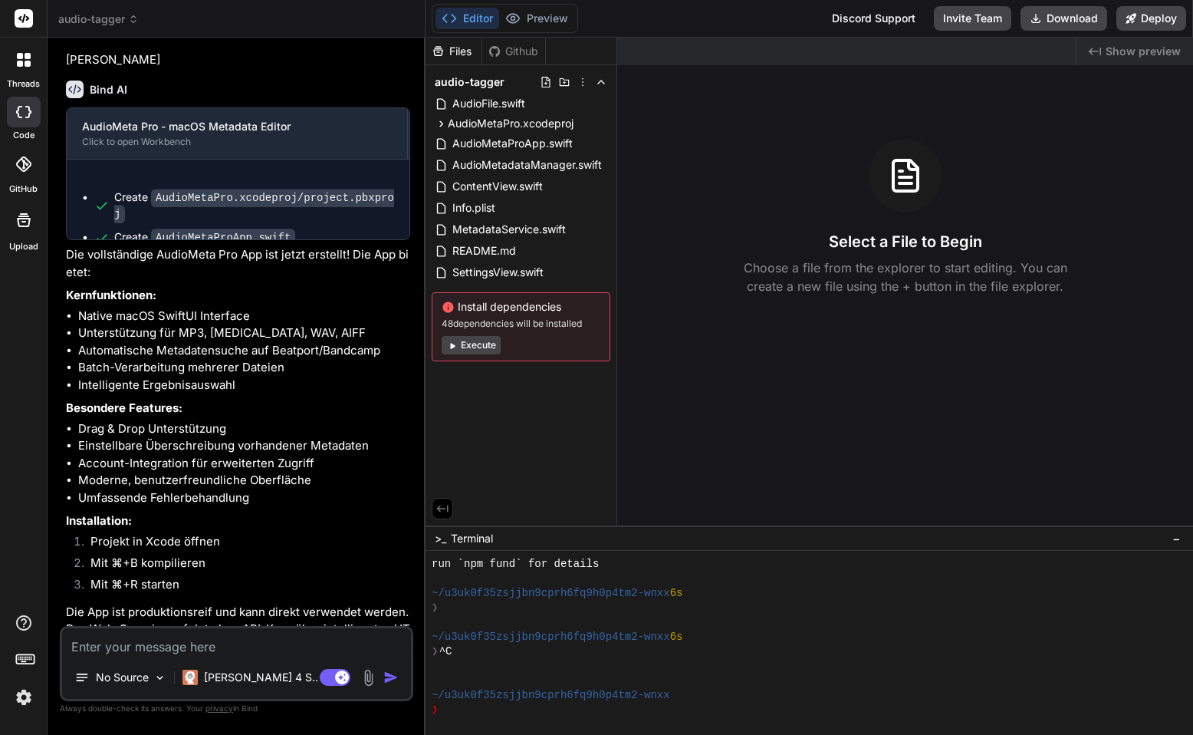
scroll to position [772, 0]
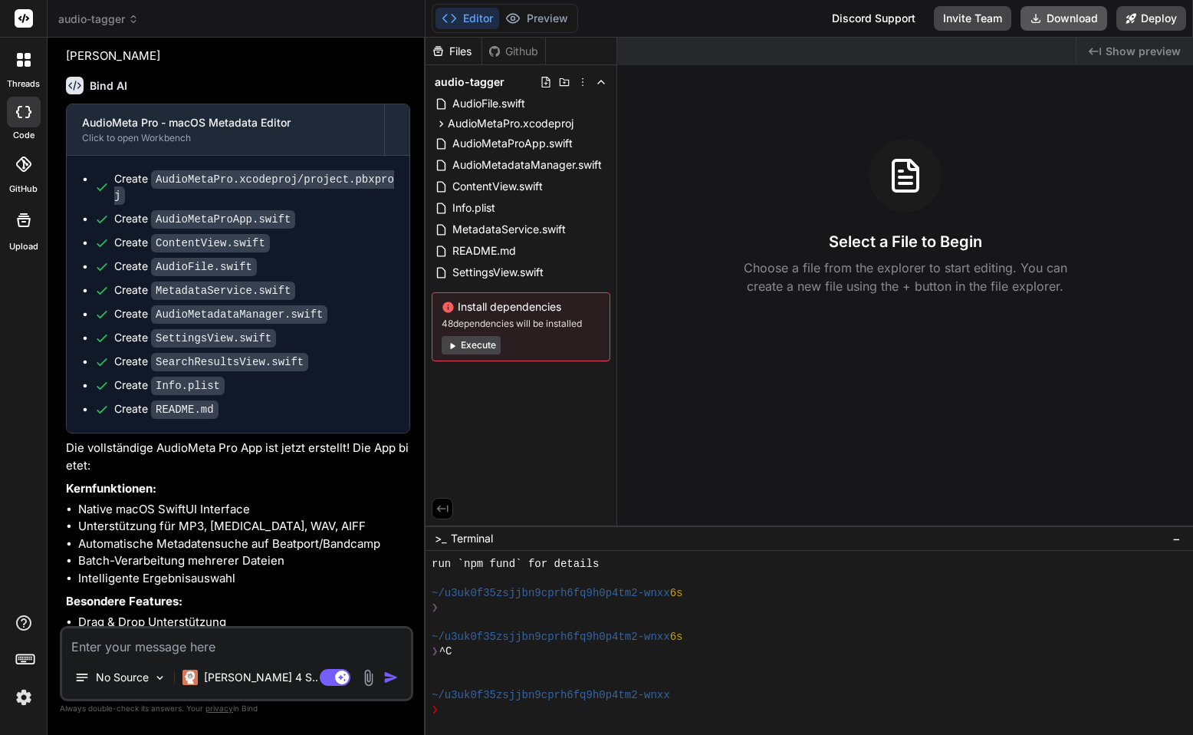
click at [1066, 18] on button "Download" at bounding box center [1064, 18] width 87 height 25
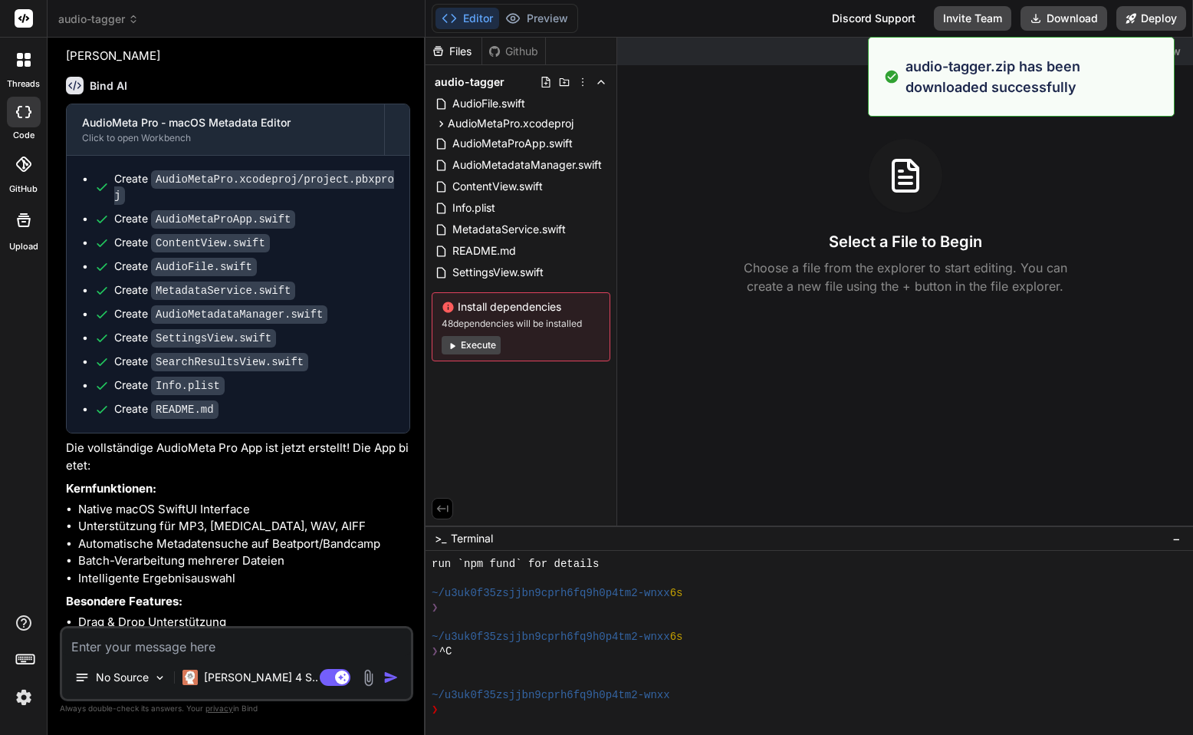
click at [22, 694] on img at bounding box center [24, 697] width 26 height 26
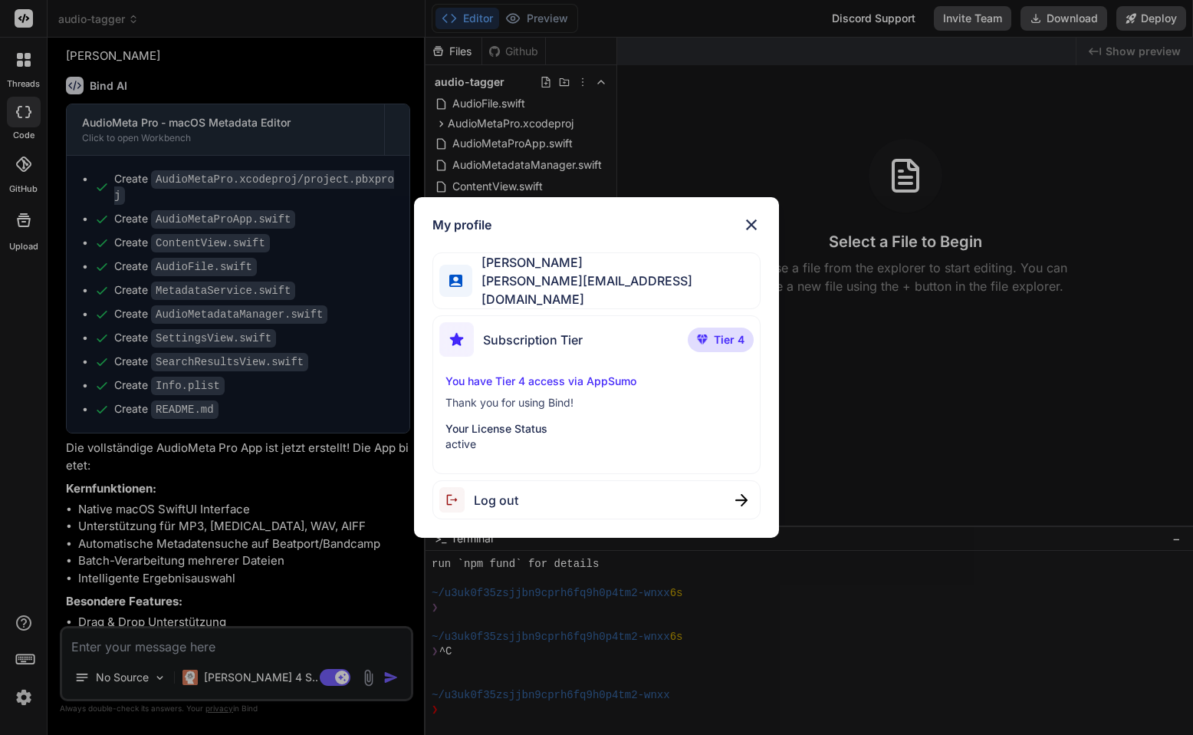
click at [995, 100] on div "My profile Norbert Strappler norbert@monobunt.at Subscription Tier Tier 4 You h…" at bounding box center [596, 367] width 1193 height 735
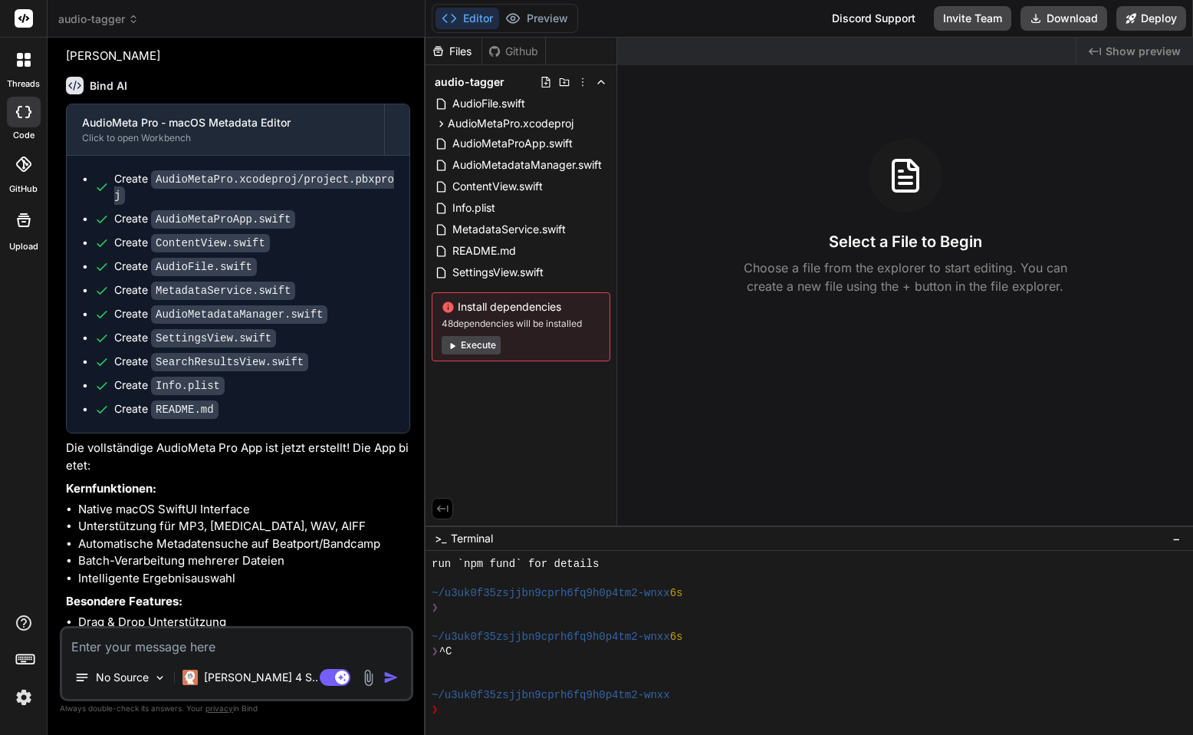
click at [118, 24] on span "audio-tagger" at bounding box center [98, 19] width 81 height 15
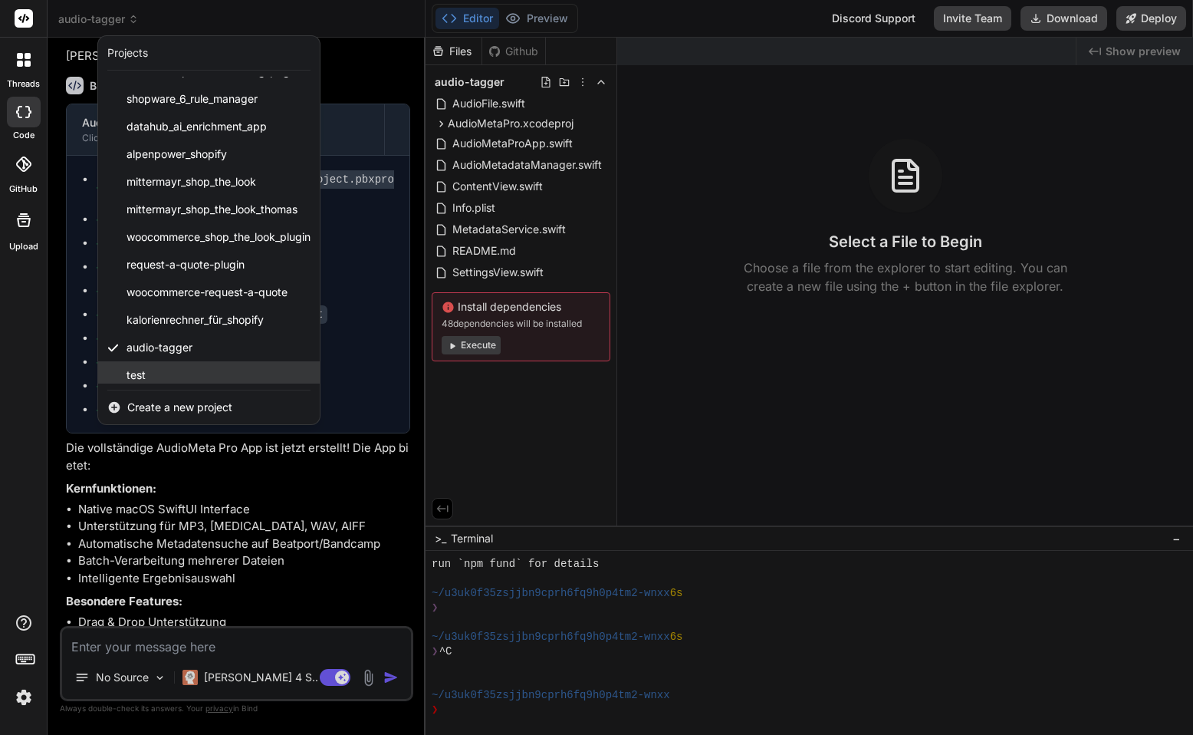
scroll to position [25, 0]
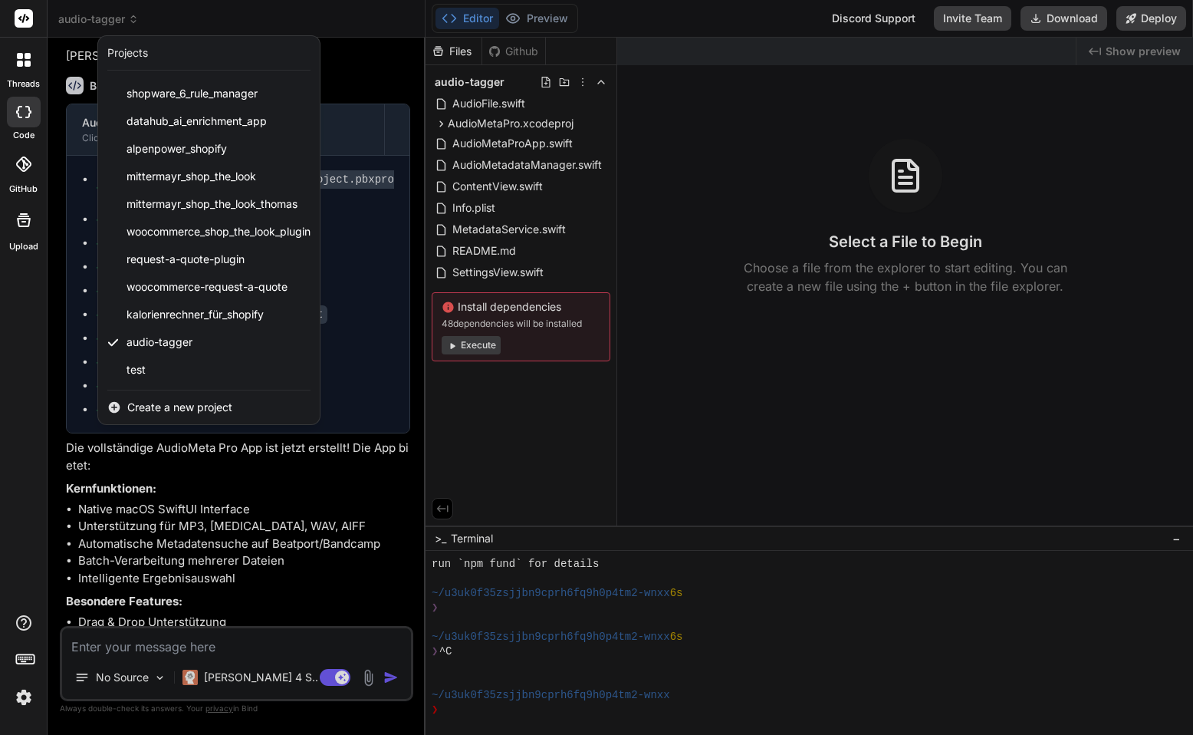
click at [139, 56] on div "Projects" at bounding box center [127, 52] width 41 height 15
click at [35, 52] on div at bounding box center [24, 60] width 32 height 32
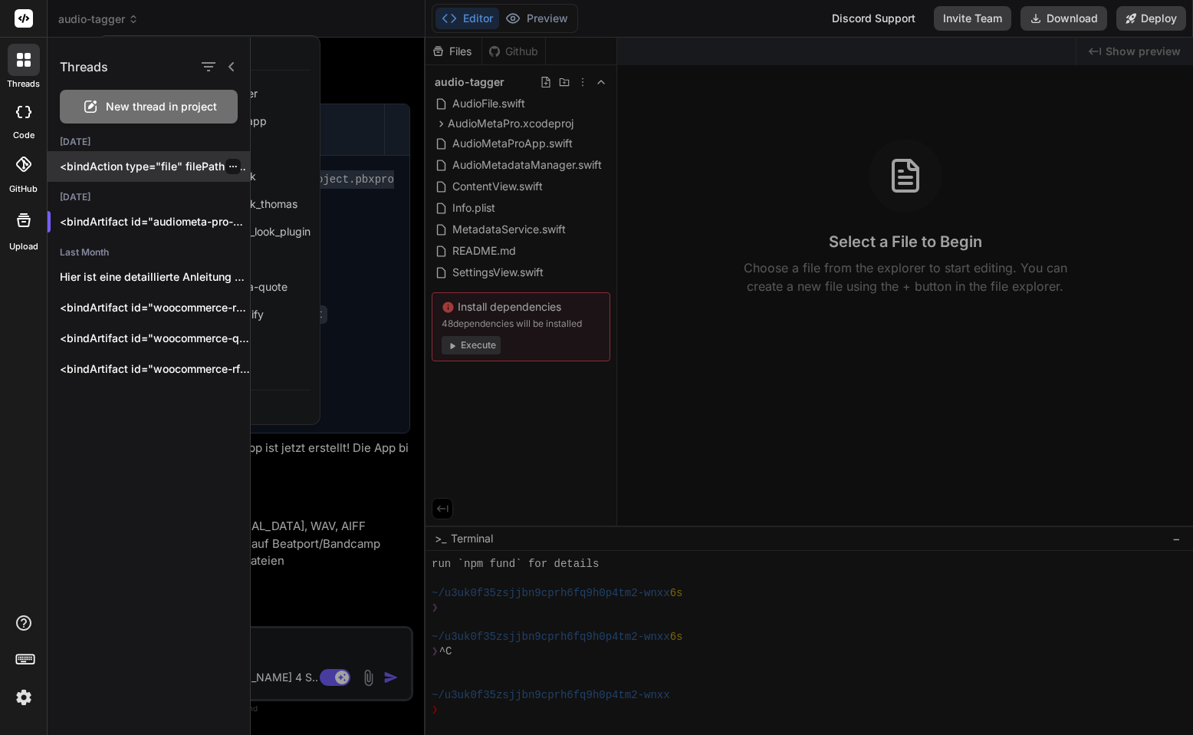
click at [94, 171] on p "<bindAction type="file" filePath="AudioMetadataManager/MetadataService.swift">i…" at bounding box center [155, 166] width 190 height 15
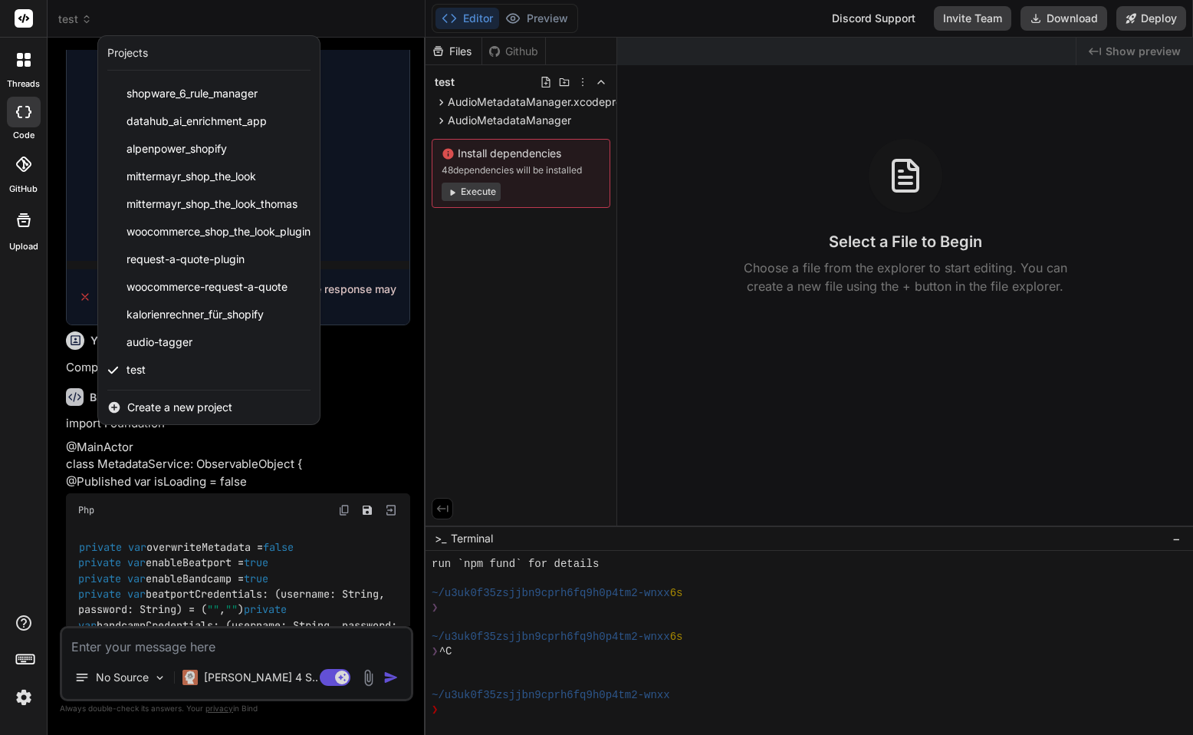
scroll to position [1040, 0]
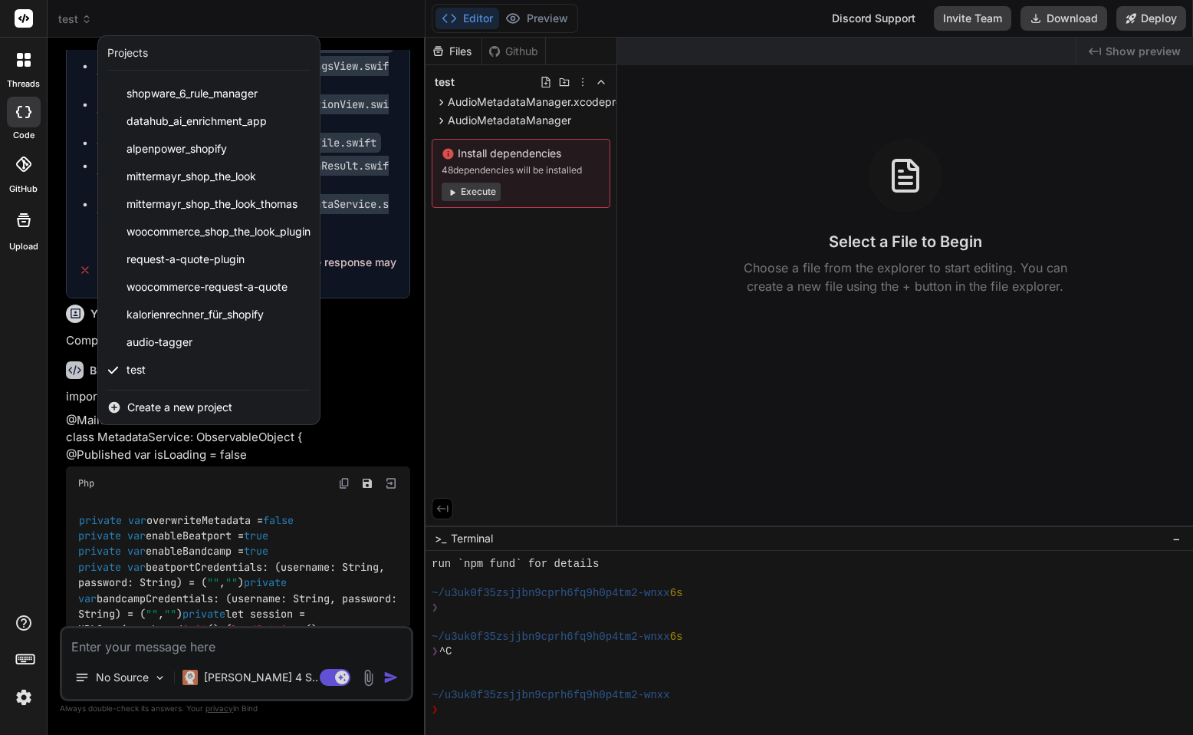
click at [346, 378] on div at bounding box center [596, 367] width 1193 height 735
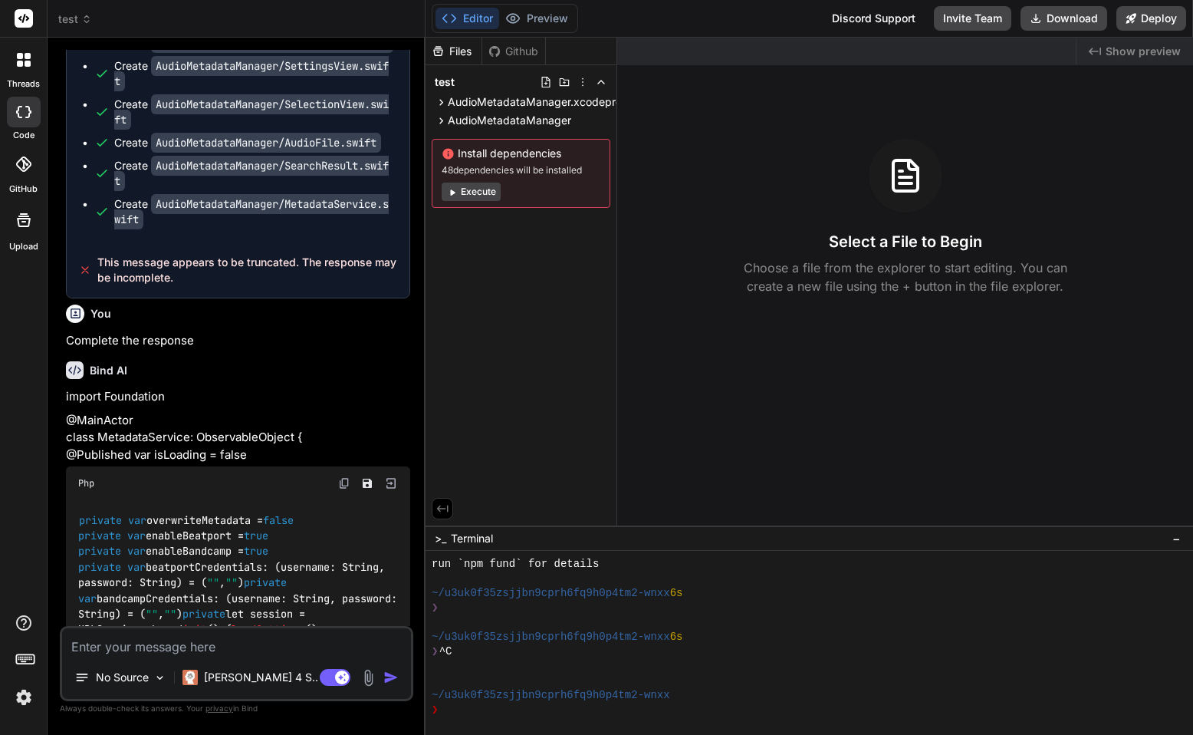
click at [29, 44] on div at bounding box center [24, 60] width 32 height 32
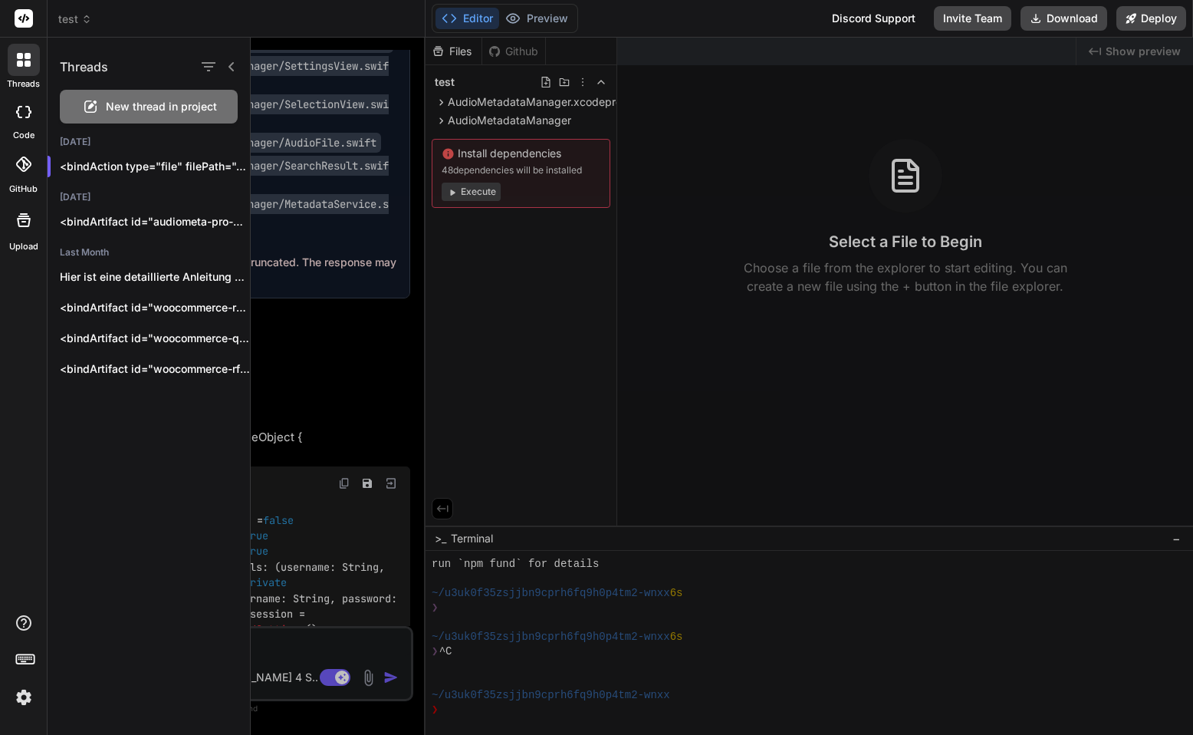
drag, startPoint x: 29, startPoint y: 44, endPoint x: 43, endPoint y: 41, distance: 14.1
click at [30, 47] on div at bounding box center [24, 60] width 32 height 32
click at [81, 2] on header "test Created with Pixso." at bounding box center [237, 19] width 378 height 38
click at [78, 13] on span "test" at bounding box center [75, 19] width 34 height 15
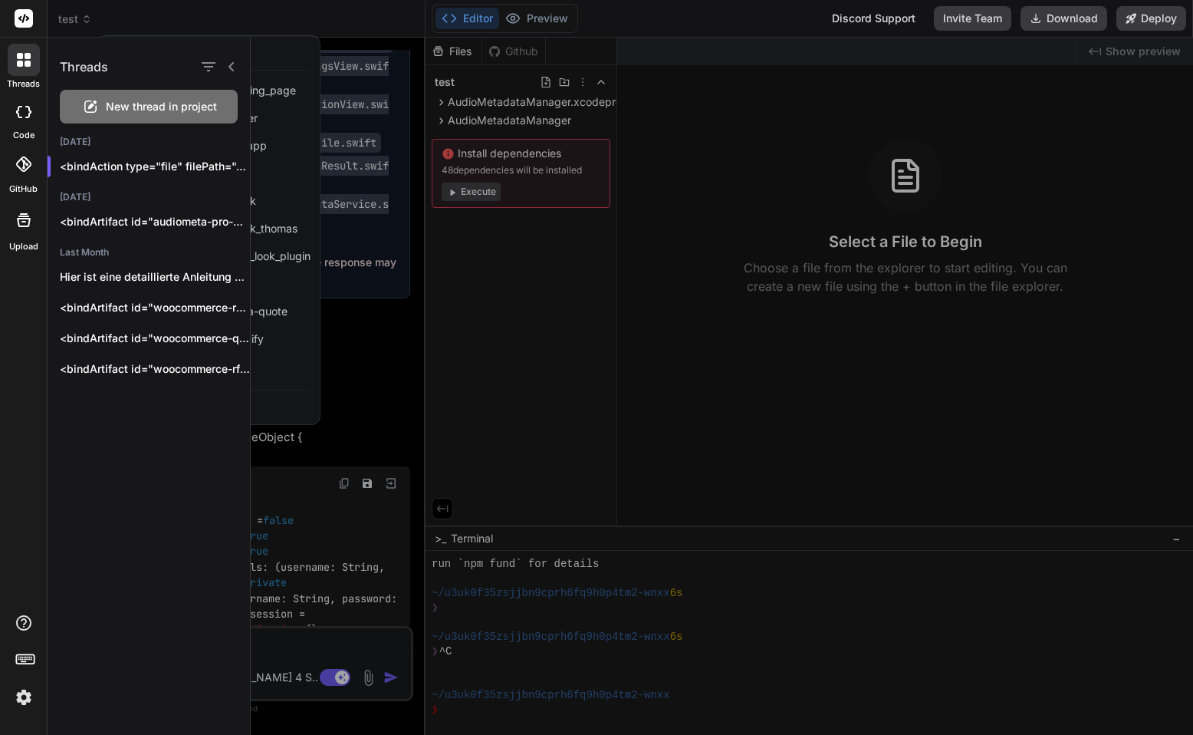
click at [299, 402] on div at bounding box center [722, 386] width 942 height 697
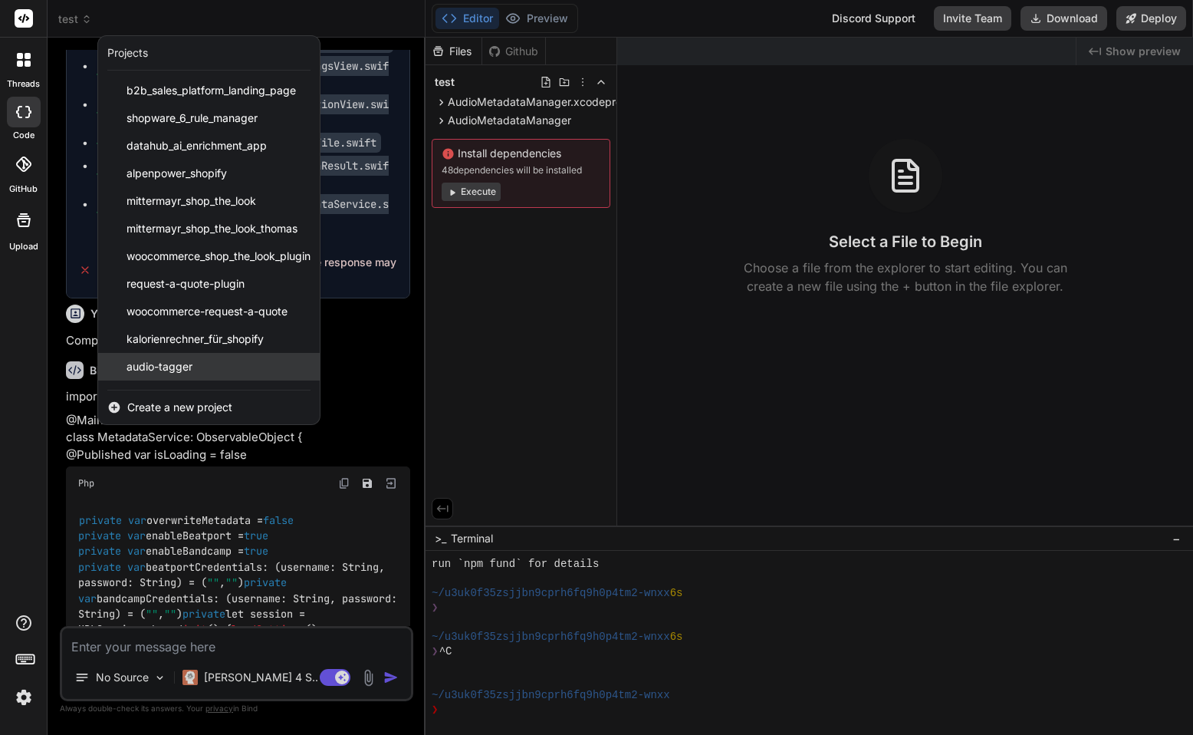
click at [176, 370] on span "audio-tagger" at bounding box center [160, 366] width 66 height 15
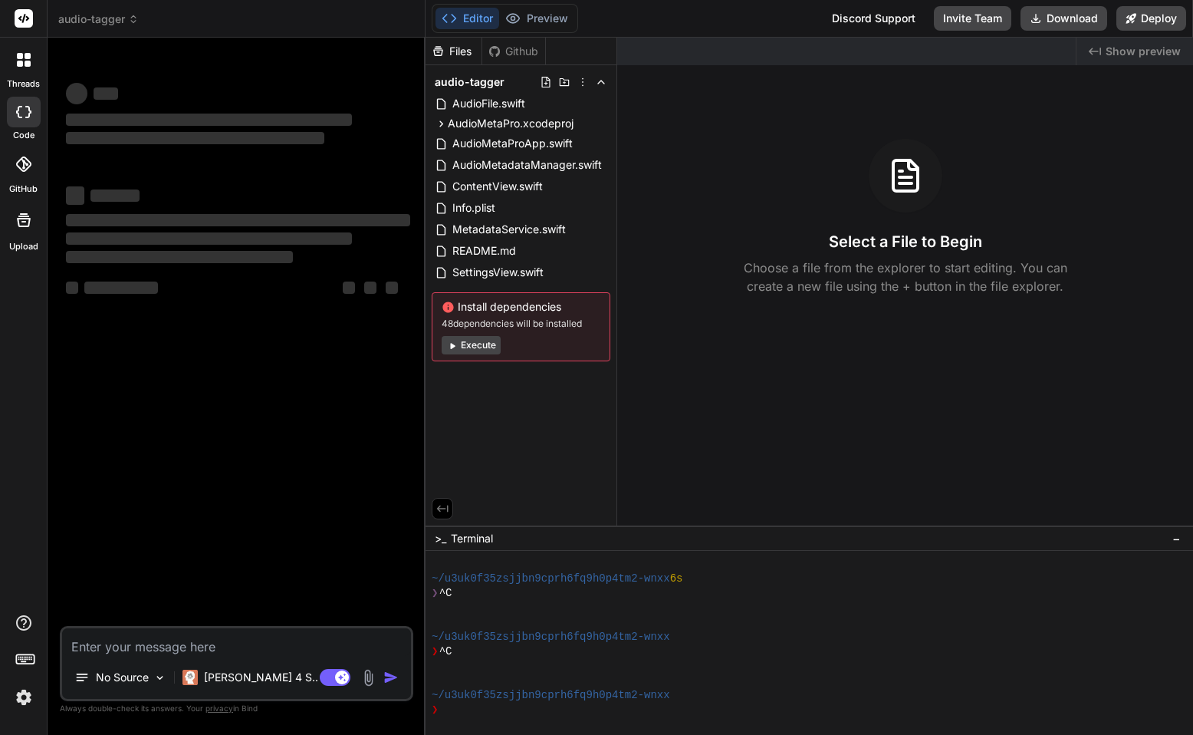
type textarea "x"
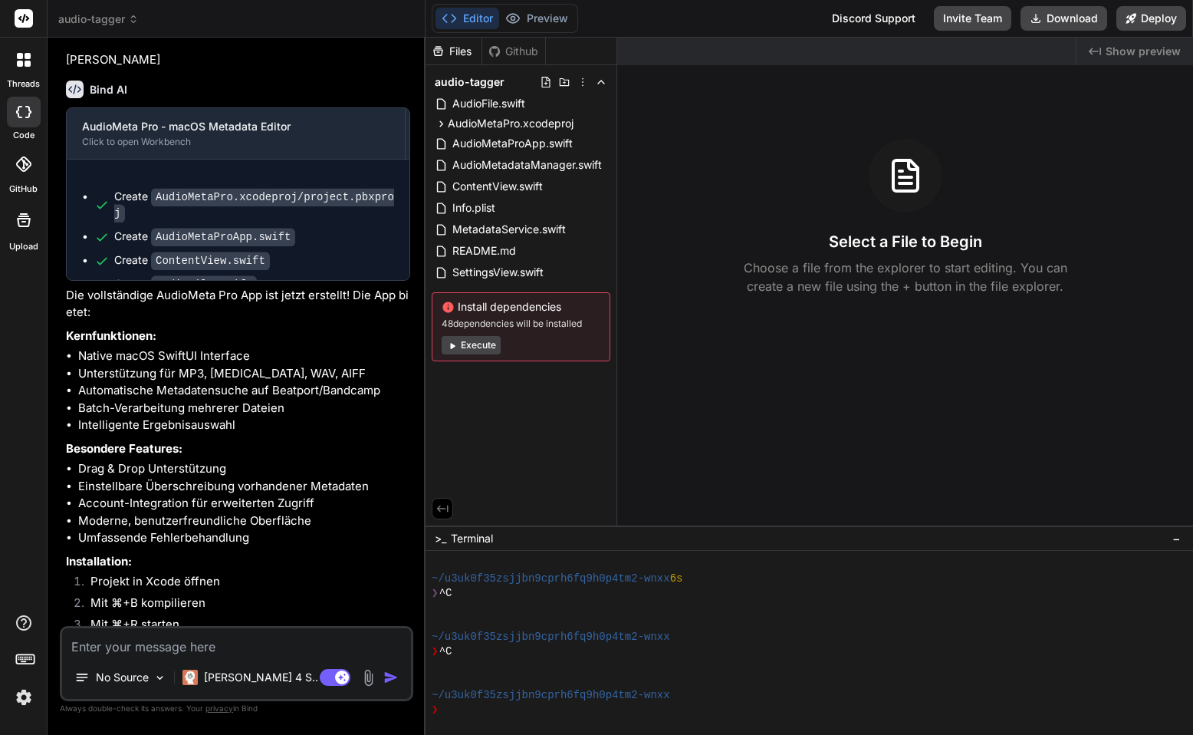
scroll to position [772, 0]
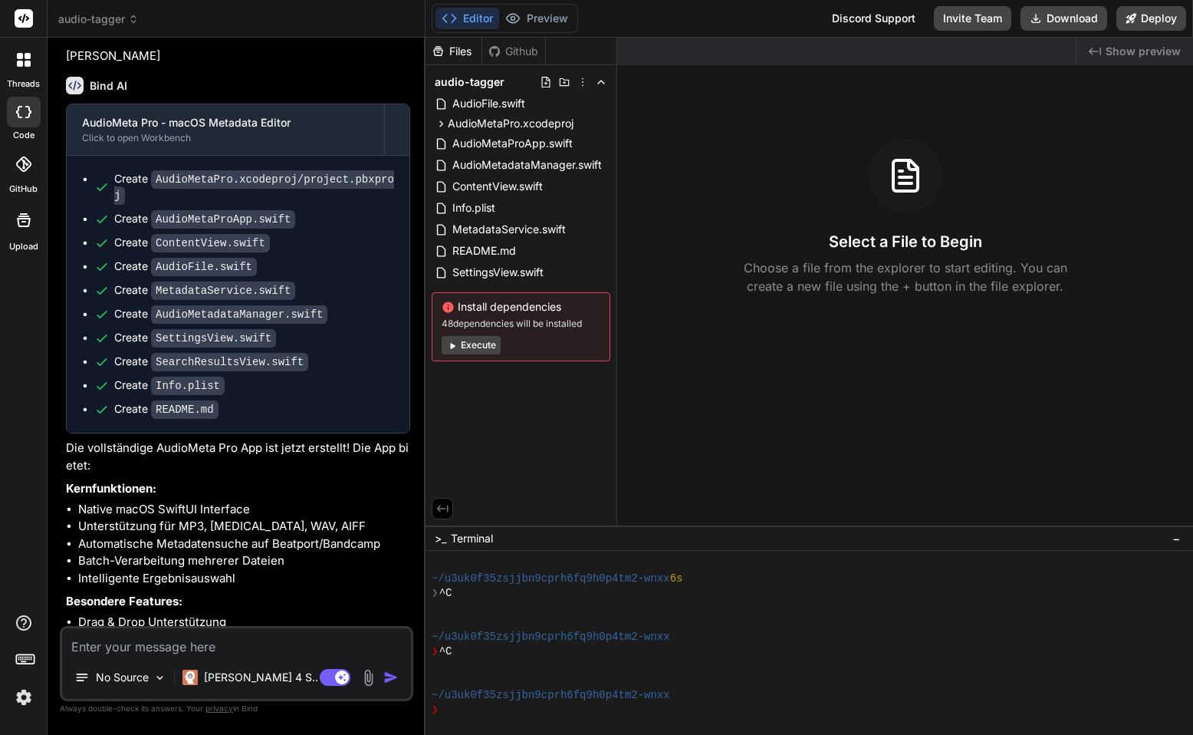
click at [25, 51] on div at bounding box center [24, 60] width 32 height 32
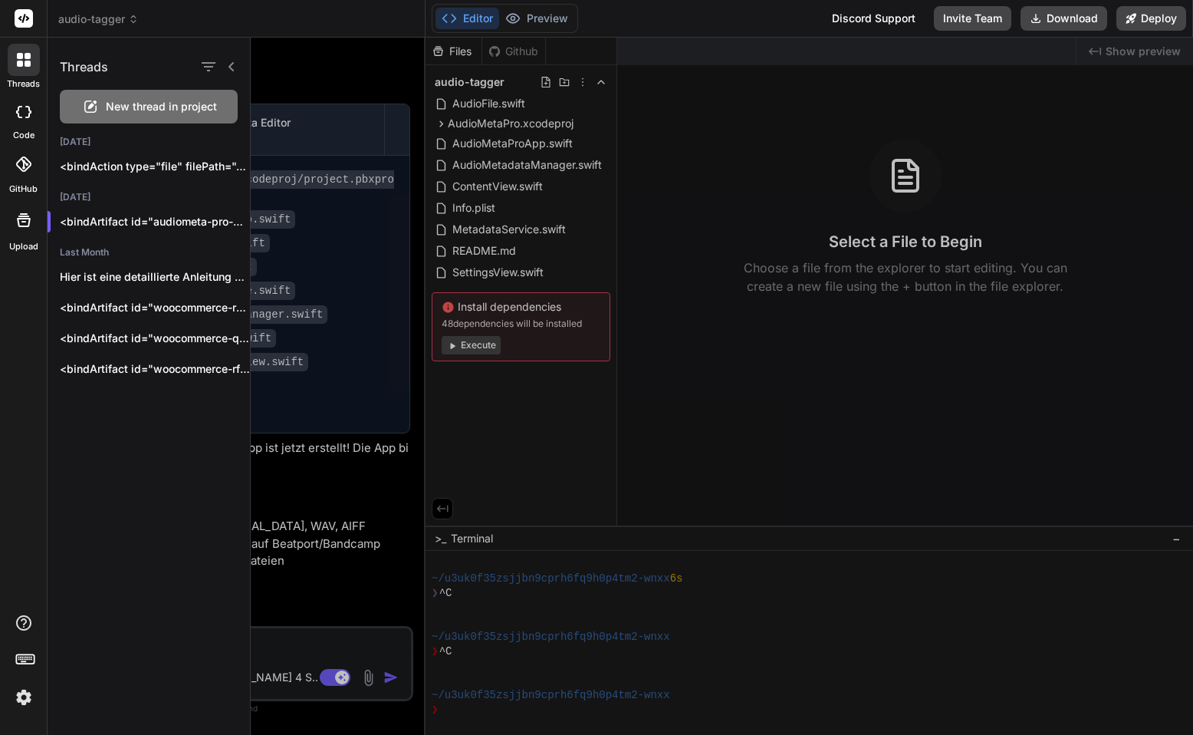
click at [25, 57] on icon at bounding box center [28, 56] width 6 height 6
click at [137, 20] on icon at bounding box center [133, 19] width 11 height 11
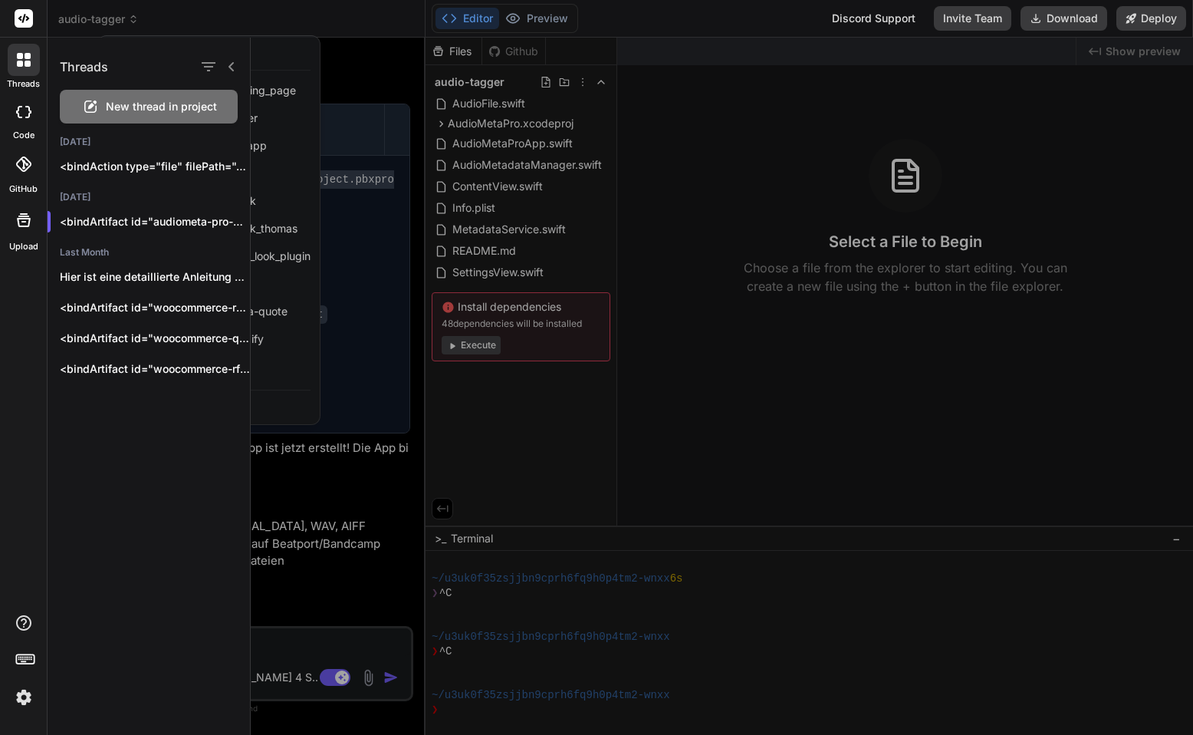
drag, startPoint x: 199, startPoint y: 134, endPoint x: 283, endPoint y: 233, distance: 129.5
drag, startPoint x: 283, startPoint y: 233, endPoint x: 399, endPoint y: 136, distance: 150.8
click at [399, 136] on div at bounding box center [722, 386] width 942 height 697
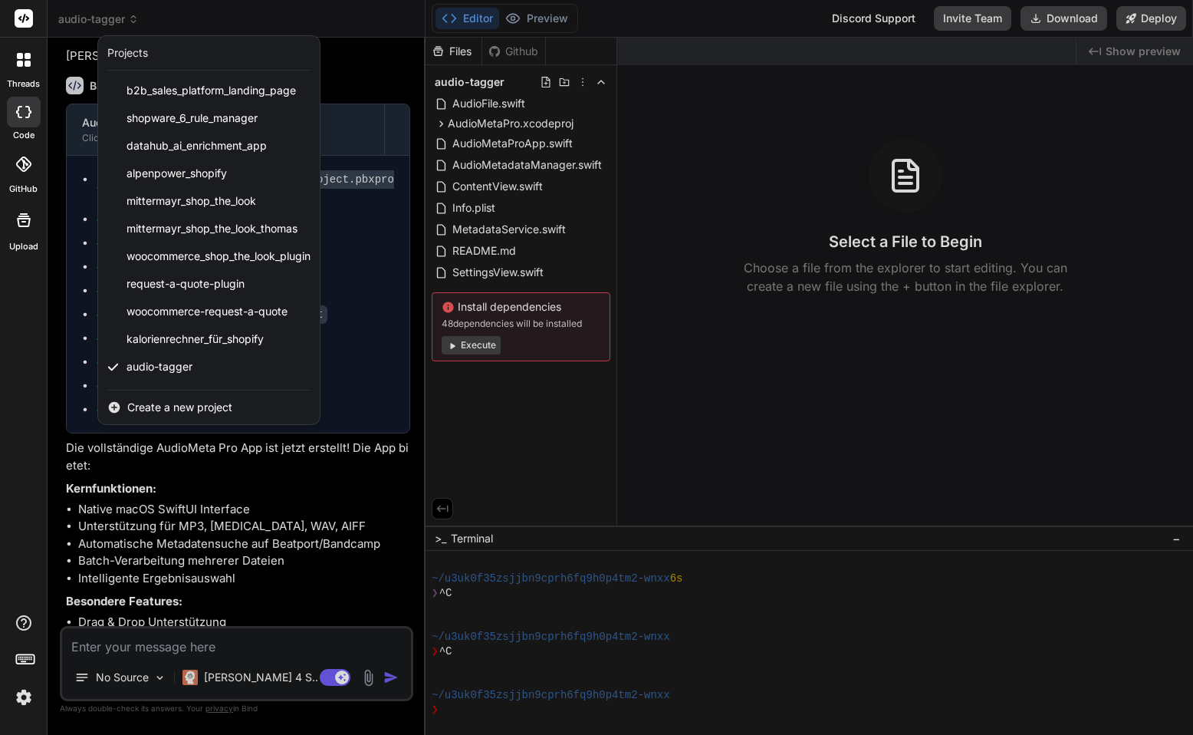
click at [403, 107] on div at bounding box center [596, 367] width 1193 height 735
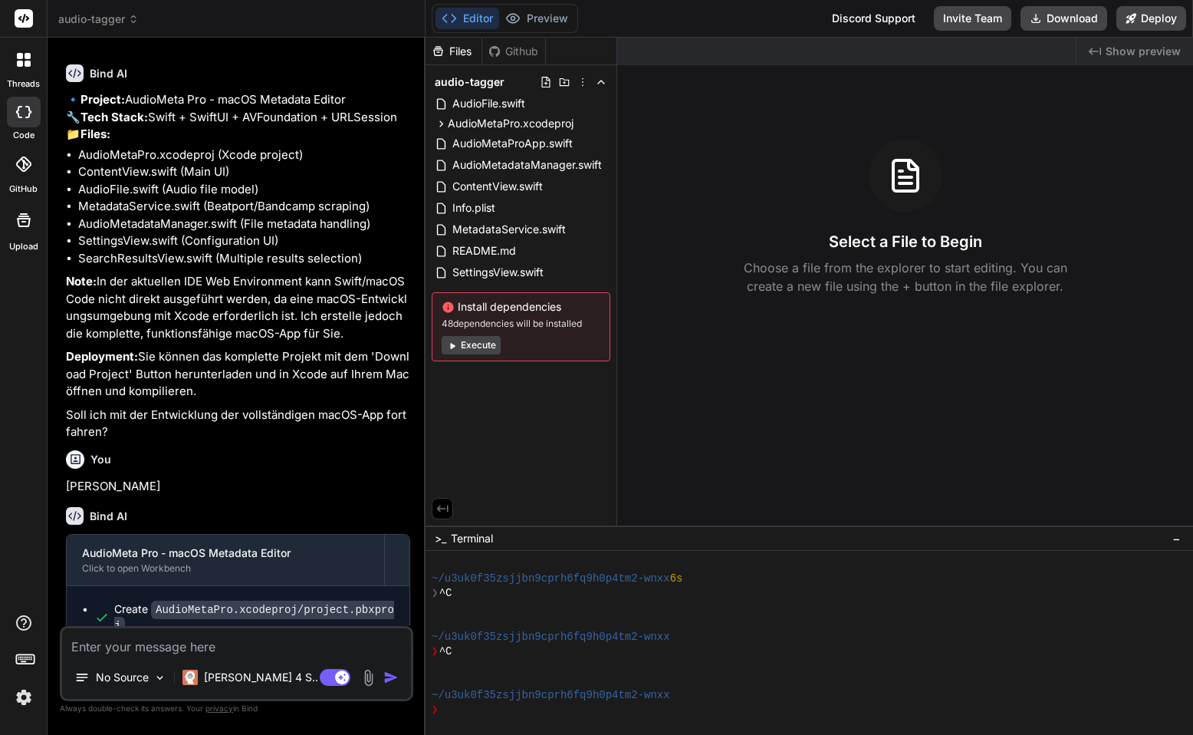
scroll to position [267, 0]
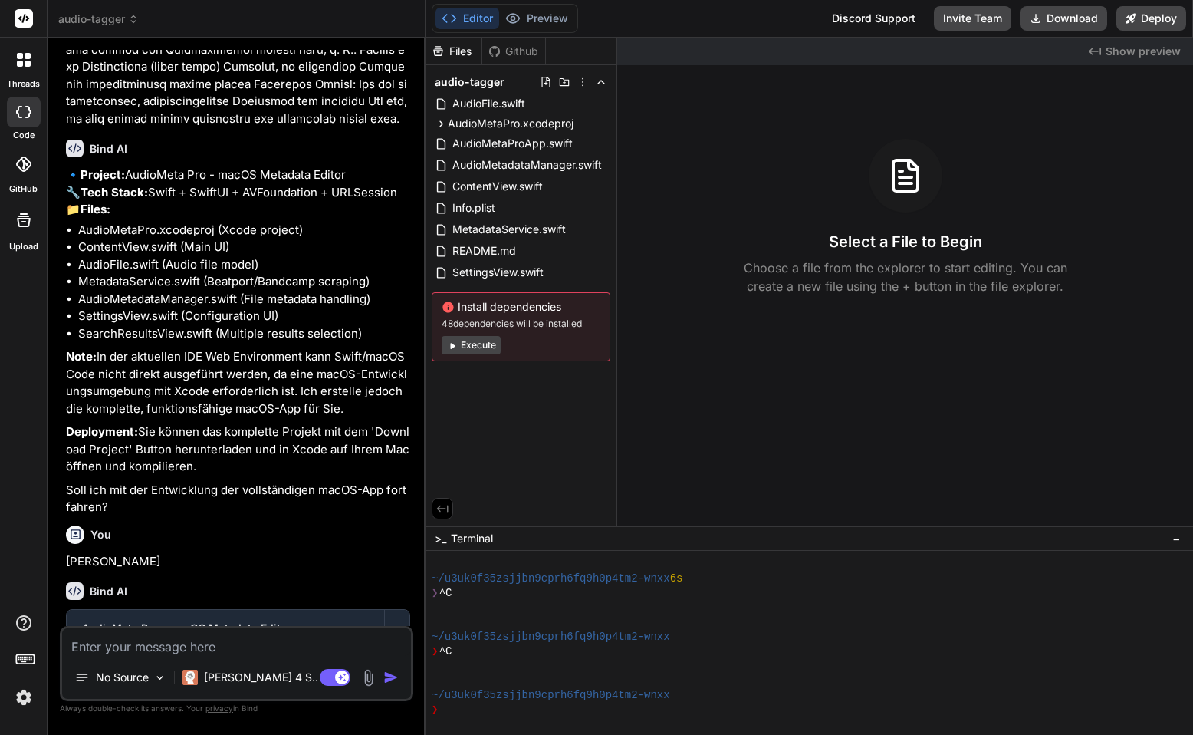
click at [87, 16] on span "audio-tagger" at bounding box center [98, 19] width 81 height 15
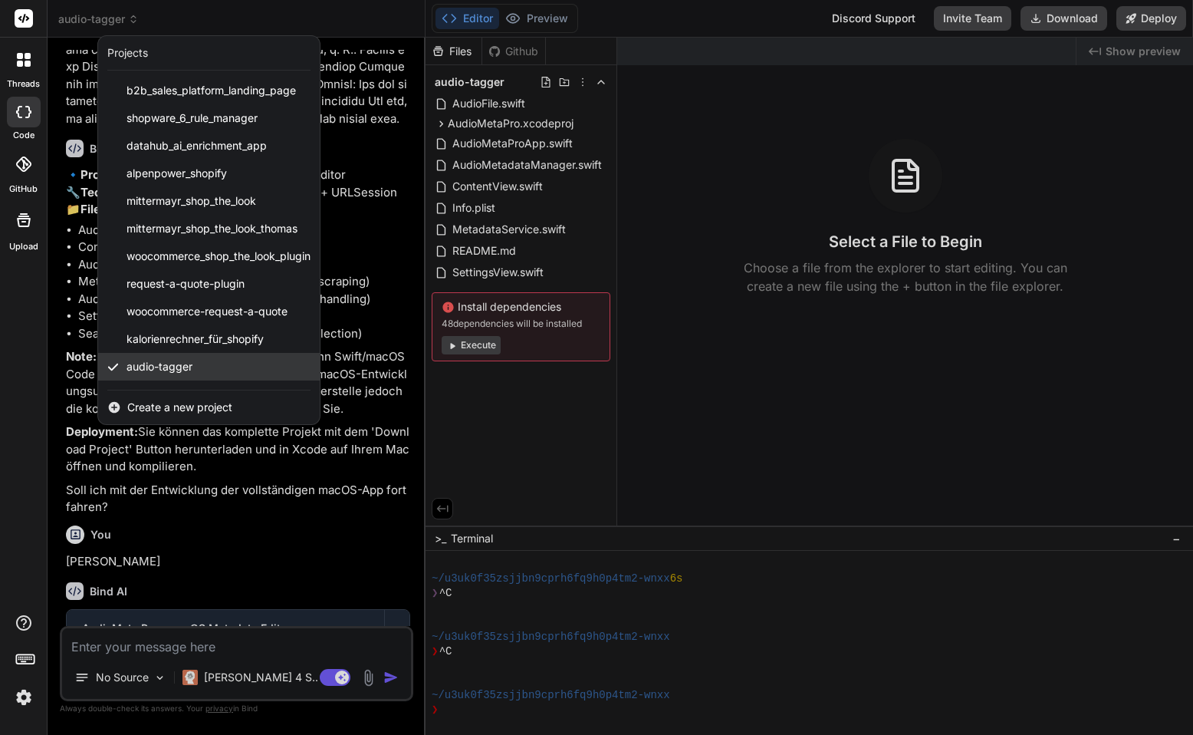
scroll to position [25, 0]
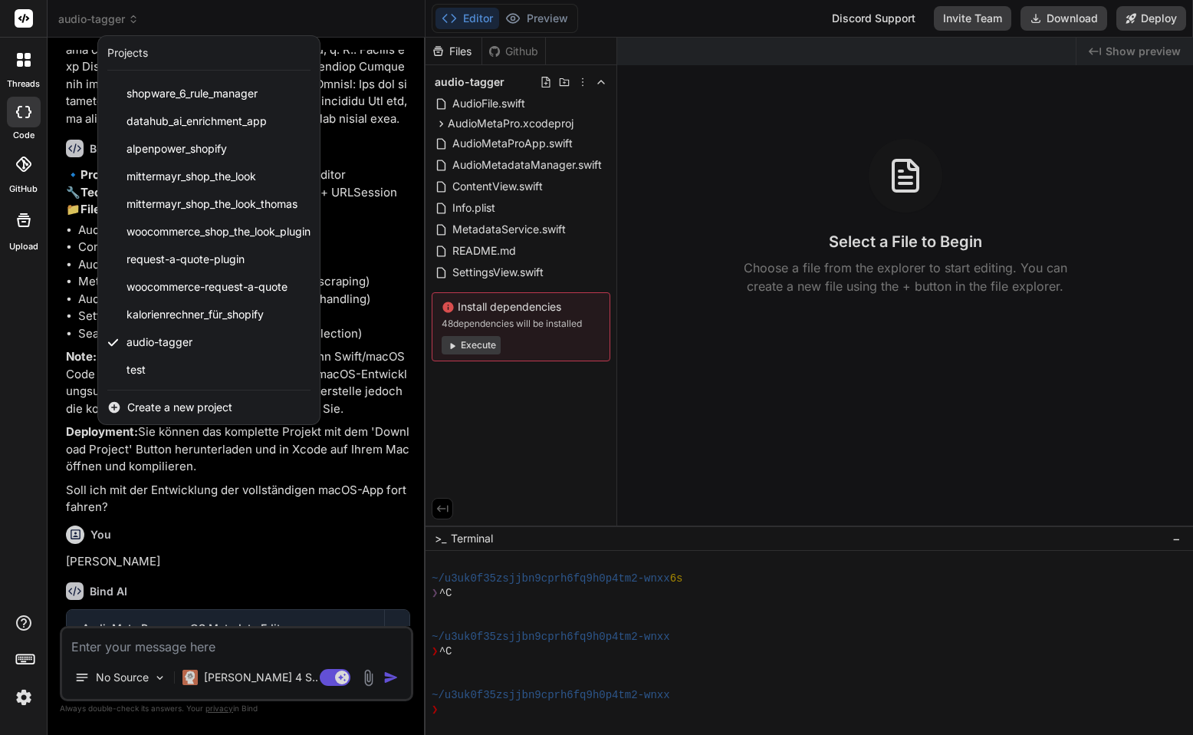
click at [206, 479] on div at bounding box center [596, 367] width 1193 height 735
